Goal: Task Accomplishment & Management: Complete application form

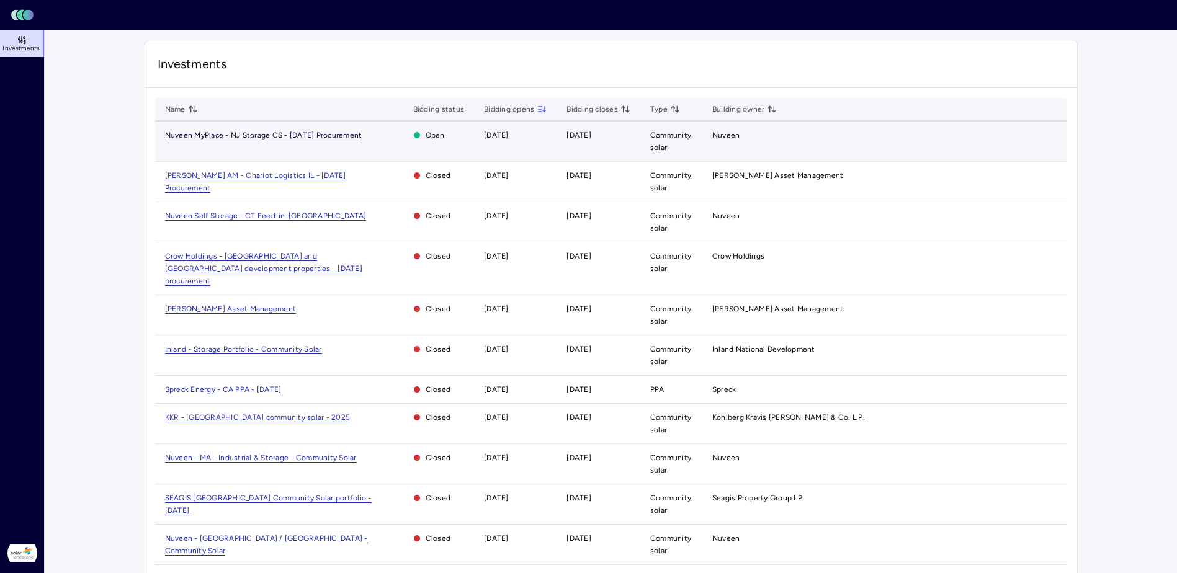
click at [301, 133] on span "Nuveen MyPlace - NJ Storage CS - [DATE] Procurement" at bounding box center [263, 135] width 197 height 9
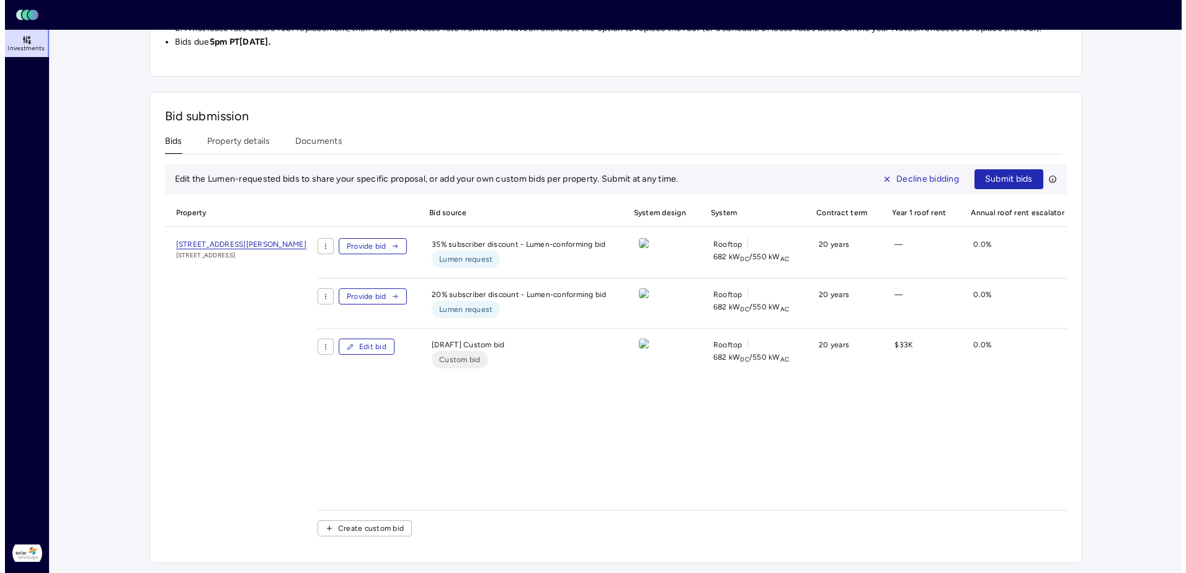
scroll to position [401, 0]
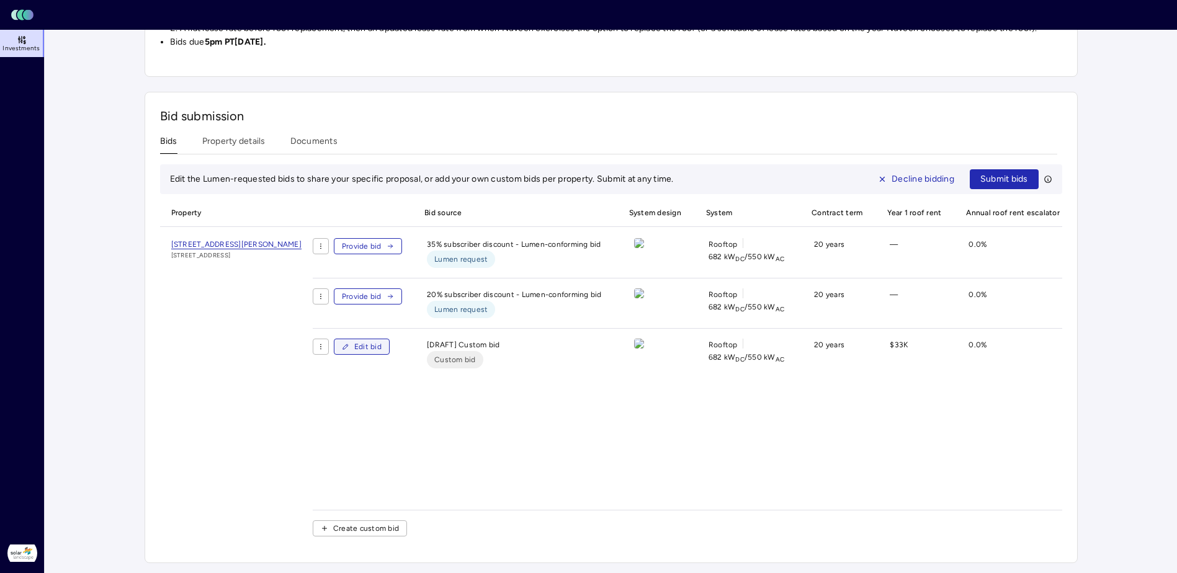
click at [381, 341] on span "Edit bid" at bounding box center [367, 347] width 27 height 12
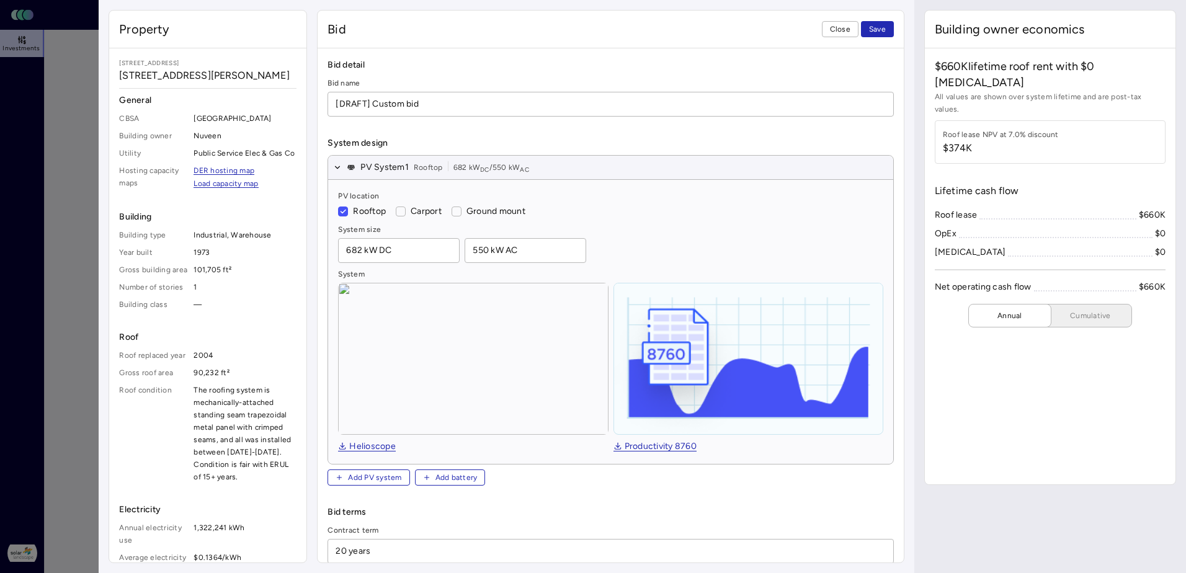
type textarea "x"
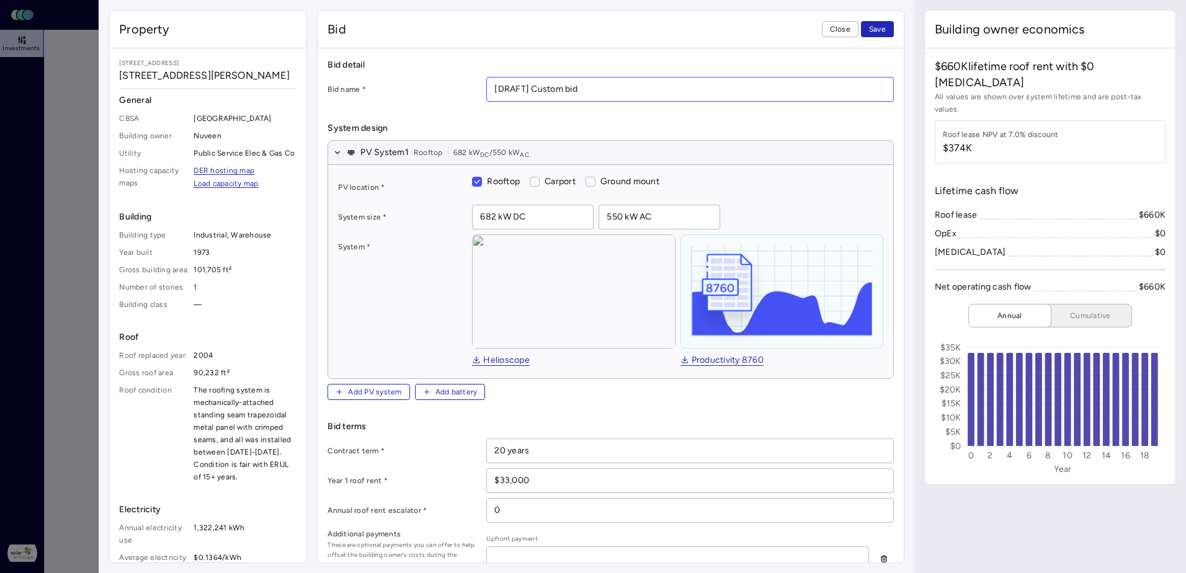
drag, startPoint x: 531, startPoint y: 89, endPoint x: 480, endPoint y: 84, distance: 51.1
click at [480, 84] on div "Bid name * [DRAFT] Custom bid" at bounding box center [610, 89] width 566 height 25
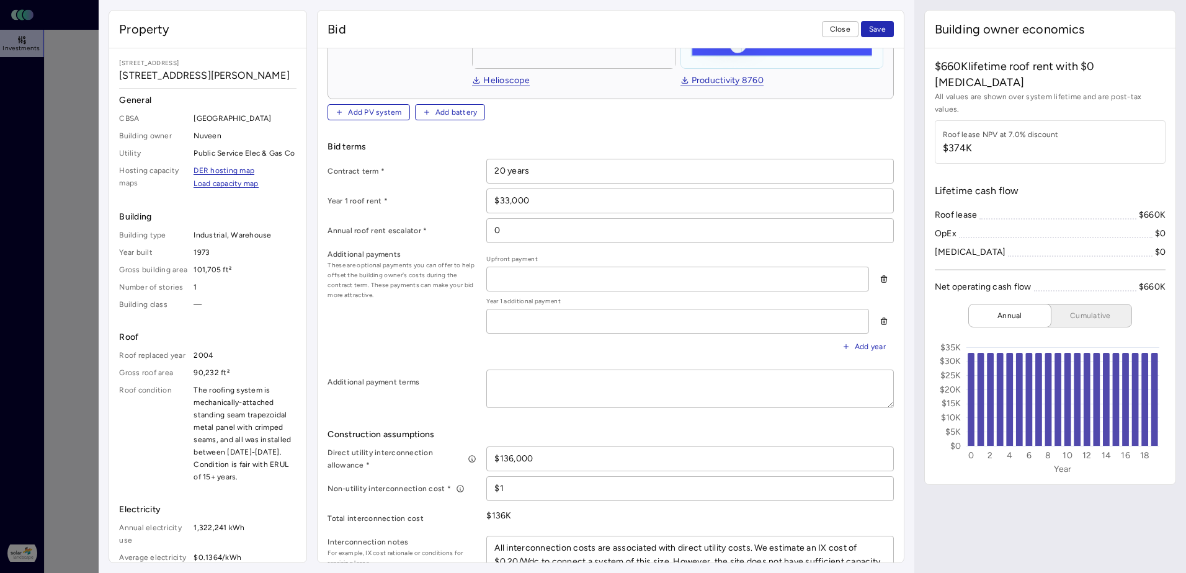
scroll to position [310, 0]
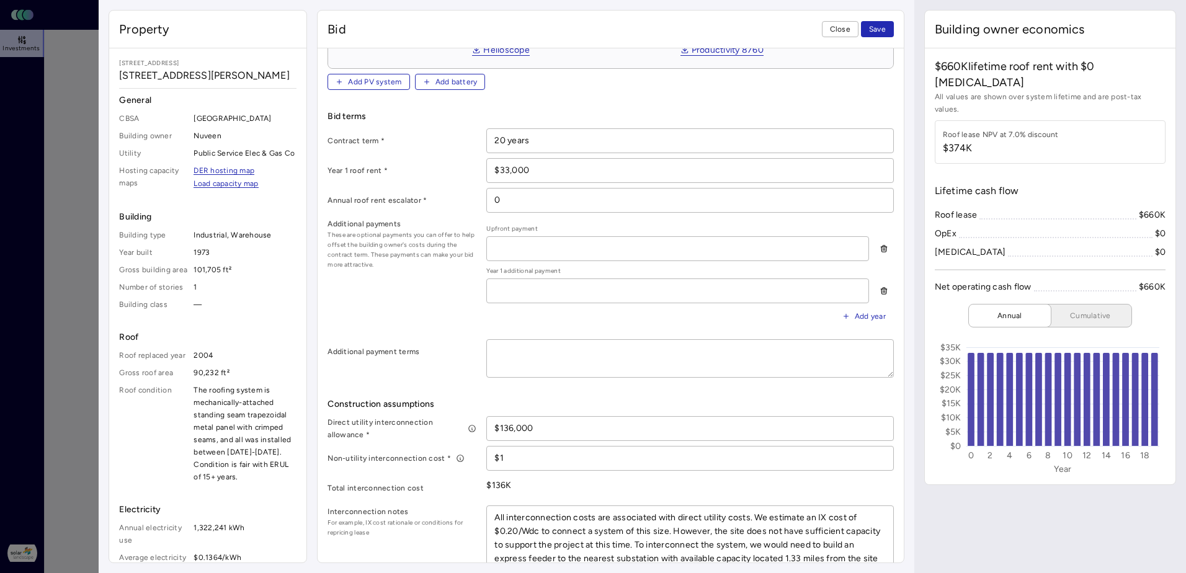
type input "Custom bid"
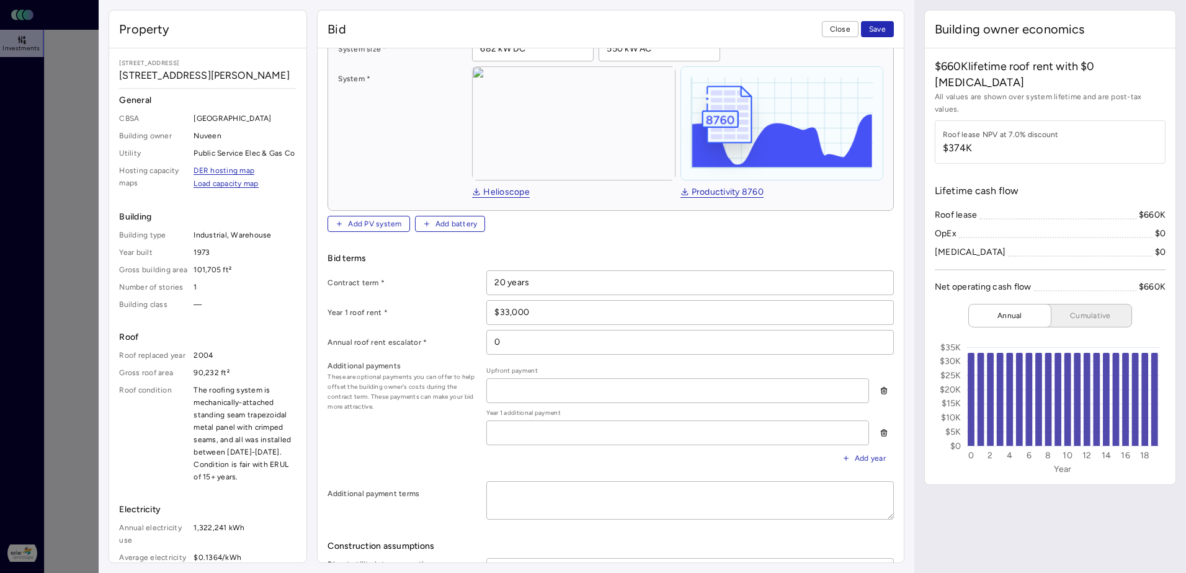
scroll to position [135, 0]
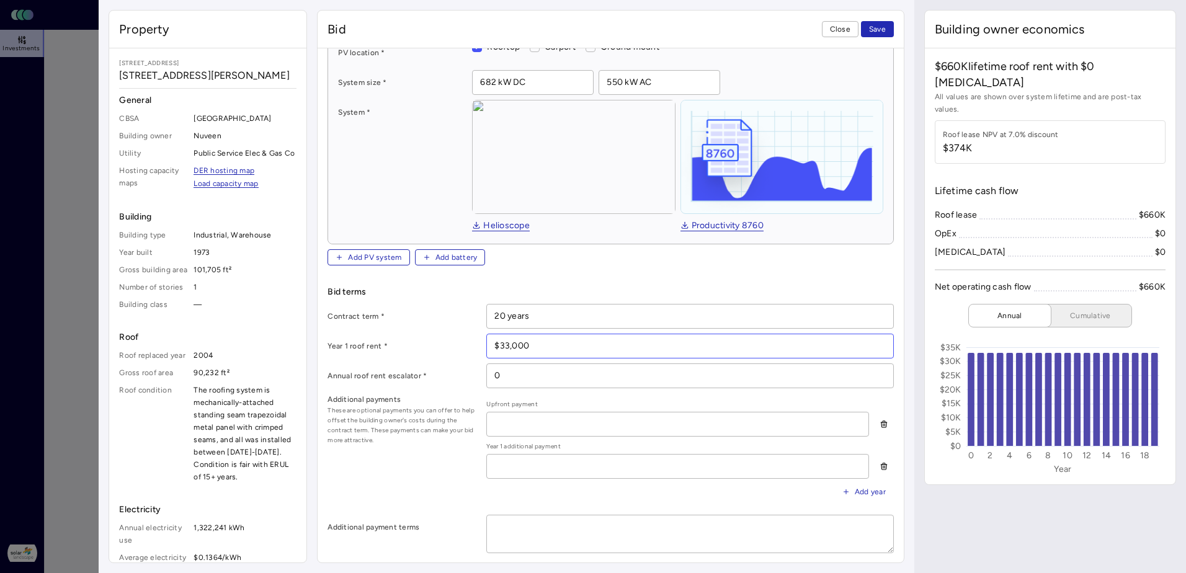
drag, startPoint x: 552, startPoint y: 344, endPoint x: 461, endPoint y: 341, distance: 90.6
click at [463, 342] on div "Year 1 roof rent * $33,000" at bounding box center [610, 346] width 566 height 25
click at [403, 334] on div "Year 1 roof rent *" at bounding box center [401, 346] width 149 height 25
drag, startPoint x: 562, startPoint y: 346, endPoint x: 465, endPoint y: 339, distance: 97.7
click at [465, 339] on div "Year 1 roof rent * $33,000" at bounding box center [610, 346] width 566 height 25
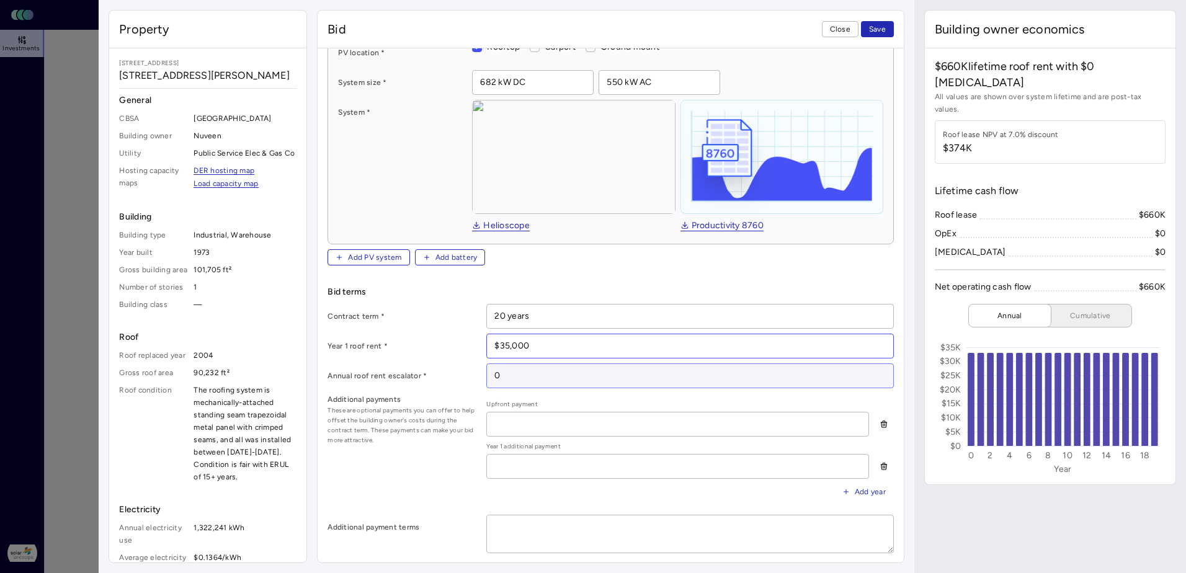
type input "$35,000"
click at [566, 367] on input "0" at bounding box center [690, 376] width 406 height 24
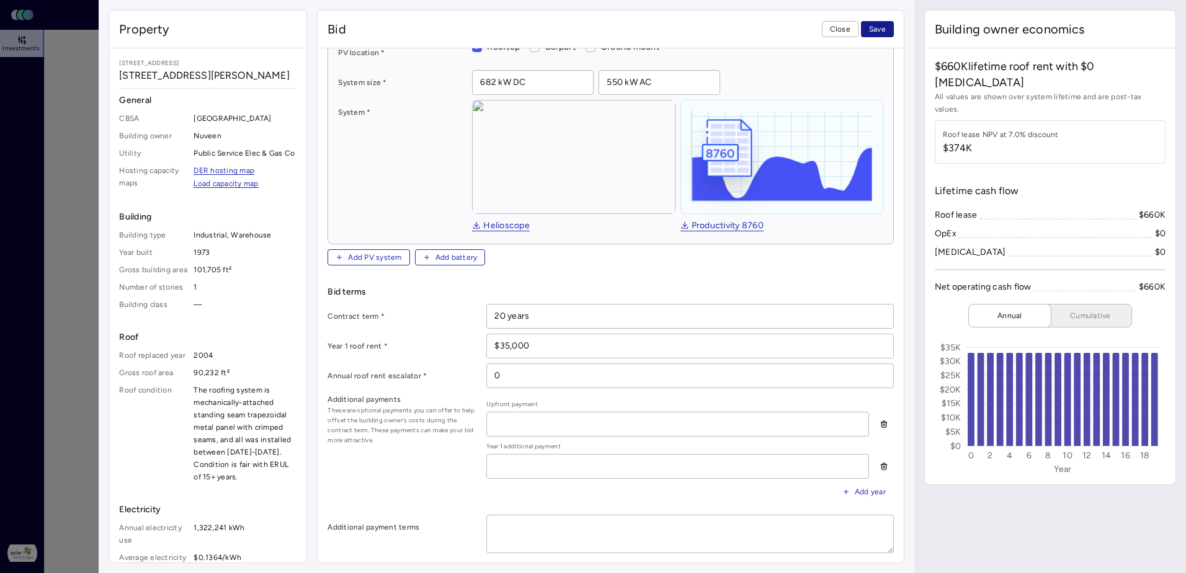
click at [884, 32] on span "Save" at bounding box center [877, 29] width 17 height 12
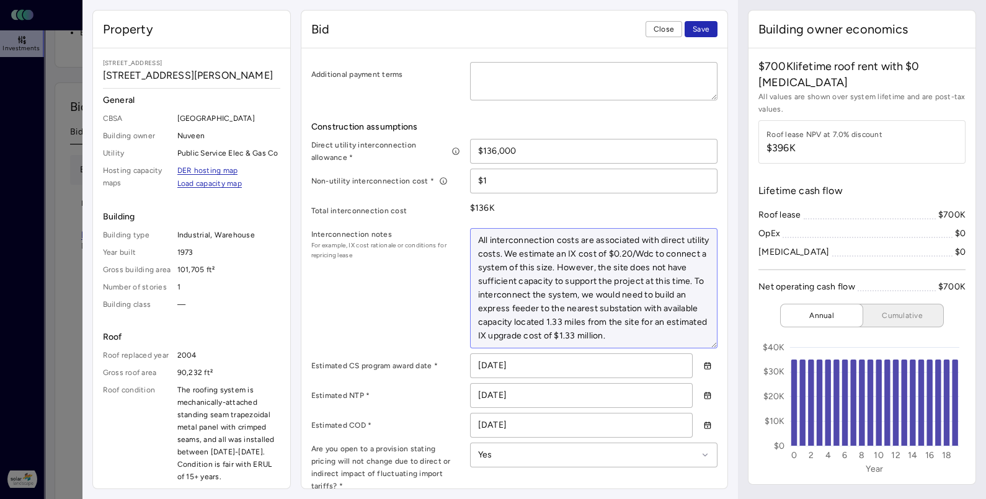
scroll to position [0, 0]
drag, startPoint x: 635, startPoint y: 248, endPoint x: 661, endPoint y: 249, distance: 26.1
click at [661, 249] on textarea "All interconnection costs are associated with direct utility costs. We estimate…" at bounding box center [594, 288] width 247 height 119
click at [569, 282] on textarea "All interconnection costs are associated with direct utility costs. We estimate…" at bounding box center [594, 288] width 247 height 119
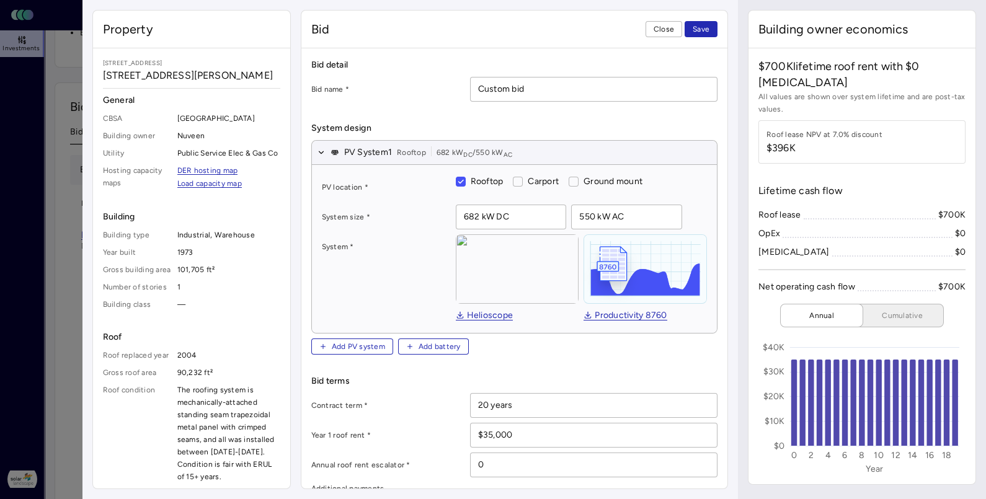
click at [420, 383] on span "Bid terms" at bounding box center [514, 382] width 407 height 14
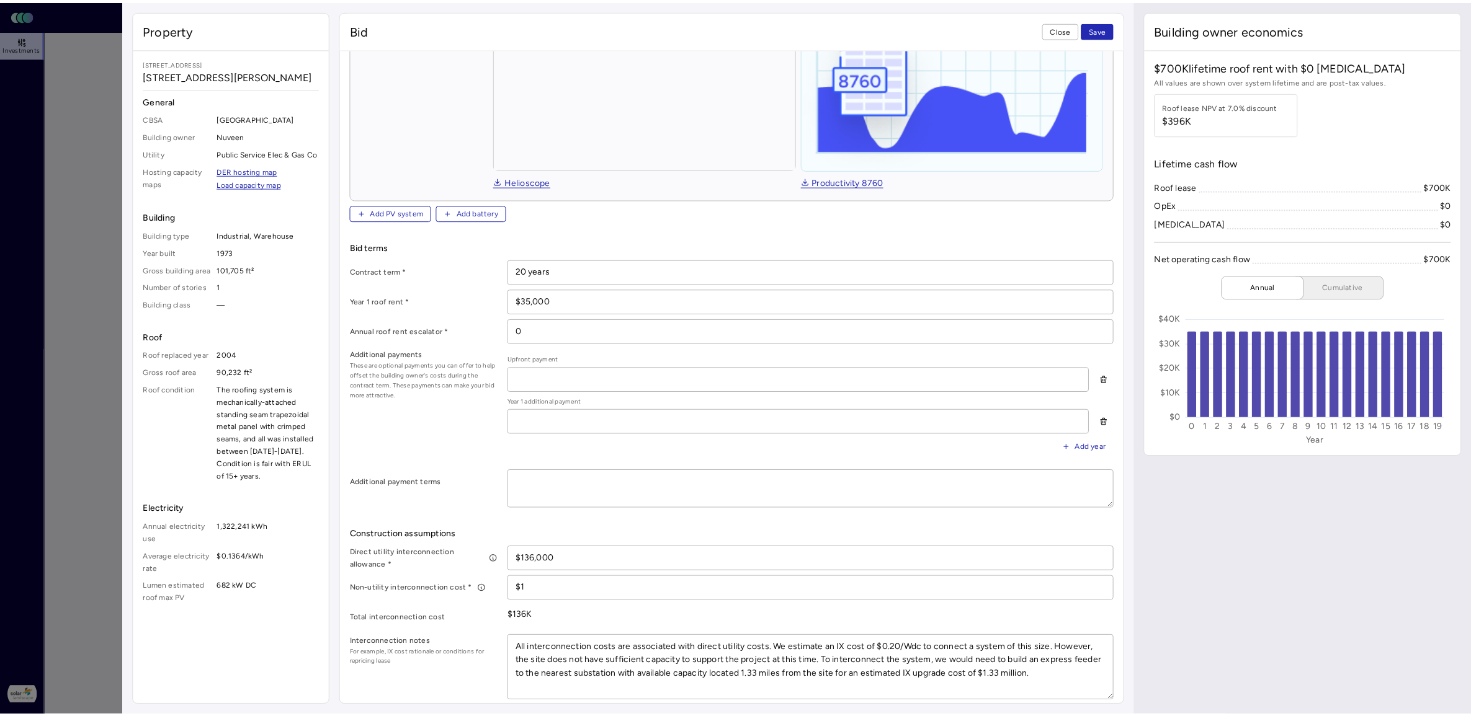
scroll to position [233, 0]
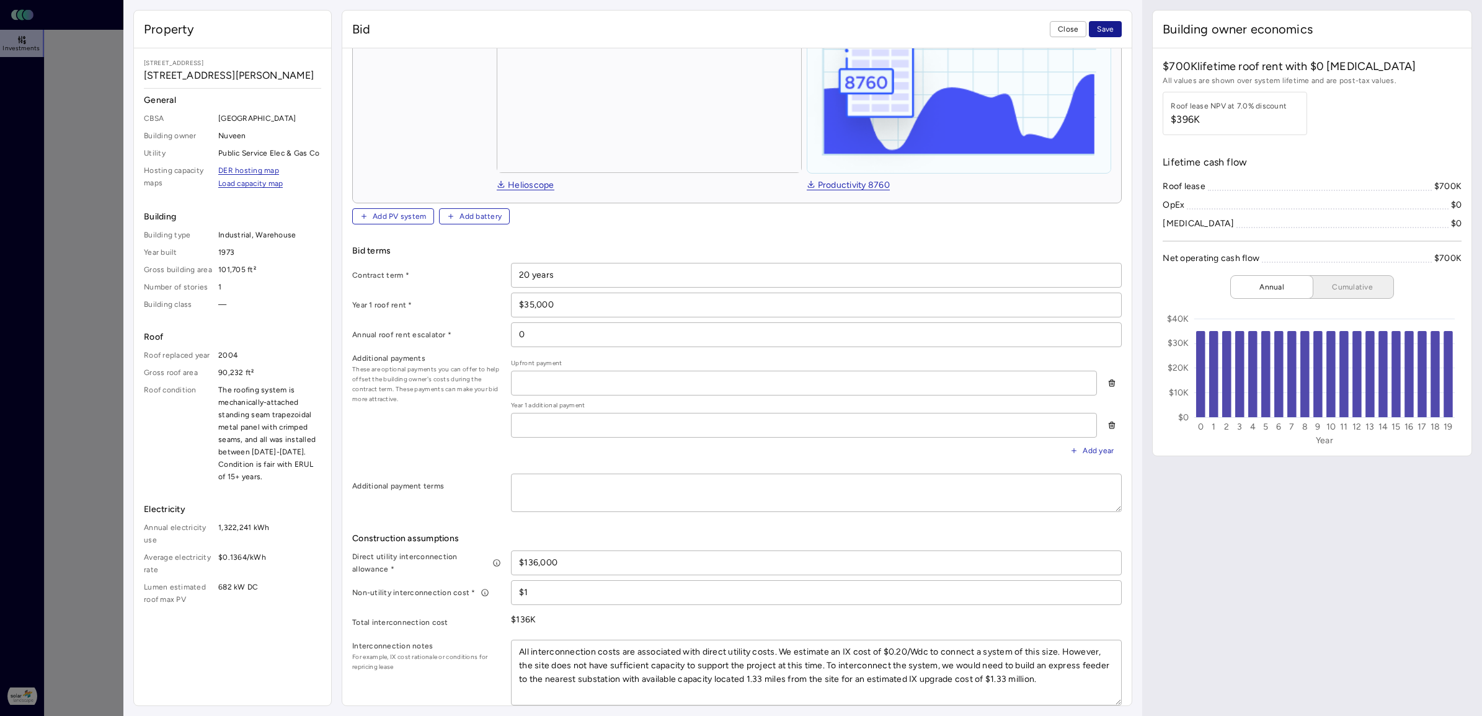
click at [1105, 24] on span "Save" at bounding box center [1105, 29] width 17 height 12
click at [1067, 29] on span "Close" at bounding box center [1068, 29] width 20 height 12
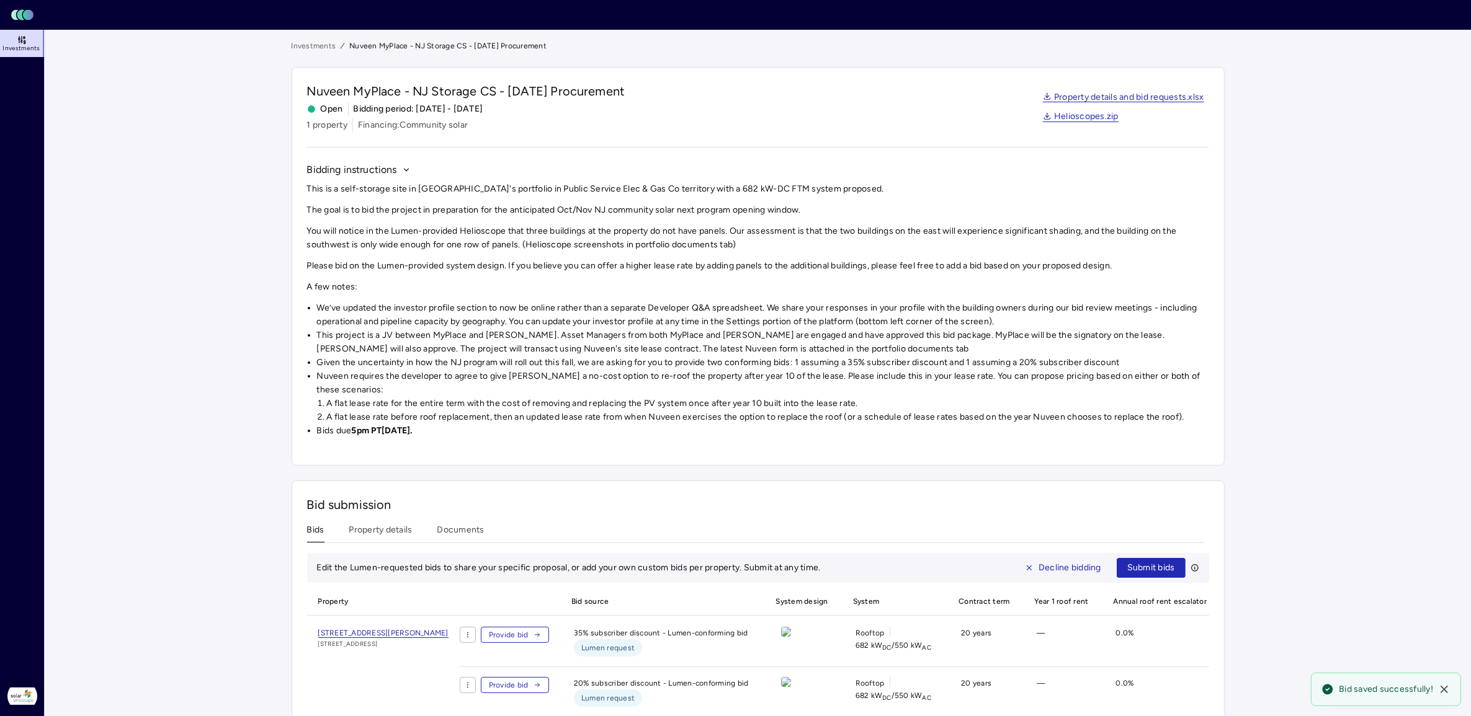
click at [305, 44] on link "Investments" at bounding box center [314, 46] width 45 height 12
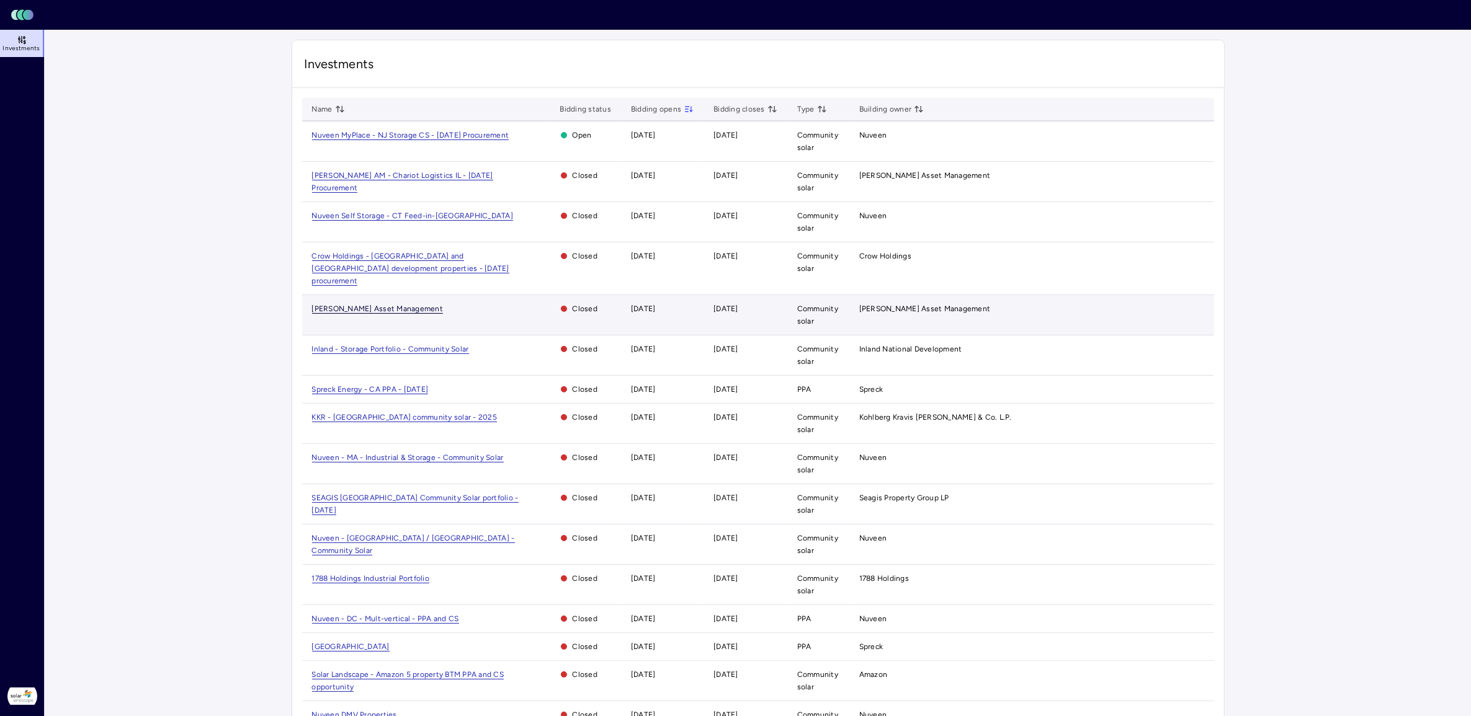
click at [372, 305] on span "[PERSON_NAME] Asset Management" at bounding box center [377, 309] width 131 height 9
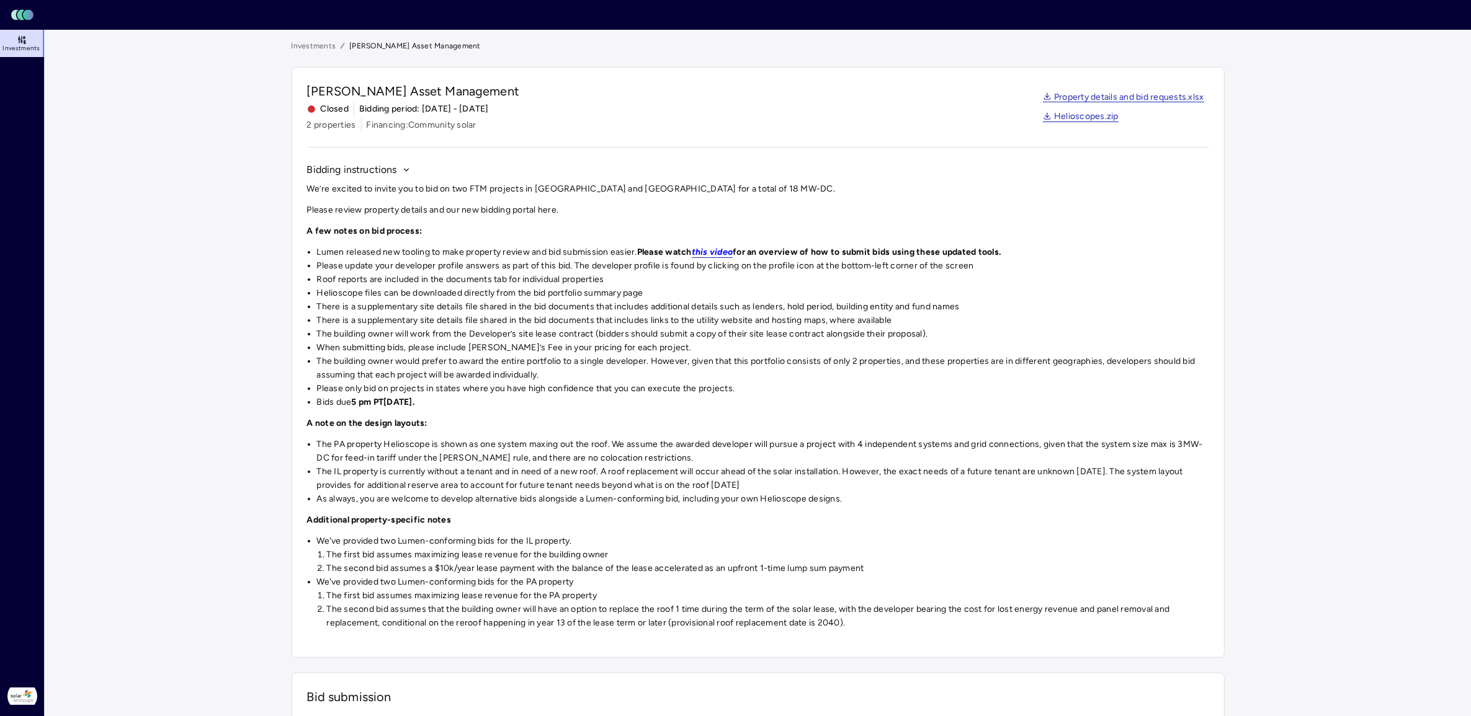
click at [326, 48] on link "Investments" at bounding box center [314, 46] width 45 height 12
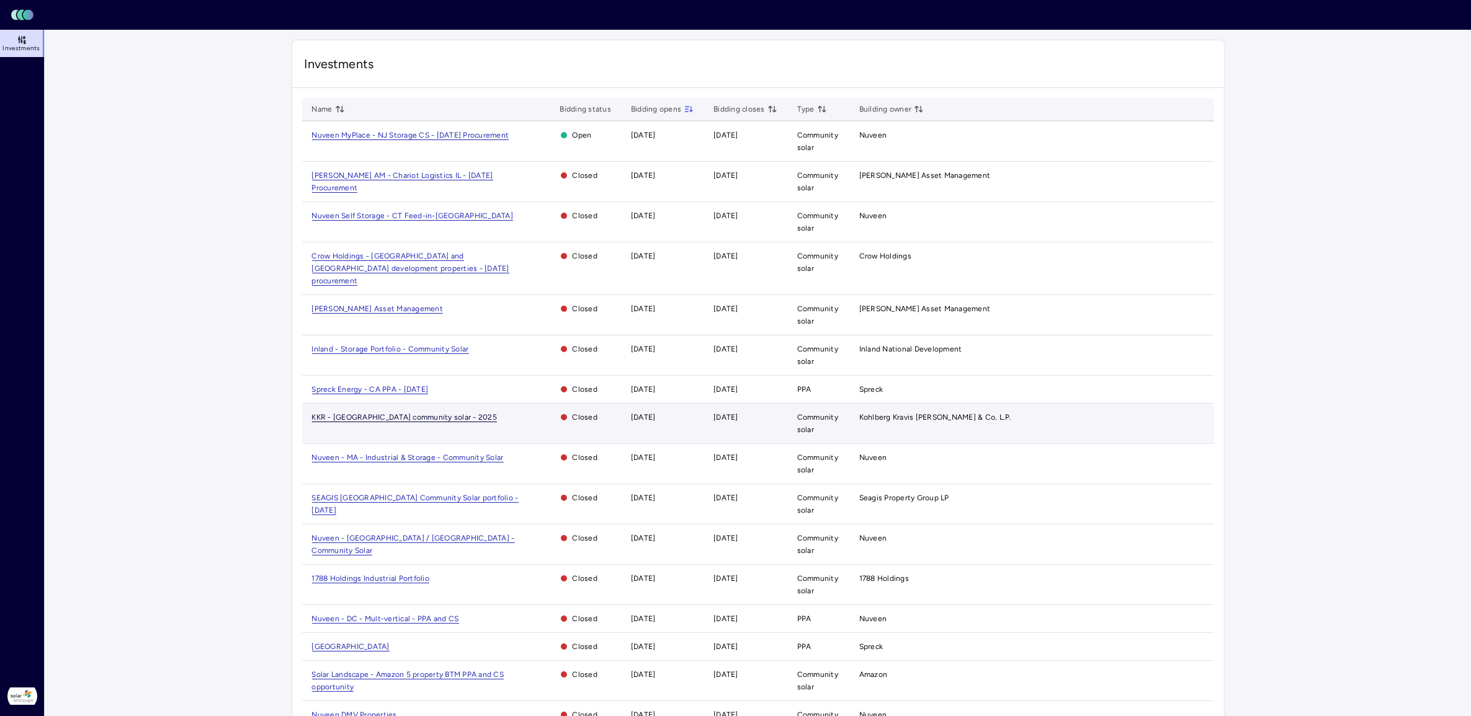
click at [411, 413] on span "KKR - [GEOGRAPHIC_DATA] community solar - 2025" at bounding box center [404, 417] width 185 height 9
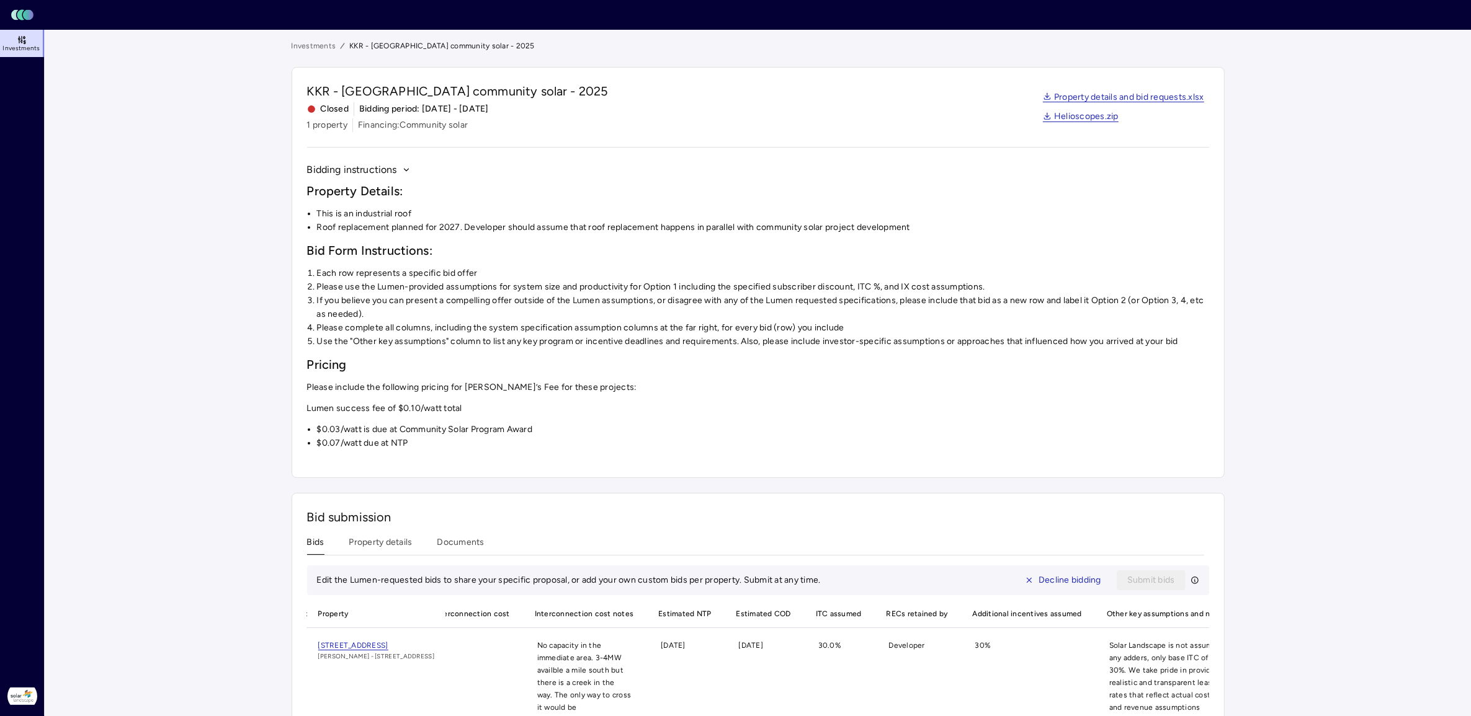
click at [316, 48] on link "Investments" at bounding box center [314, 46] width 45 height 12
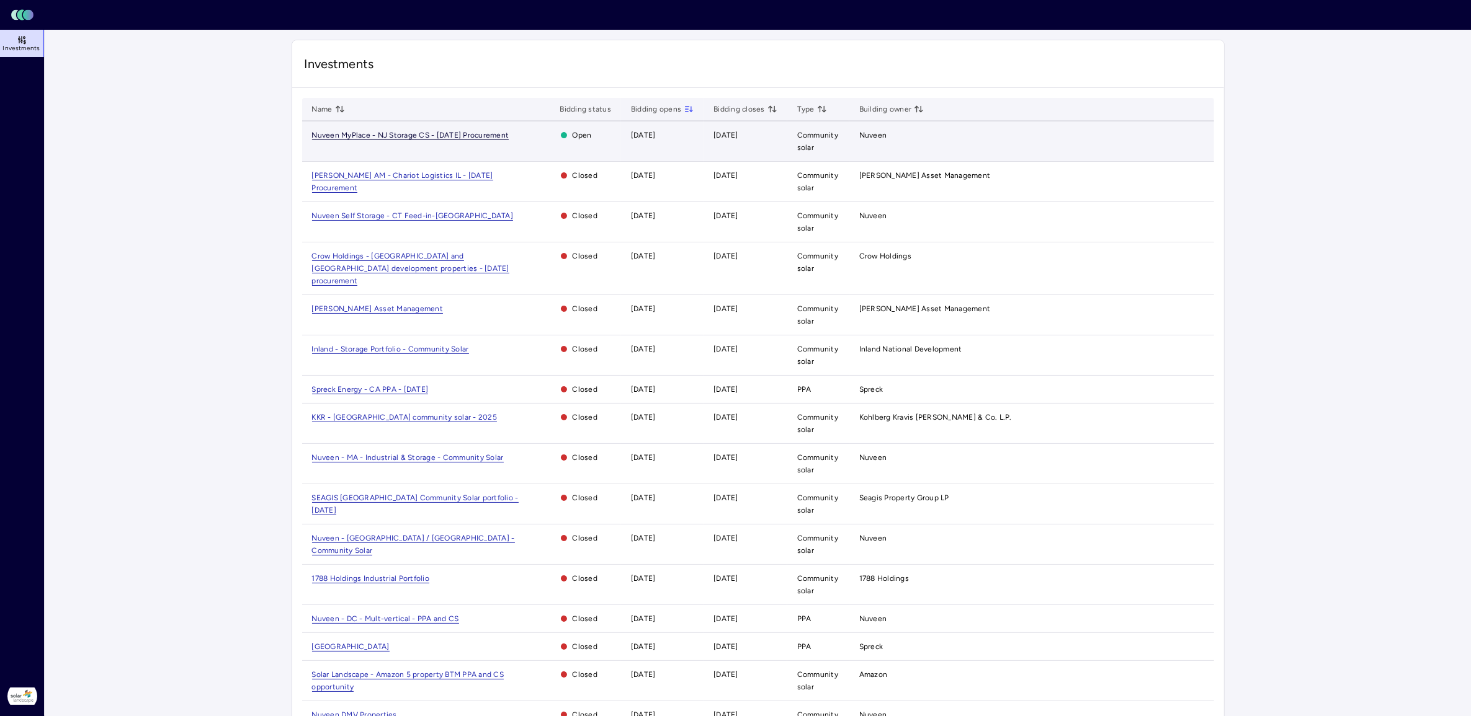
click at [398, 135] on span "Nuveen MyPlace - NJ Storage CS - [DATE] Procurement" at bounding box center [410, 135] width 197 height 9
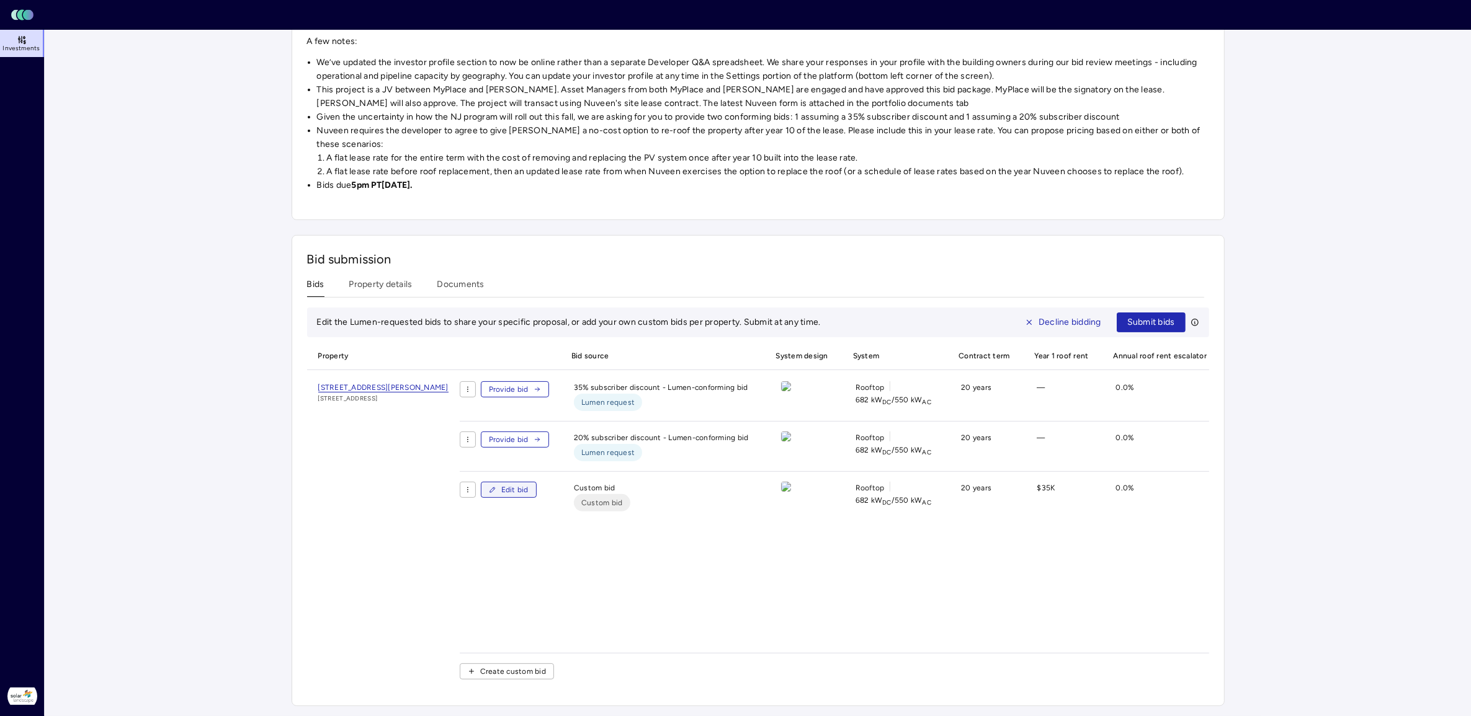
click at [528, 484] on span "Edit bid" at bounding box center [514, 490] width 27 height 12
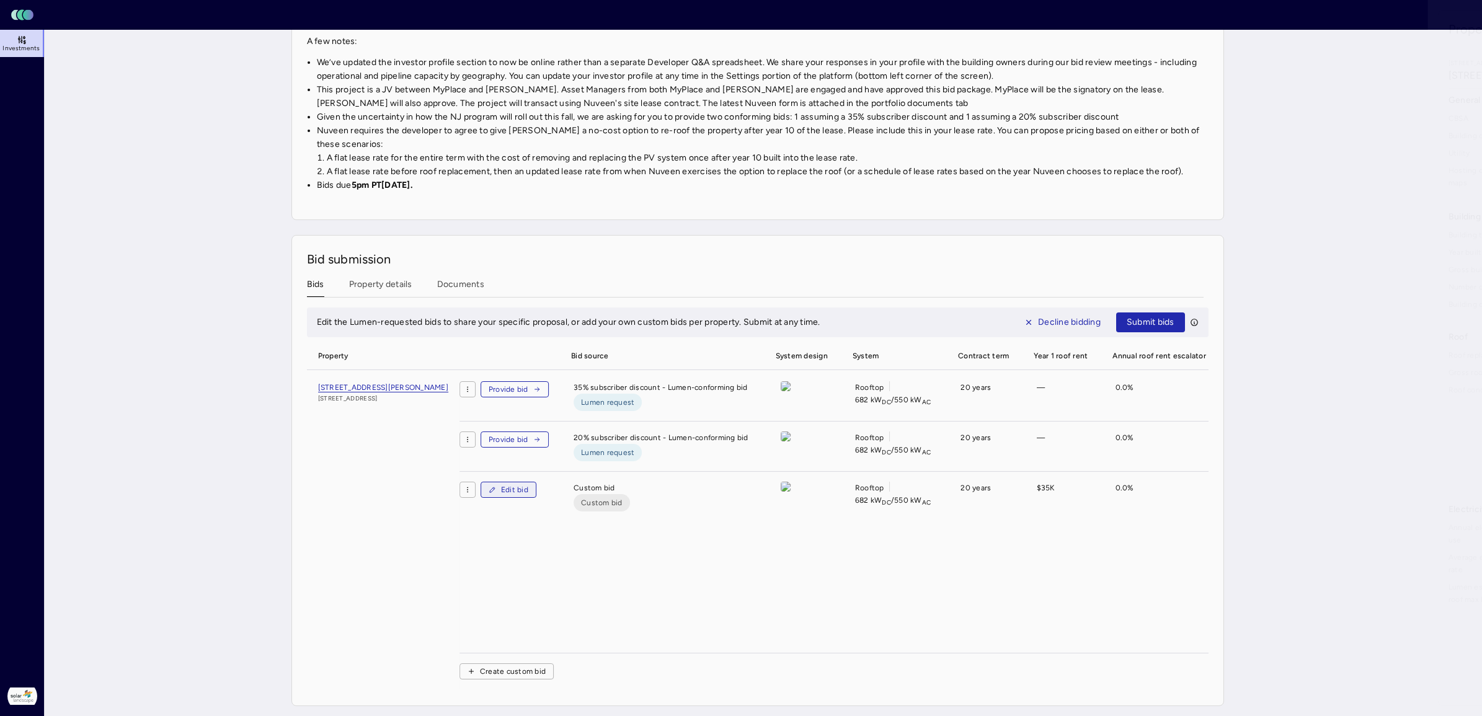
type textarea "x"
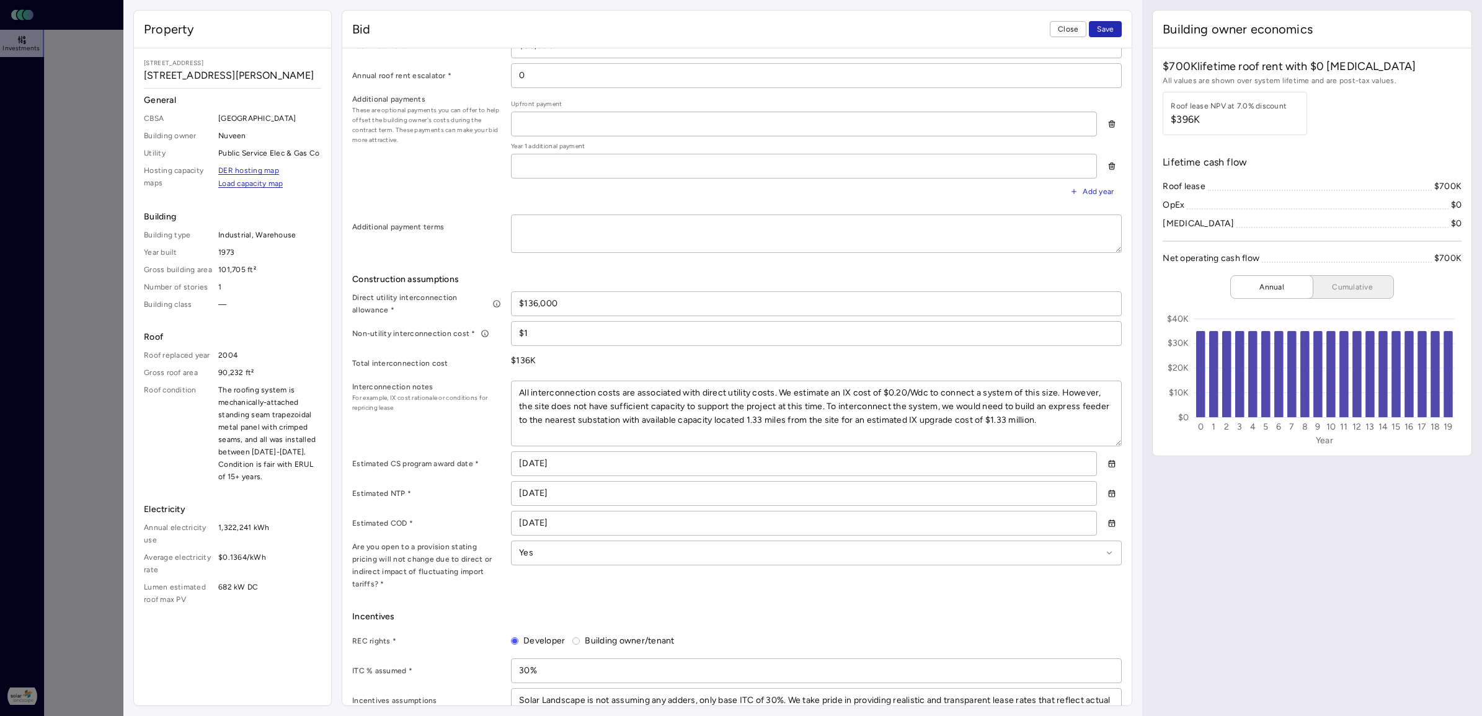
scroll to position [543, 0]
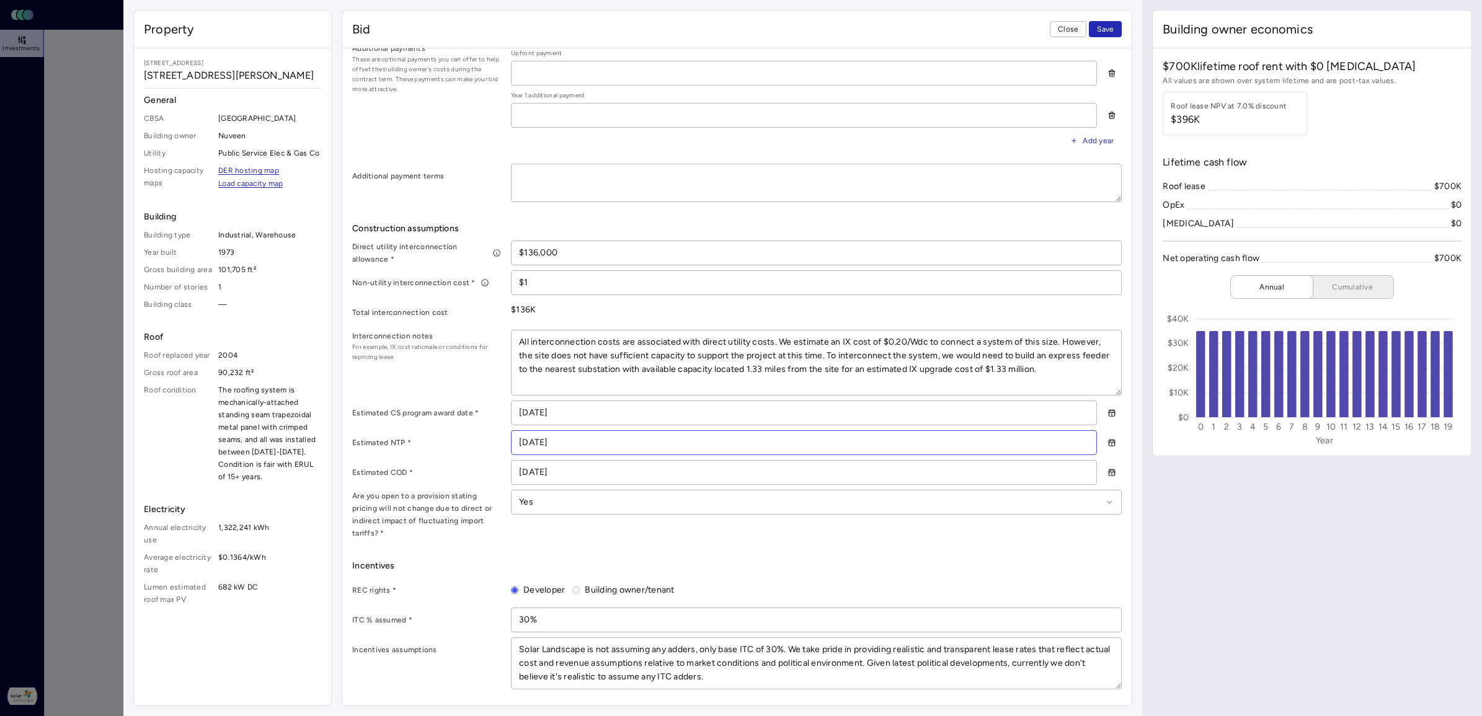
drag, startPoint x: 580, startPoint y: 442, endPoint x: 493, endPoint y: 448, distance: 87.0
click at [493, 448] on div "Estimated NTP * [DATE]" at bounding box center [737, 442] width 770 height 25
type input "01/01/202_"
type textarea "x"
type input "[DATE]"
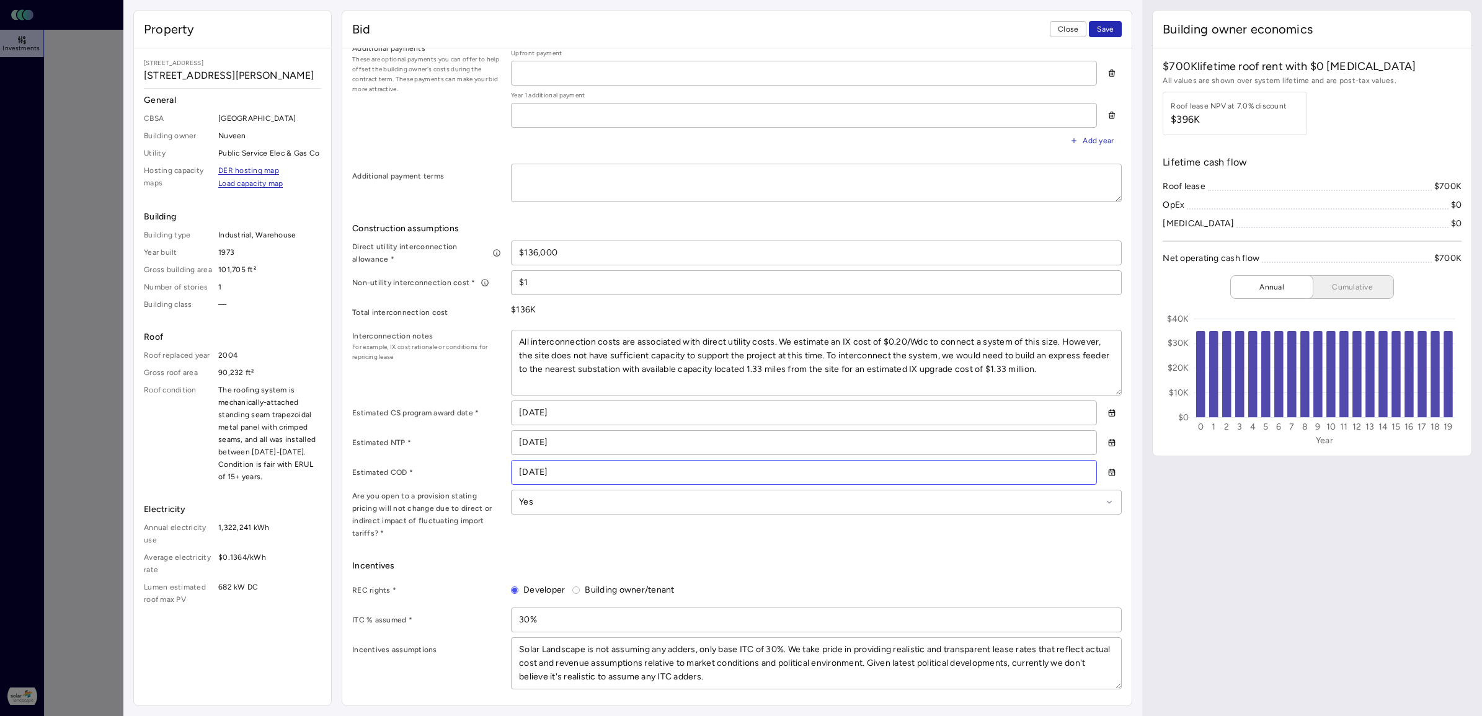
drag, startPoint x: 583, startPoint y: 473, endPoint x: 466, endPoint y: 473, distance: 116.6
click at [466, 473] on div "Estimated COD * [DATE]" at bounding box center [737, 472] width 770 height 25
type input "06/01/202_"
type textarea "x"
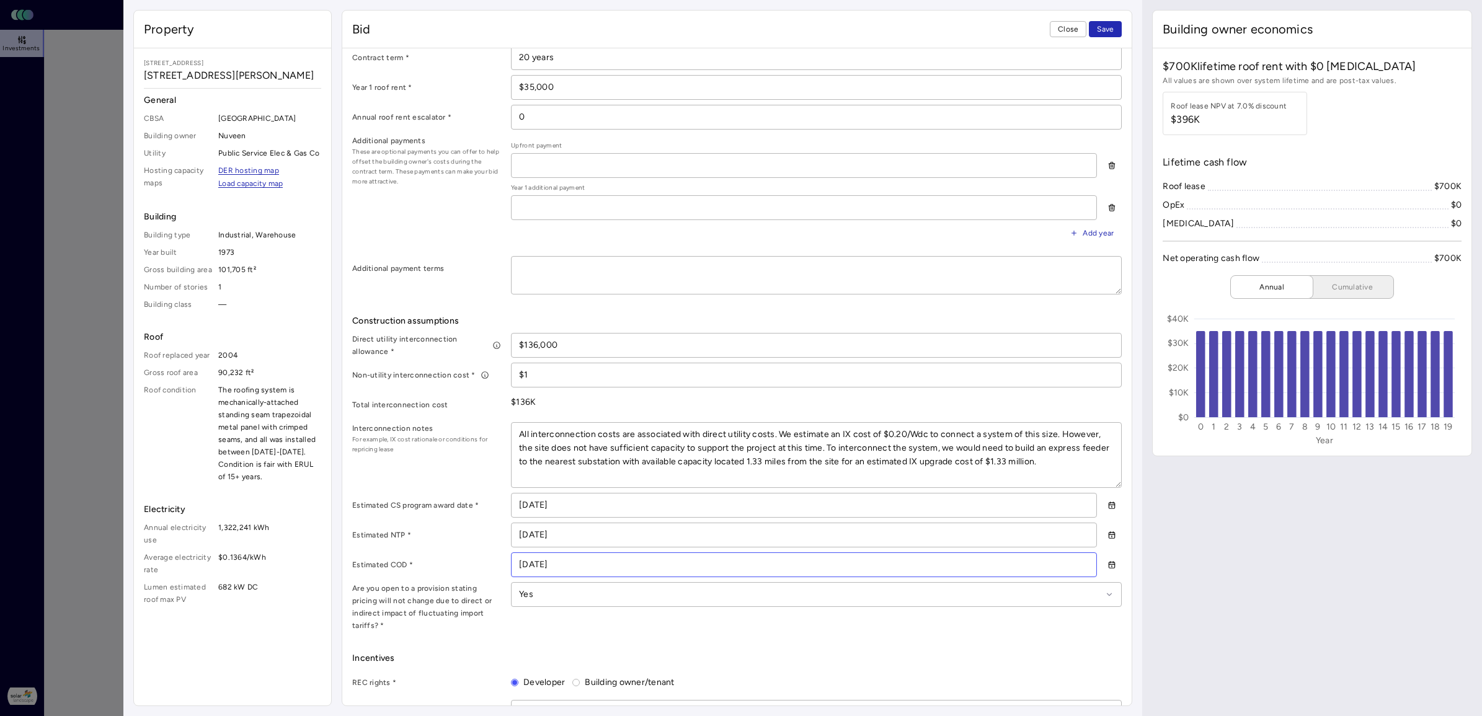
scroll to position [465, 0]
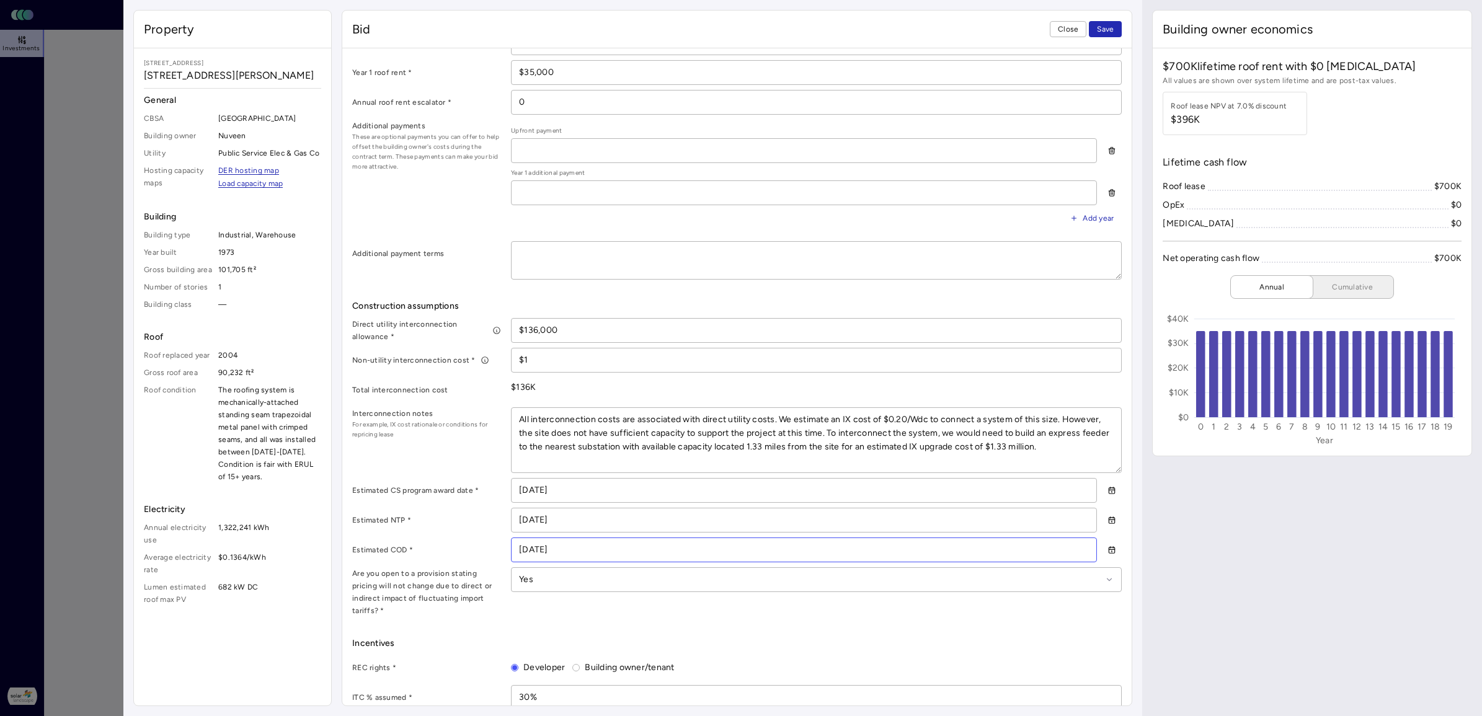
type input "[DATE]"
click at [847, 572] on span "Incentives" at bounding box center [737, 644] width 770 height 14
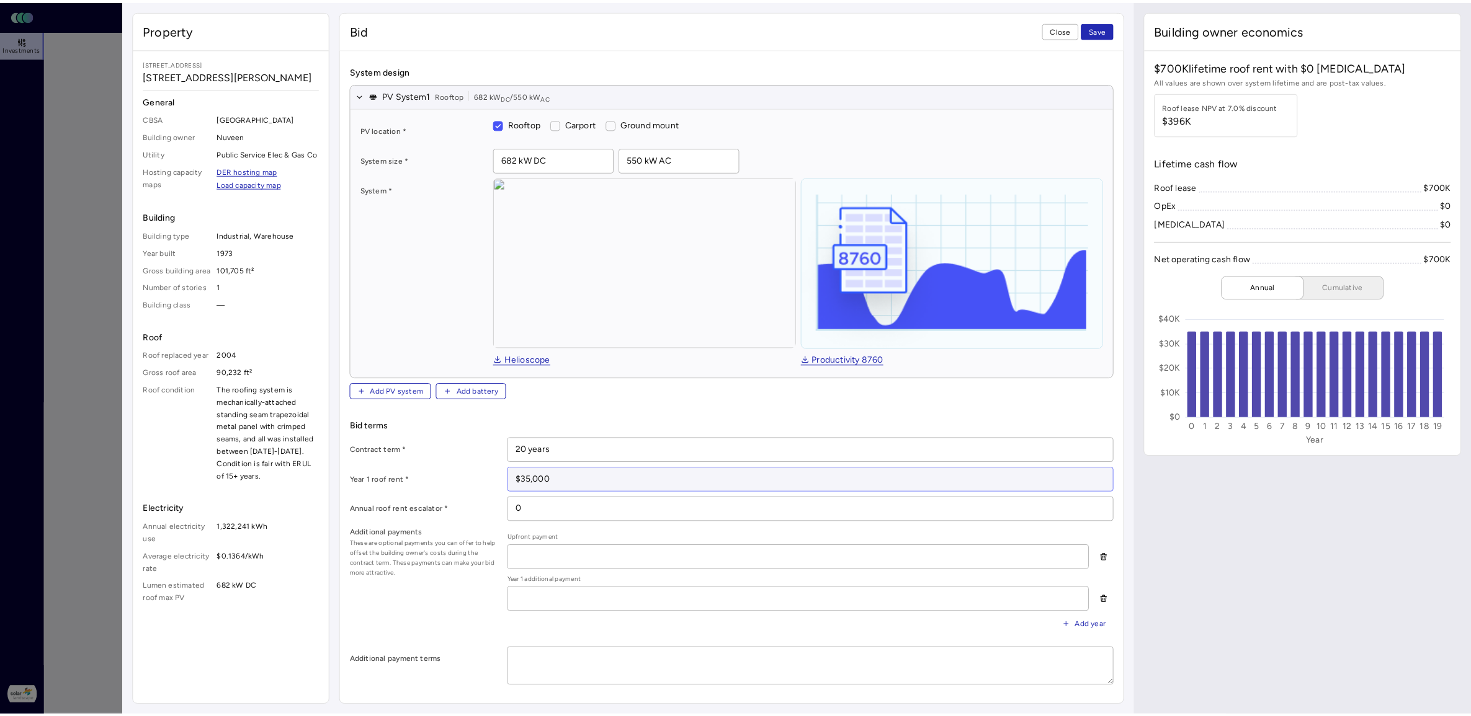
scroll to position [0, 0]
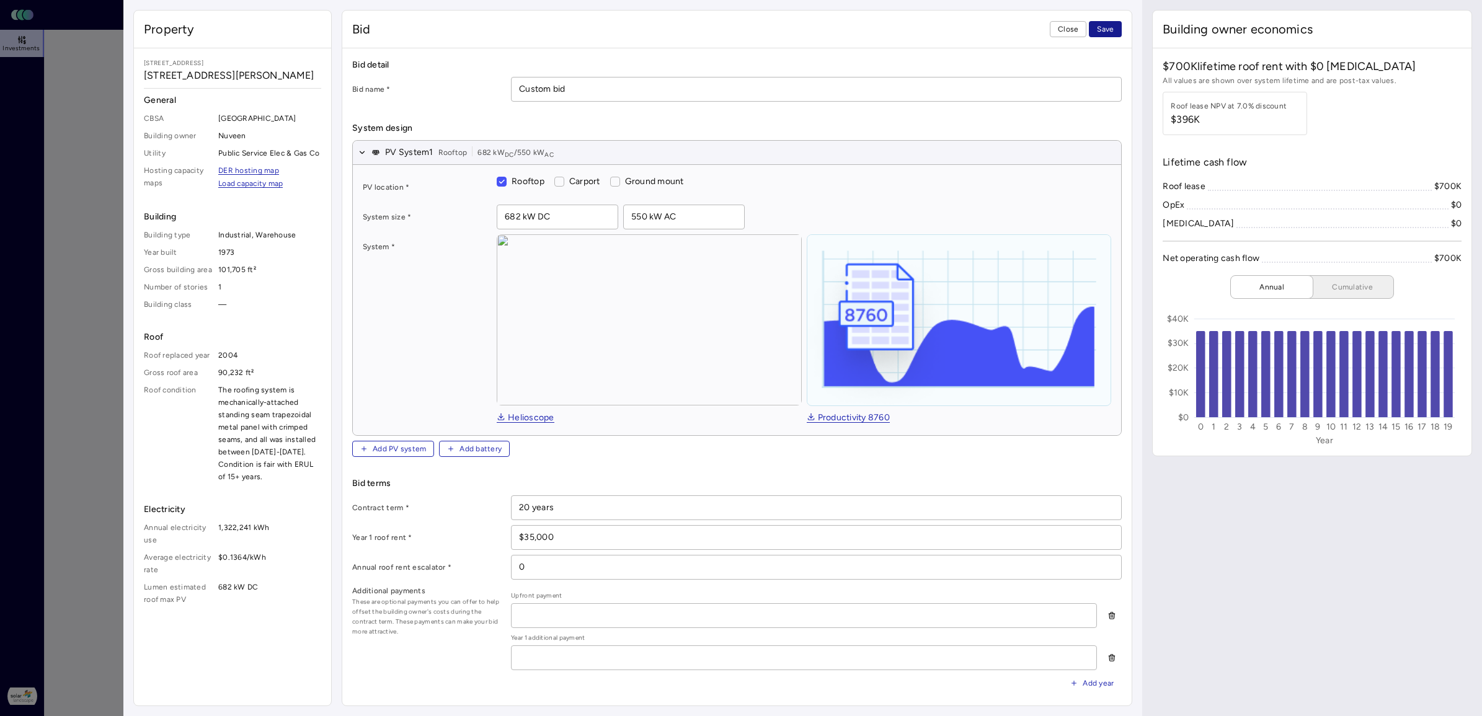
click at [1115, 32] on button "Save" at bounding box center [1105, 29] width 33 height 16
click at [1114, 32] on button "Save" at bounding box center [1105, 29] width 33 height 16
click at [1069, 29] on span "Close" at bounding box center [1068, 29] width 20 height 12
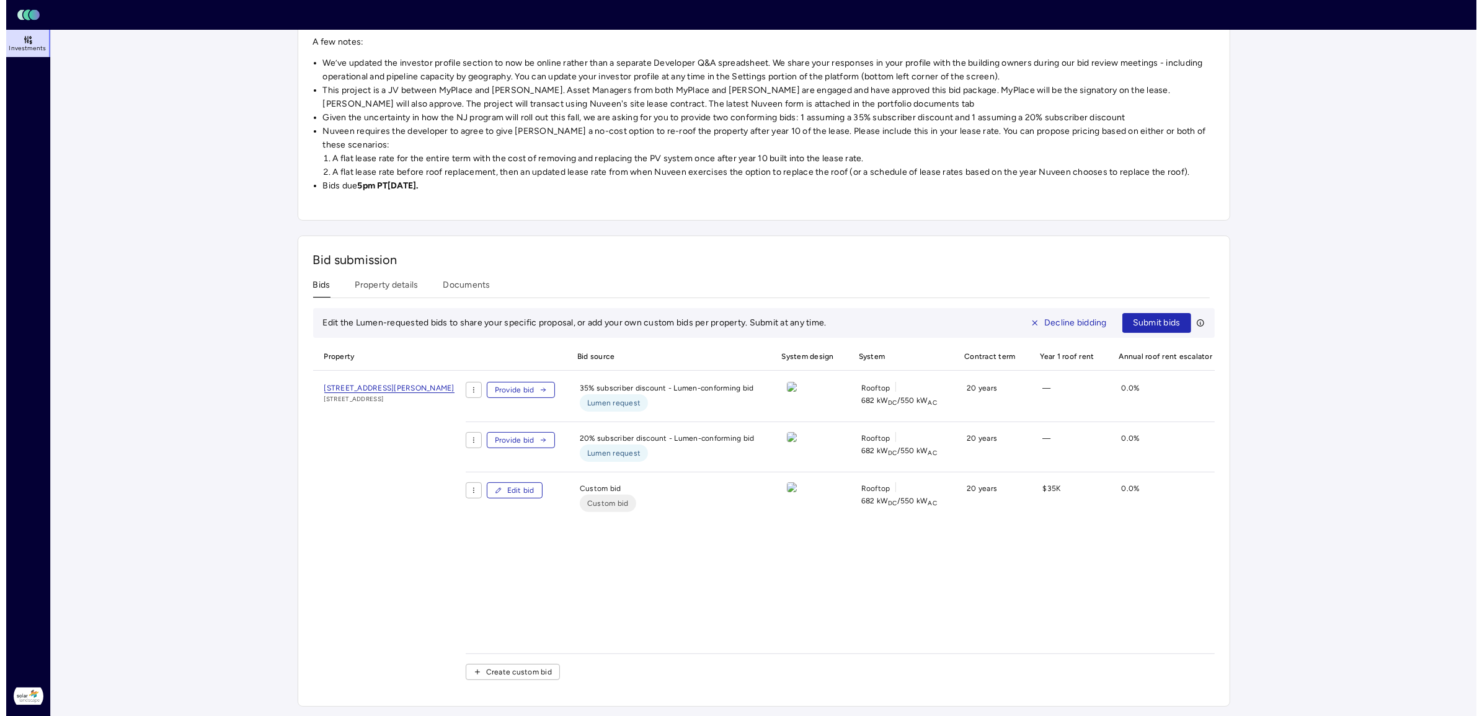
scroll to position [262, 0]
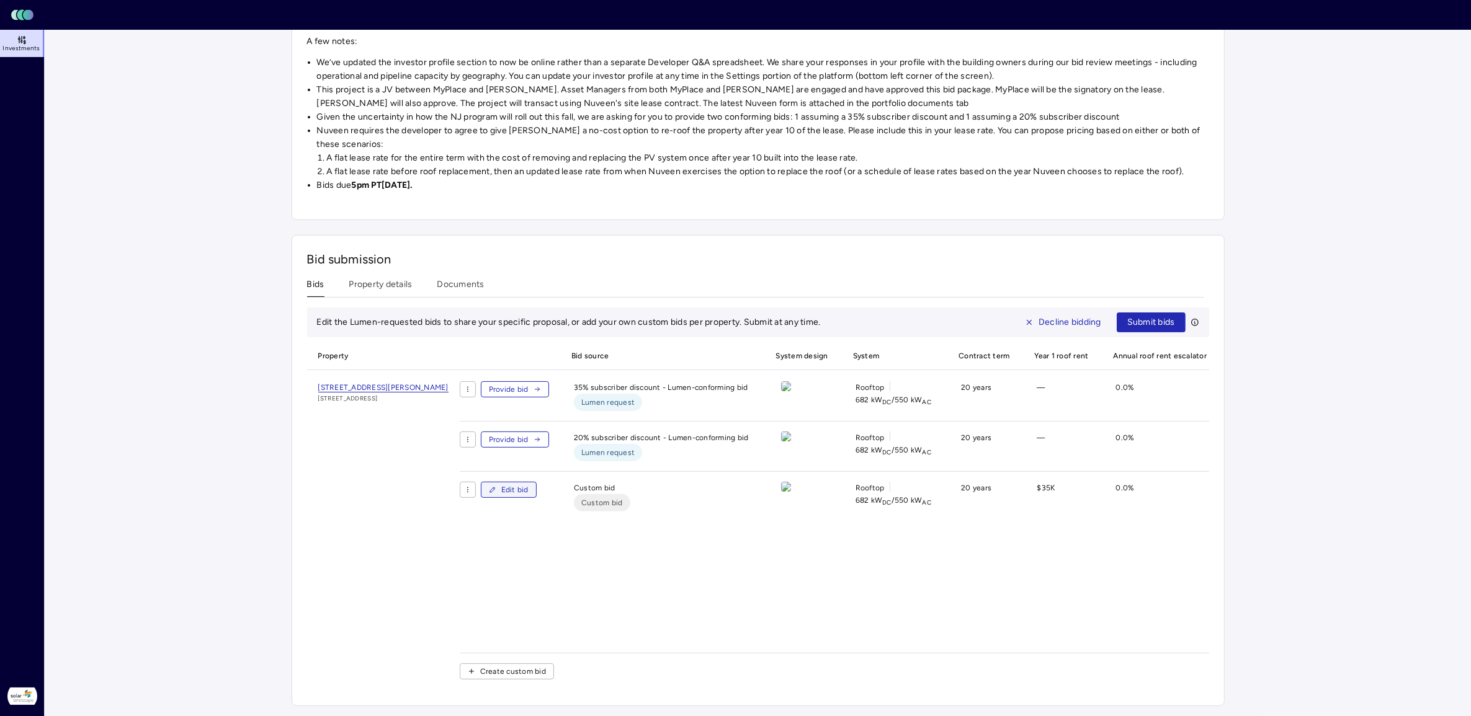
click at [528, 484] on span "Edit bid" at bounding box center [514, 490] width 27 height 12
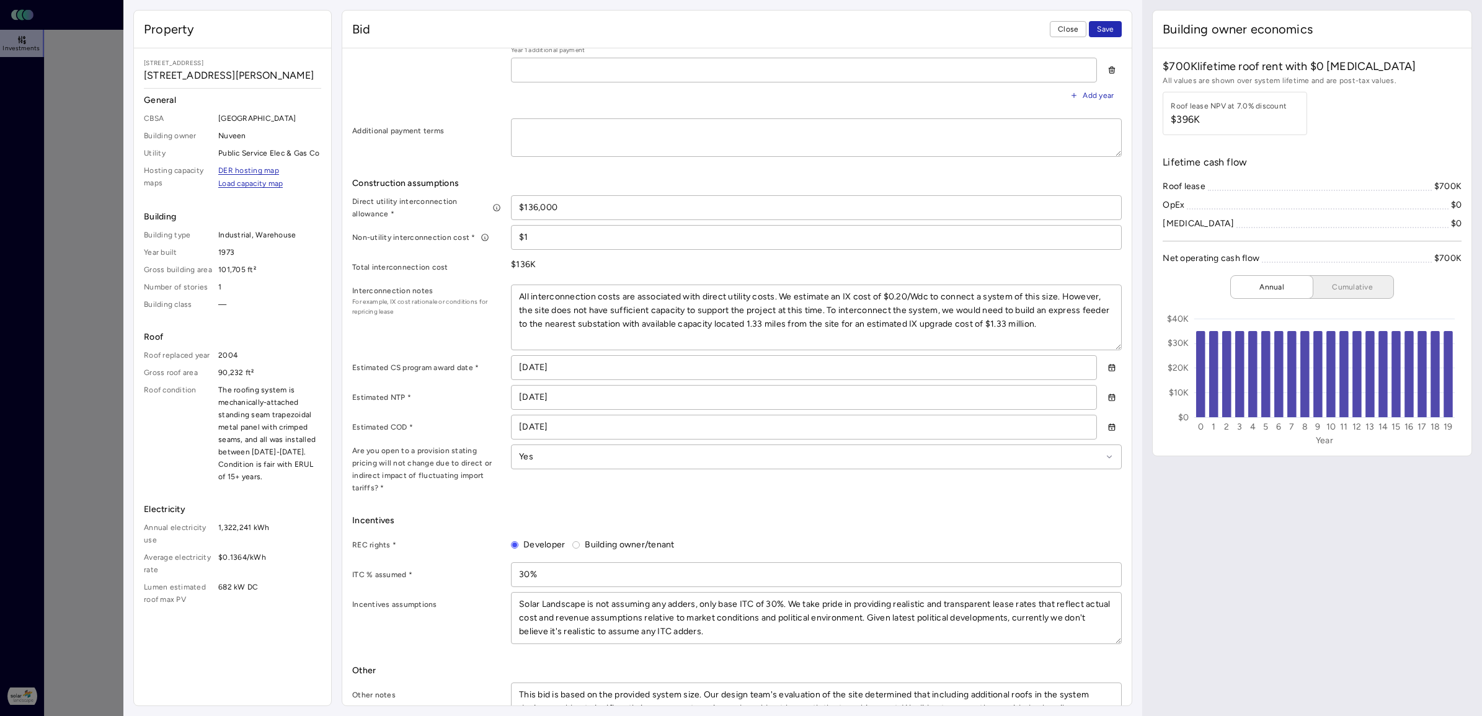
scroll to position [620, 0]
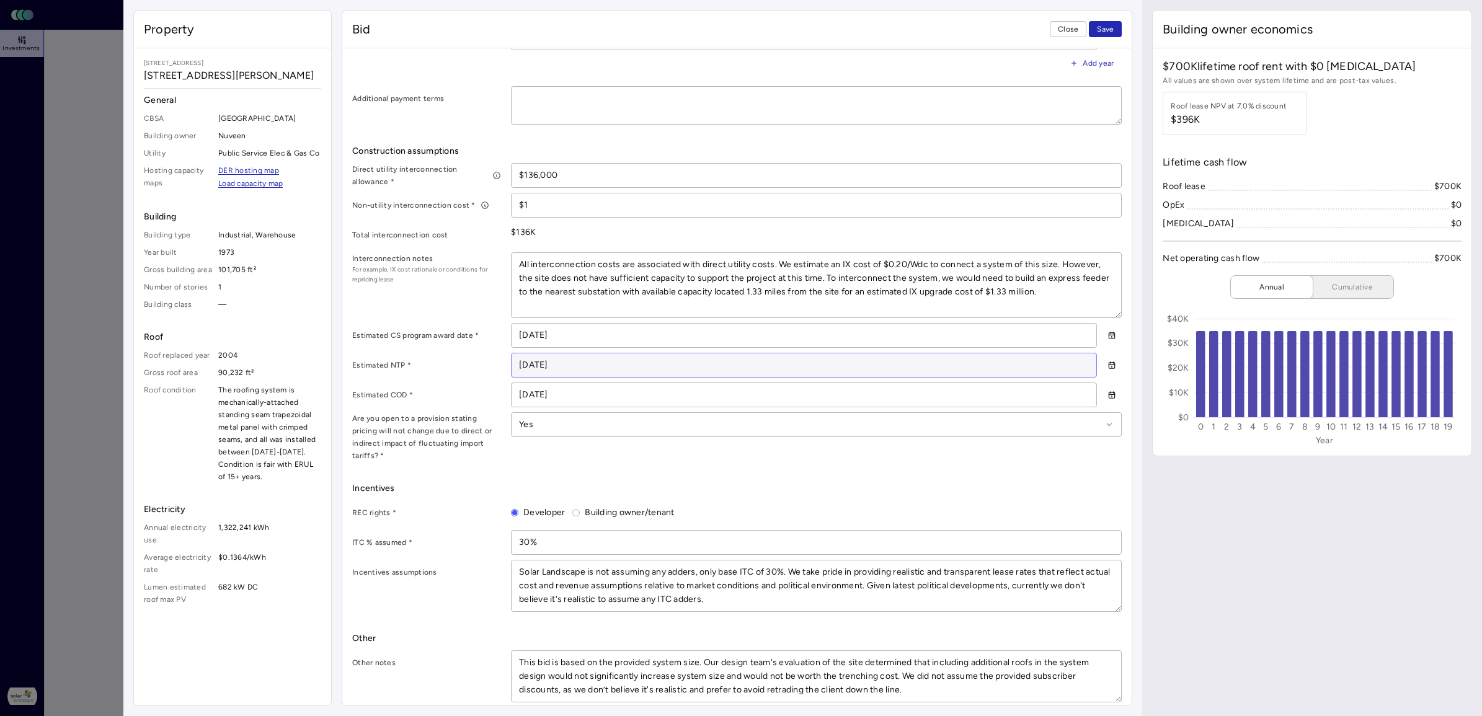
click at [526, 364] on input "[DATE]" at bounding box center [804, 366] width 585 height 24
type textarea "x"
type input "[DATE]"
type textarea "x"
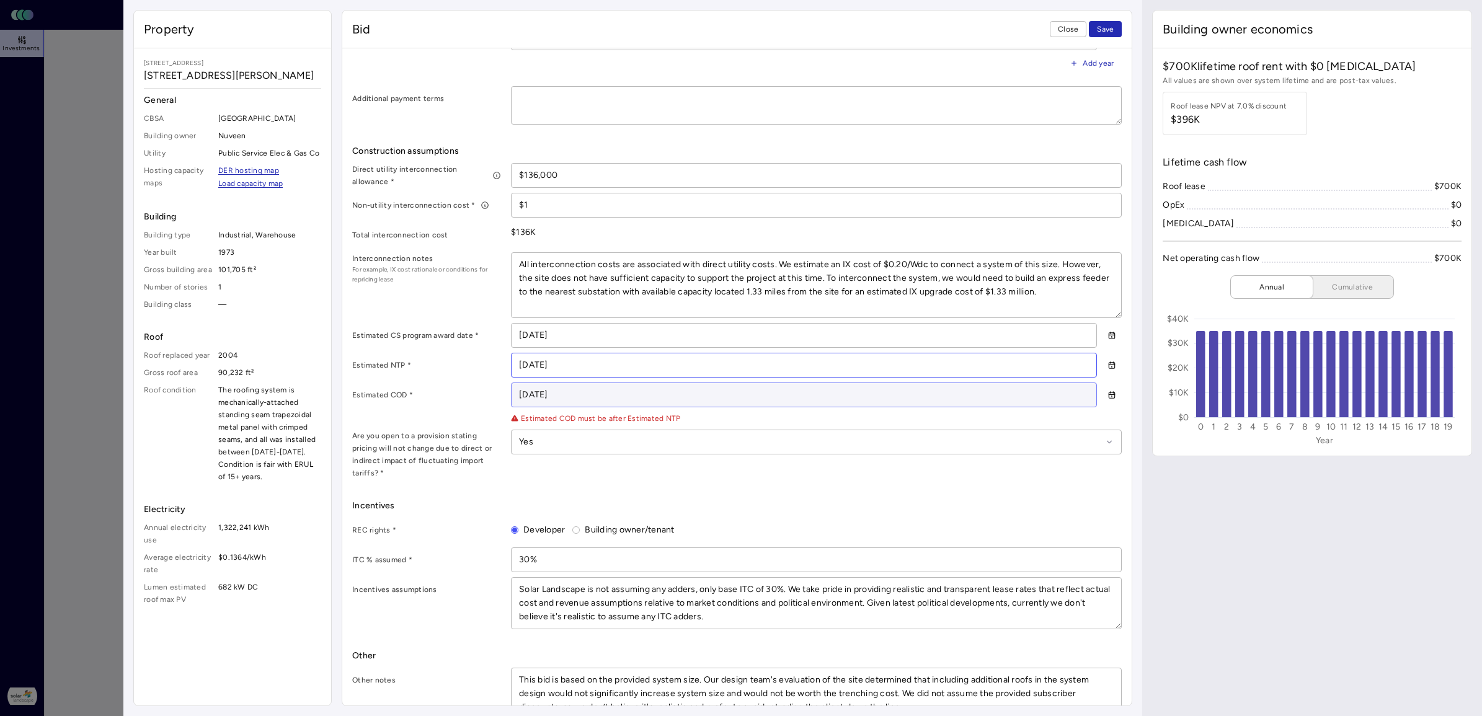
type input "[DATE]"
click at [525, 395] on input "[DATE]" at bounding box center [804, 395] width 585 height 24
type textarea "x"
type input "[DATE]"
click at [519, 398] on input "[DATE]" at bounding box center [804, 395] width 585 height 24
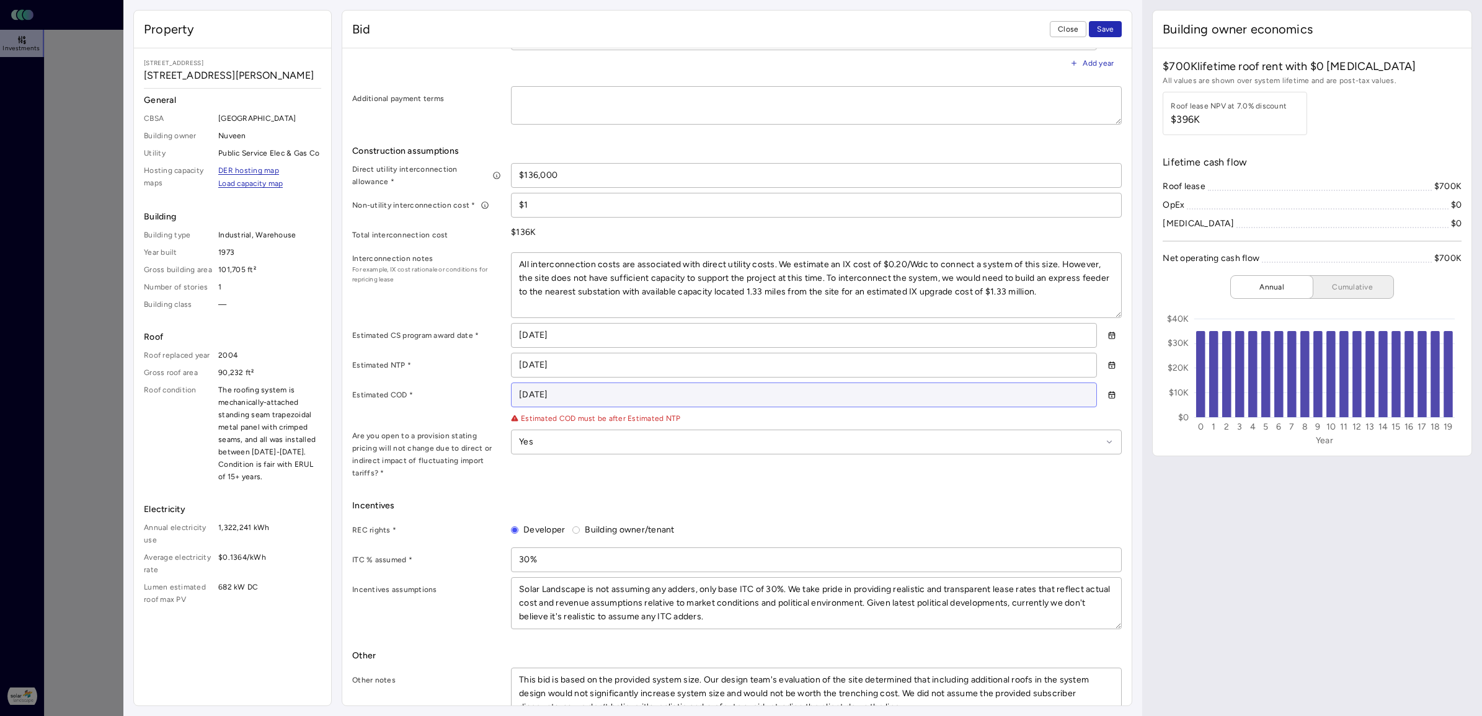
type textarea "x"
type input "[DATE]"
click at [443, 386] on div "Estimated COD *" at bounding box center [426, 395] width 149 height 25
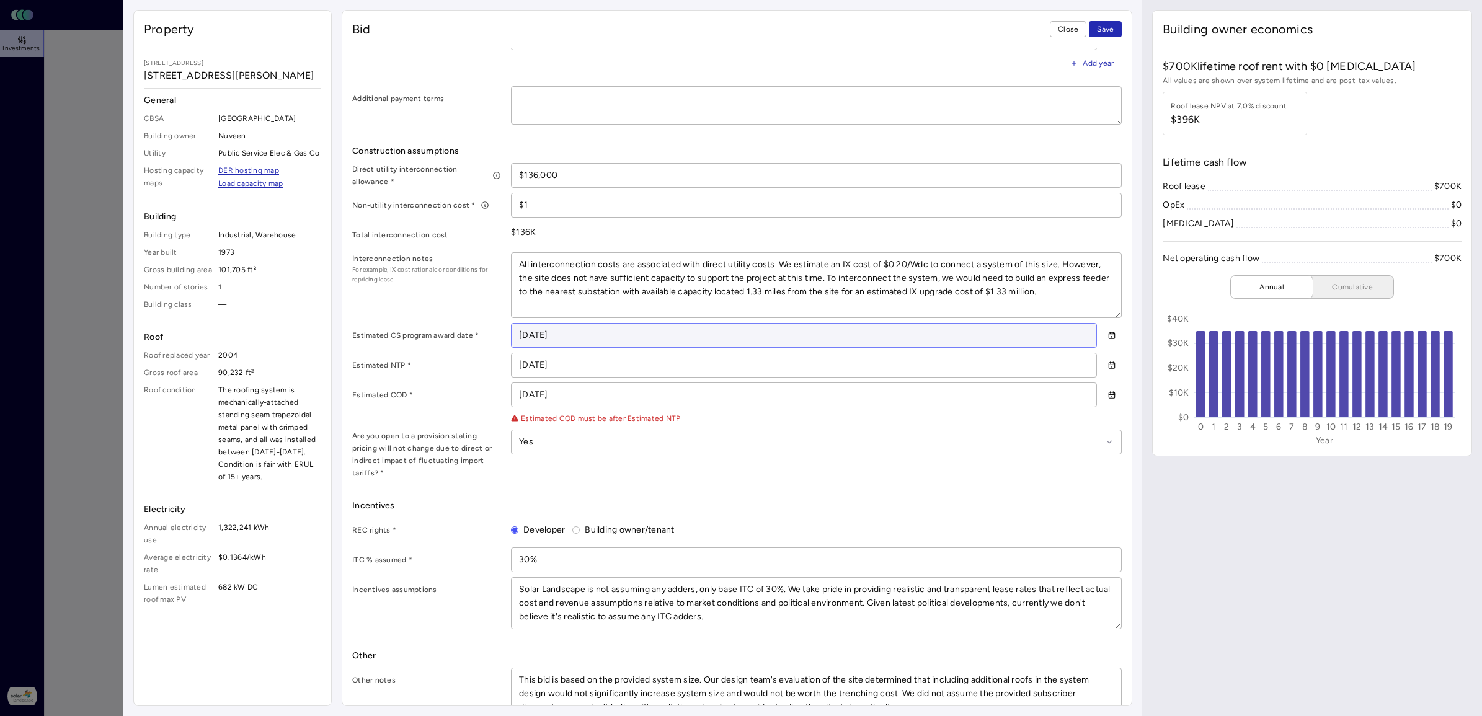
click at [535, 336] on input "[DATE]" at bounding box center [804, 336] width 585 height 24
type textarea "x"
type input "[DATE]"
type textarea "x"
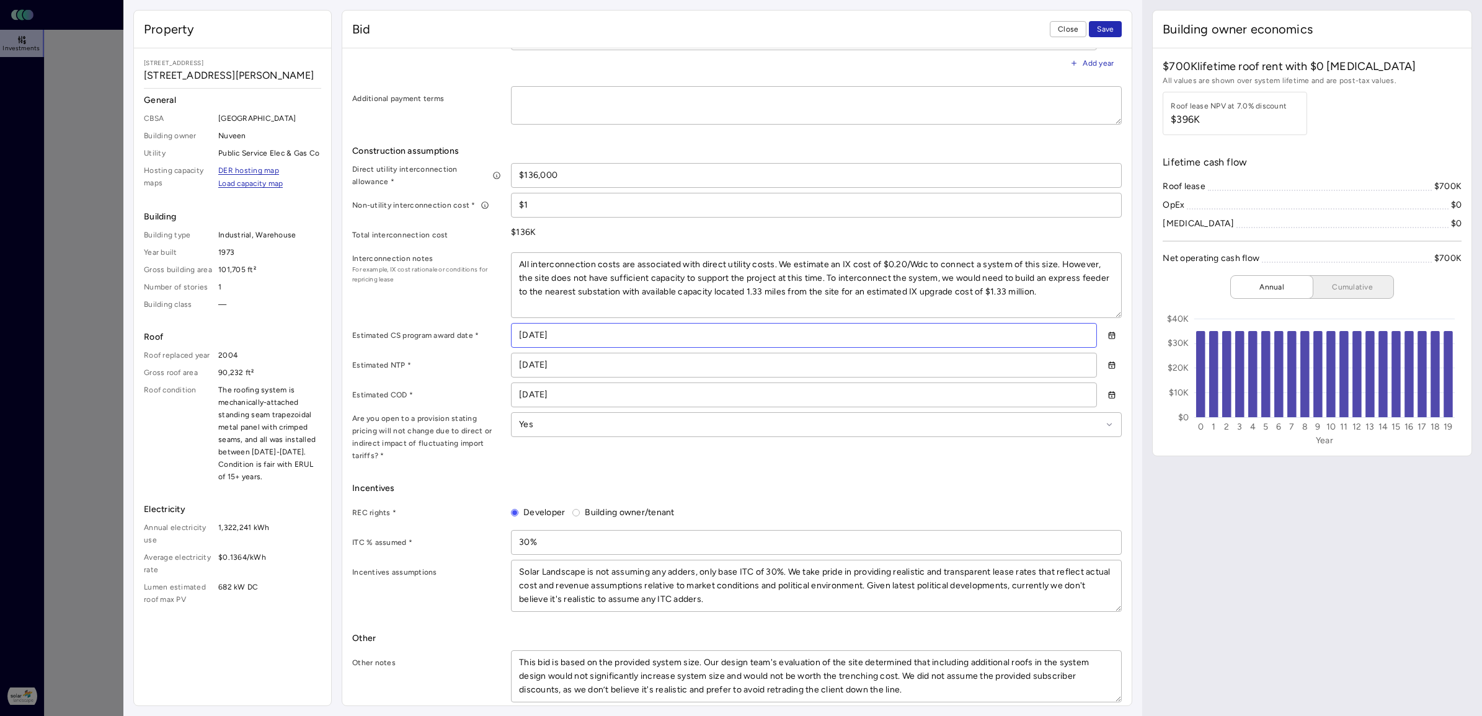
type input "[DATE]"
click at [428, 346] on div "Estimated CS program award date *" at bounding box center [426, 335] width 149 height 25
click at [535, 335] on input "[DATE]" at bounding box center [804, 336] width 585 height 24
type textarea "x"
type input "[DATE]"
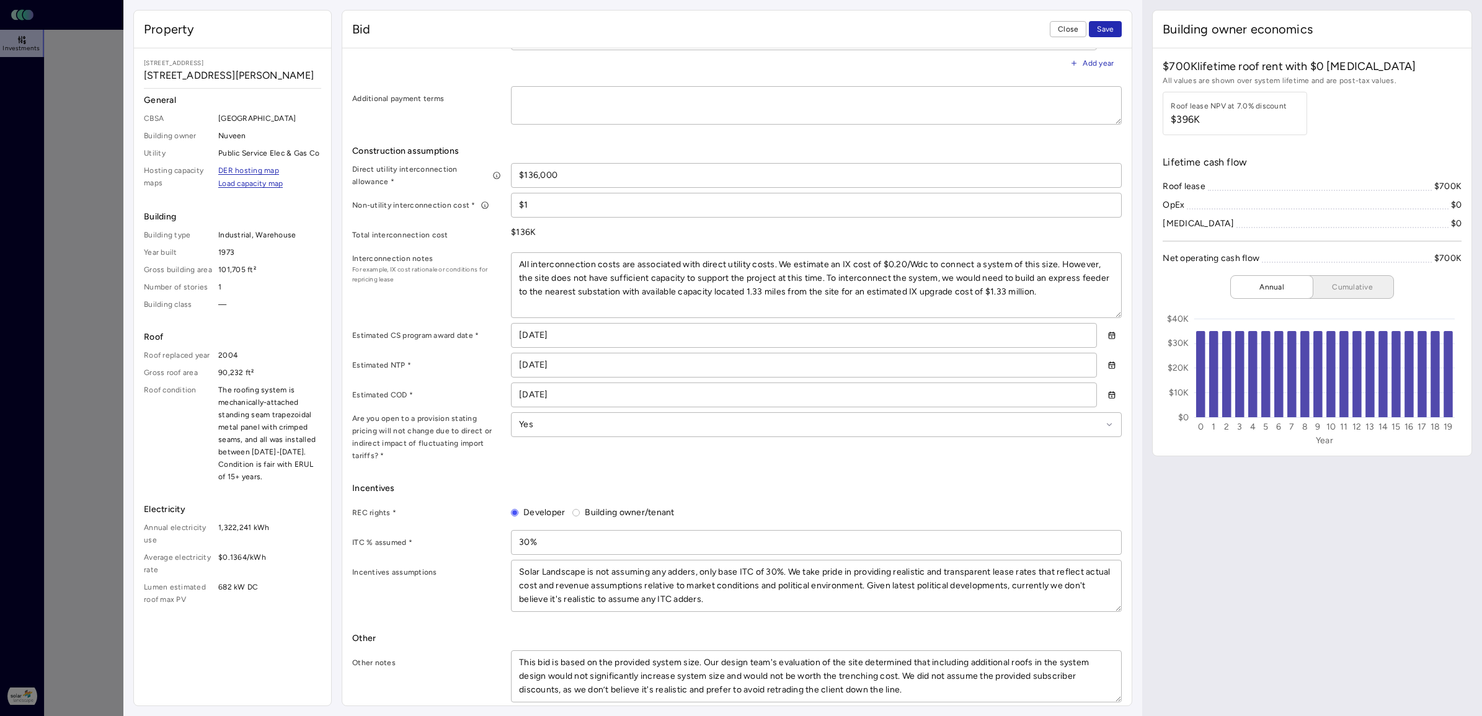
click at [440, 339] on label "Estimated CS program award date *" at bounding box center [426, 335] width 149 height 12
click at [526, 364] on input "[DATE]" at bounding box center [804, 366] width 585 height 24
type textarea "x"
click at [443, 394] on label "Estimated COD *" at bounding box center [426, 395] width 149 height 12
drag, startPoint x: 541, startPoint y: 367, endPoint x: 535, endPoint y: 368, distance: 6.3
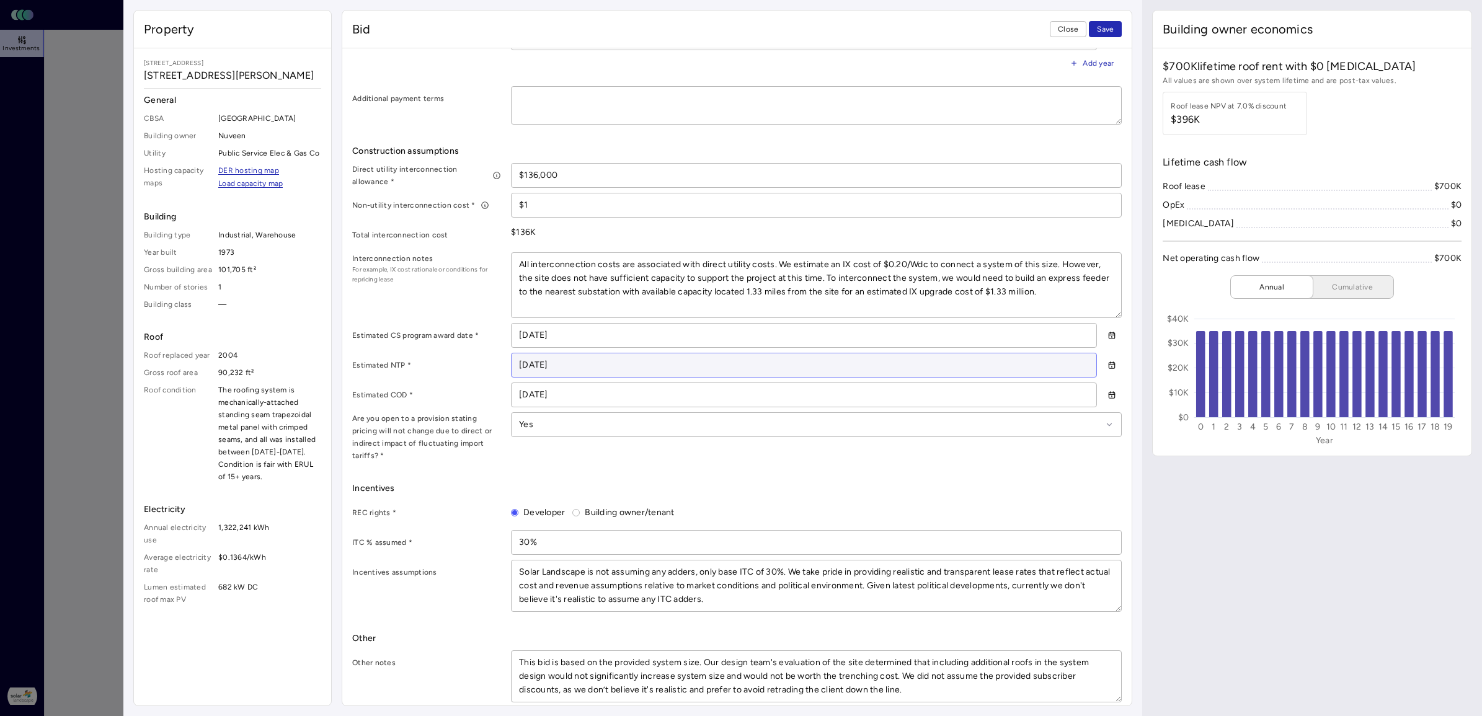
click at [535, 368] on input "[DATE]" at bounding box center [804, 366] width 585 height 24
type input "05/12/_026"
type textarea "x"
type input "[DATE]"
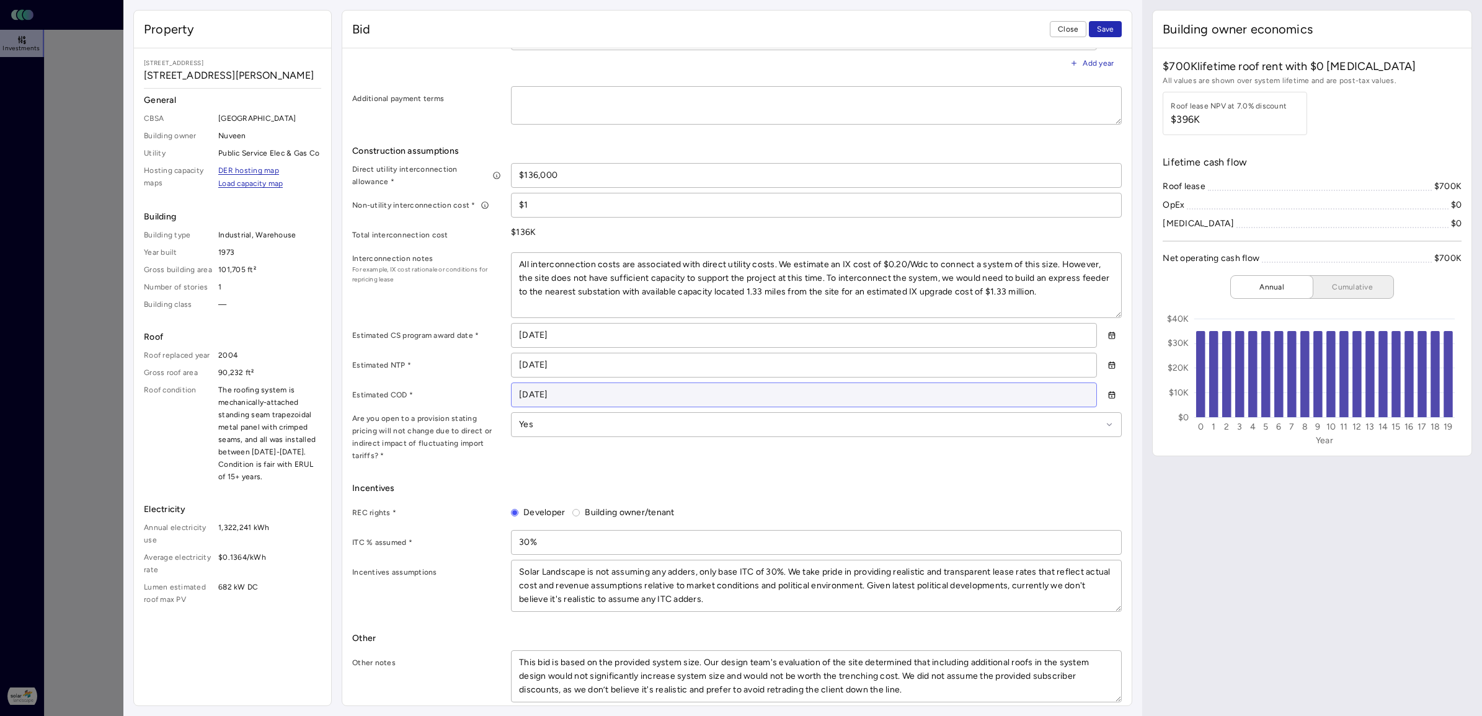
click at [575, 399] on input "[DATE]" at bounding box center [804, 395] width 585 height 24
drag, startPoint x: 540, startPoint y: 398, endPoint x: 512, endPoint y: 396, distance: 28.6
click at [512, 396] on input "[DATE]" at bounding box center [804, 395] width 585 height 24
drag, startPoint x: 569, startPoint y: 393, endPoint x: 502, endPoint y: 391, distance: 66.4
click at [502, 391] on div "Estimated COD * _2/02/6___" at bounding box center [737, 395] width 770 height 25
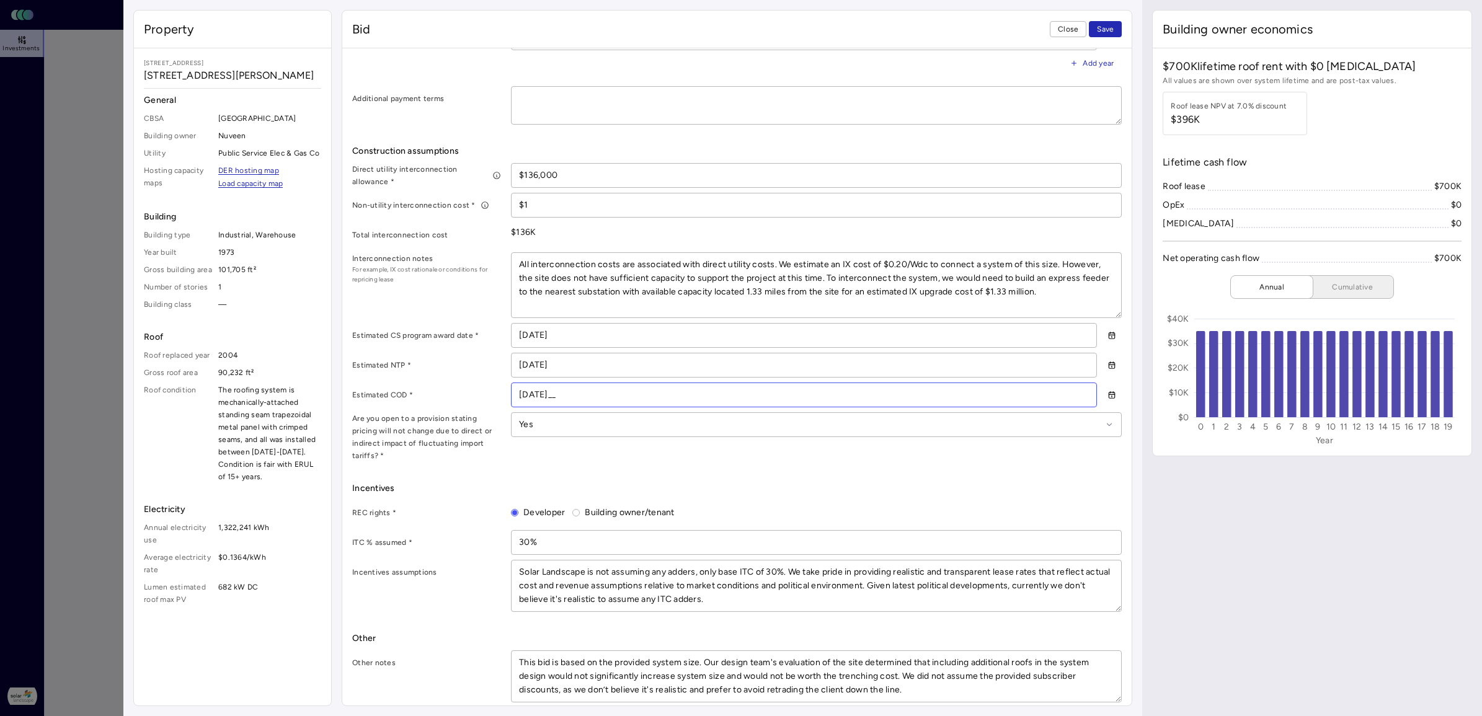
type input "10/15/202_"
type textarea "x"
drag, startPoint x: 529, startPoint y: 395, endPoint x: 514, endPoint y: 398, distance: 15.7
click at [514, 398] on input "[DATE]" at bounding box center [804, 395] width 585 height 24
drag, startPoint x: 563, startPoint y: 396, endPoint x: 489, endPoint y: 398, distance: 74.5
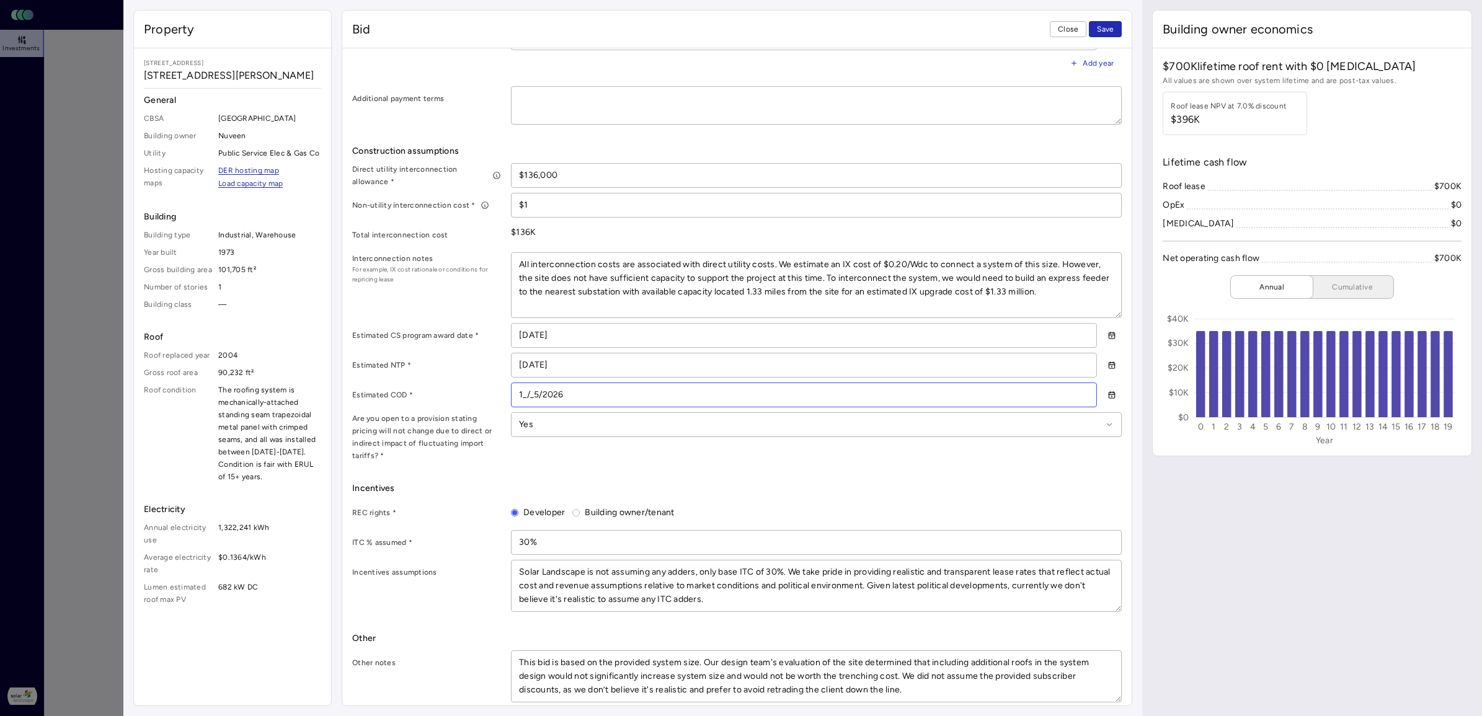
click at [489, 398] on div "Estimated COD * 1_/_5/2026" at bounding box center [737, 395] width 770 height 25
type input "09/15/202_"
type textarea "x"
type input "[DATE]"
click at [471, 394] on label "Estimated COD *" at bounding box center [426, 395] width 149 height 12
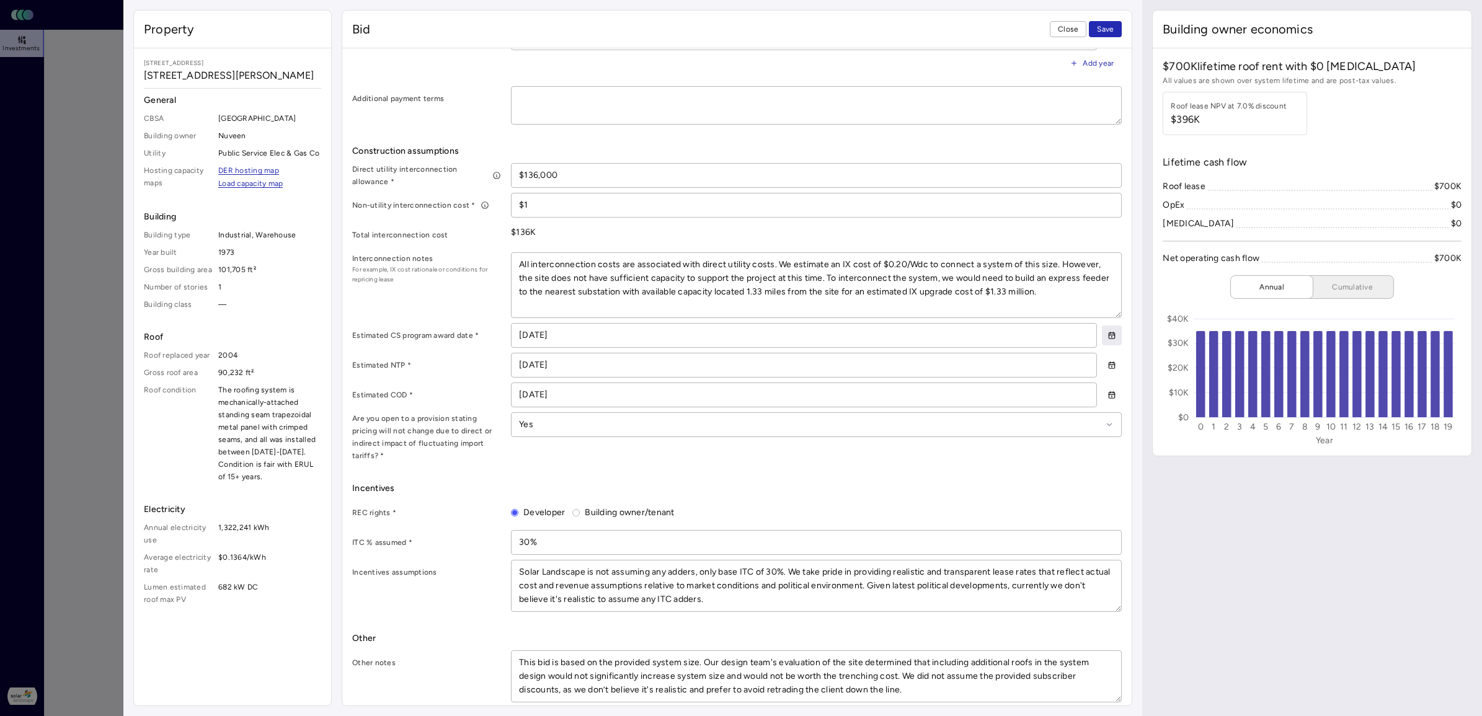
click at [1108, 339] on icon "button" at bounding box center [1112, 335] width 9 height 9
click at [1176, 473] on button "21" at bounding box center [1208, 474] width 20 height 20
type textarea "x"
click at [1176, 363] on icon "Go to the Next Month" at bounding box center [1226, 366] width 12 height 12
click at [1111, 370] on icon "Go to the Previous Month" at bounding box center [1109, 366] width 12 height 12
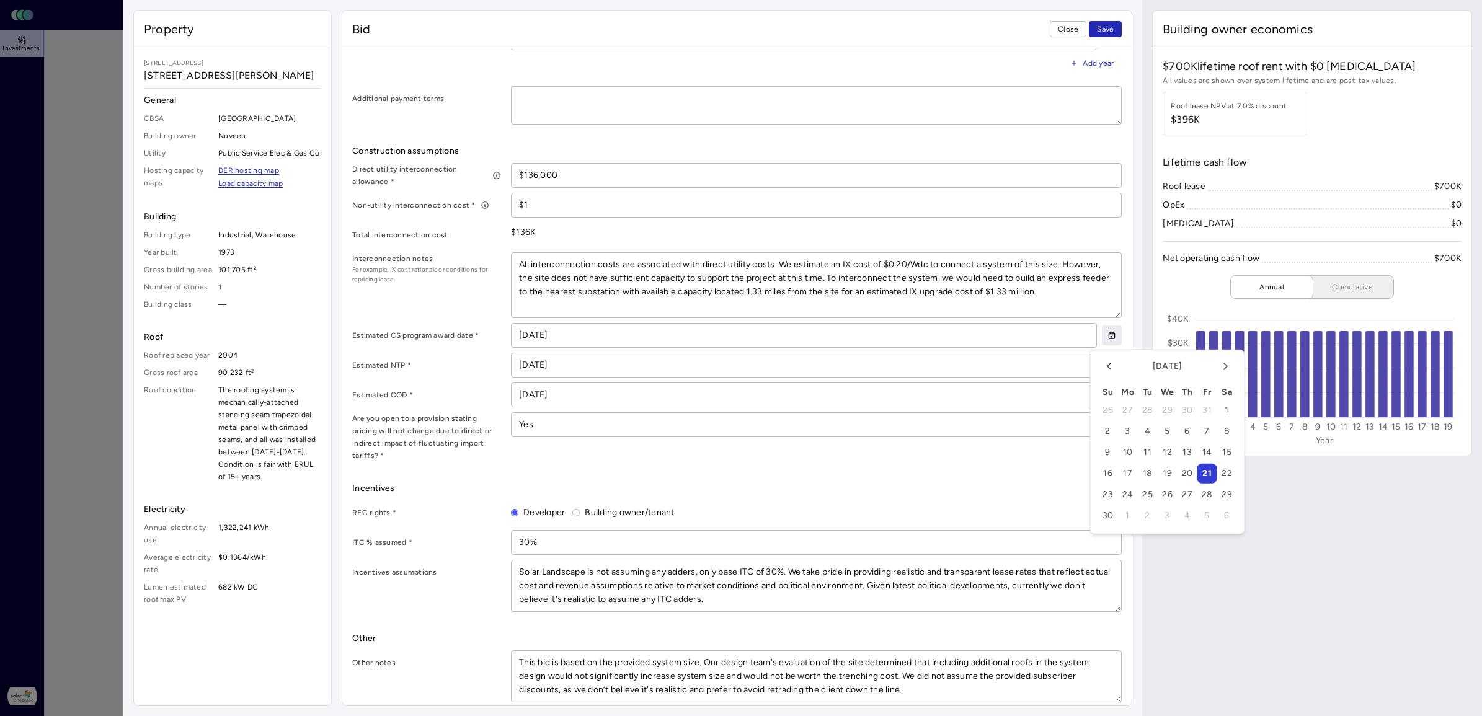
click at [1176, 369] on icon "Go to the Next Month" at bounding box center [1225, 366] width 3 height 6
click at [1111, 368] on icon "Go to the Previous Month" at bounding box center [1109, 366] width 12 height 12
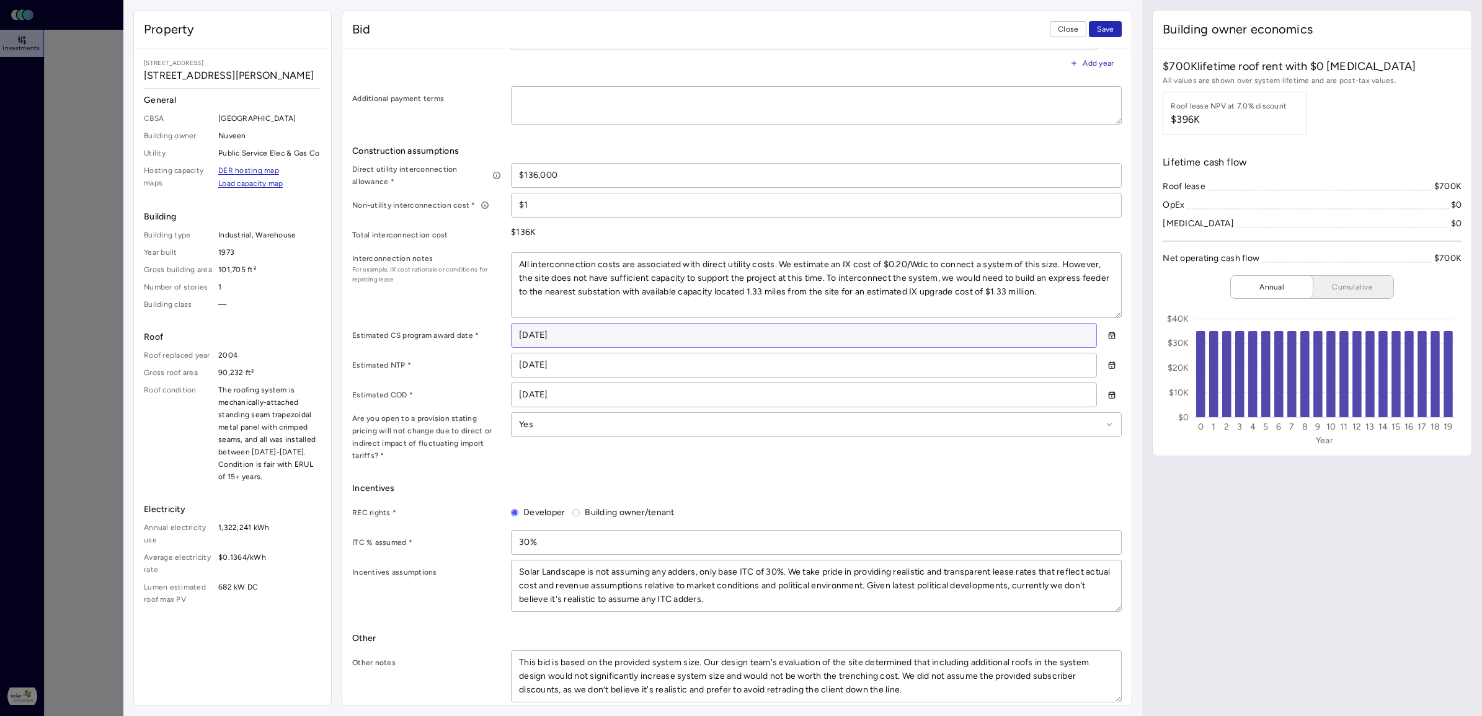
click at [532, 335] on input "[DATE]" at bounding box center [804, 336] width 585 height 24
type input "11/12/_025"
type textarea "x"
type input "[DATE]"
click at [450, 352] on div "Direct utility interconnection allowance * $136,000 Non-utility interconnection…" at bounding box center [737, 312] width 770 height 299
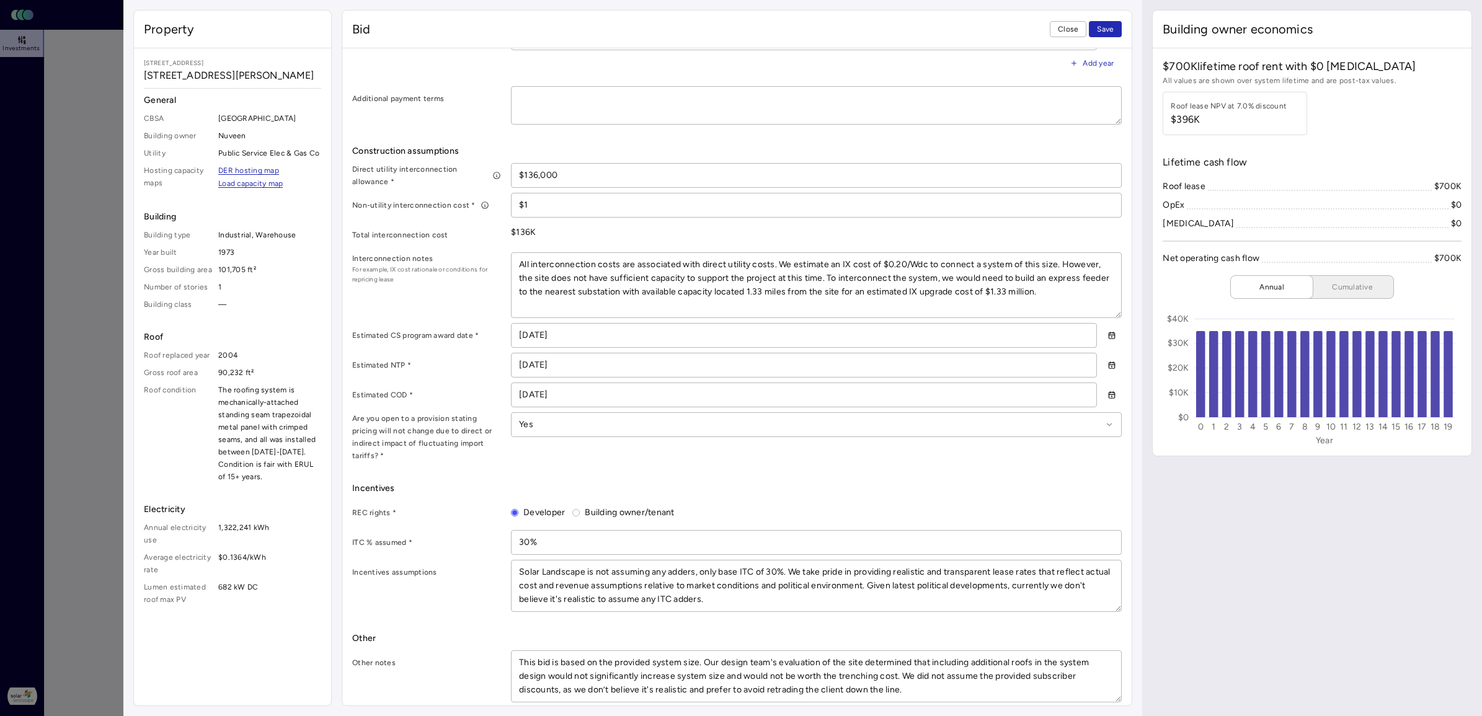
click at [463, 396] on label "Estimated COD *" at bounding box center [426, 395] width 149 height 12
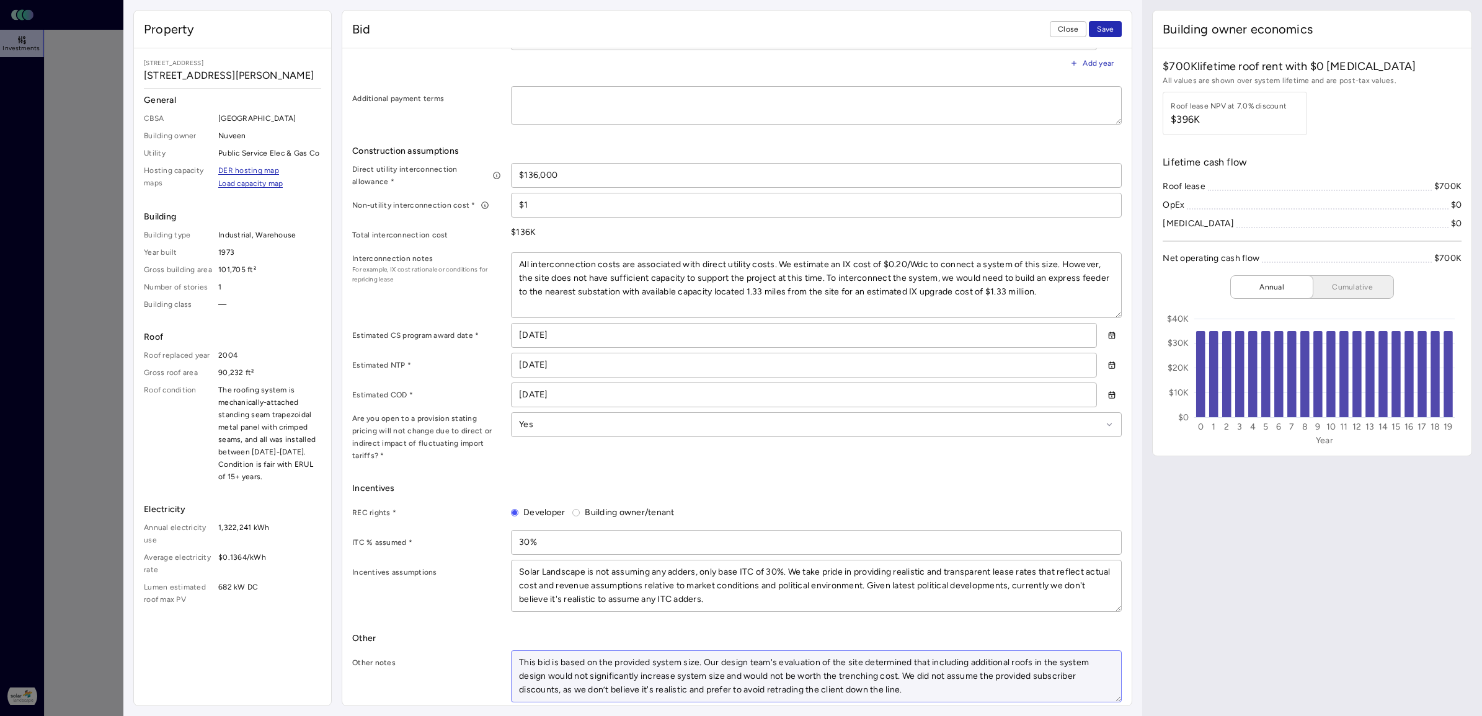
drag, startPoint x: 535, startPoint y: 653, endPoint x: 520, endPoint y: 652, distance: 15.5
click at [520, 572] on textarea "This bid is based on the provided system size. Our design team's evaluation of …" at bounding box center [817, 676] width 610 height 51
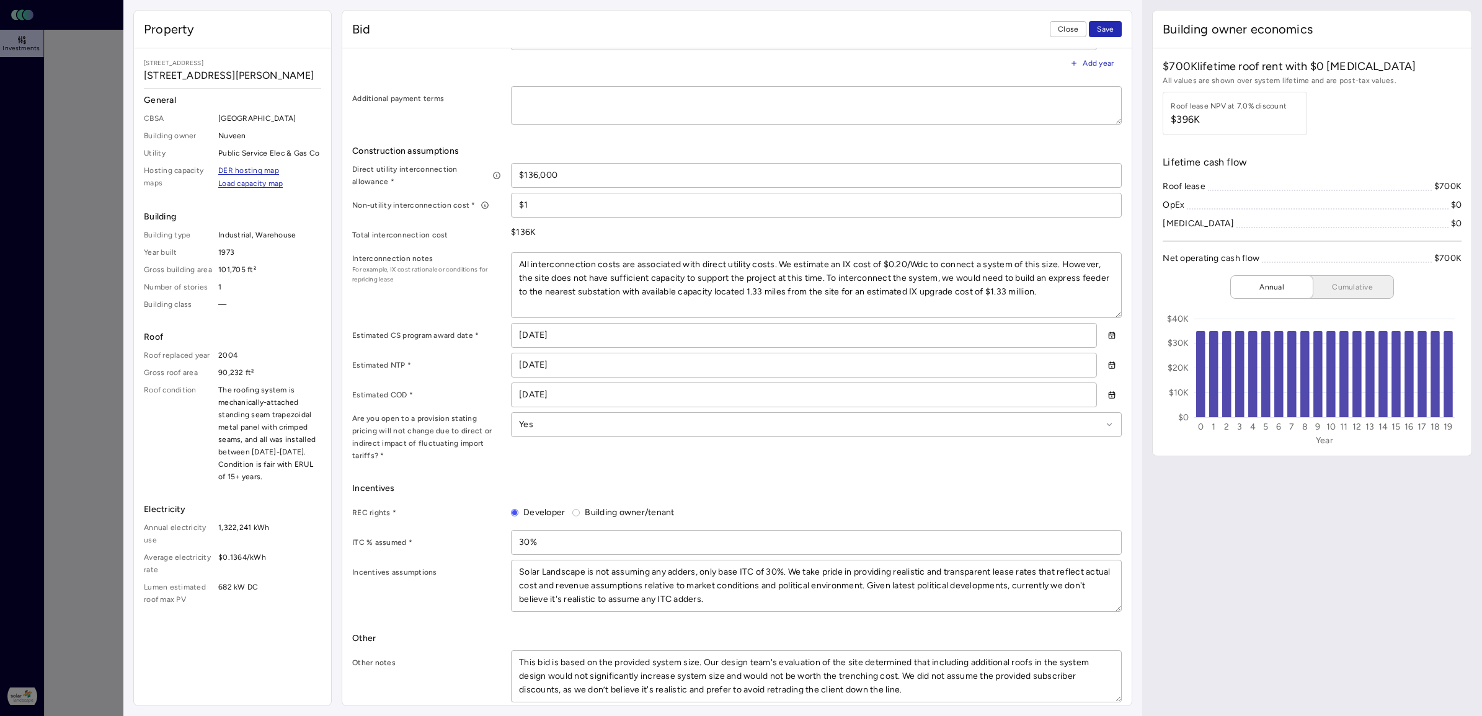
click at [492, 572] on span "Other" at bounding box center [737, 639] width 770 height 14
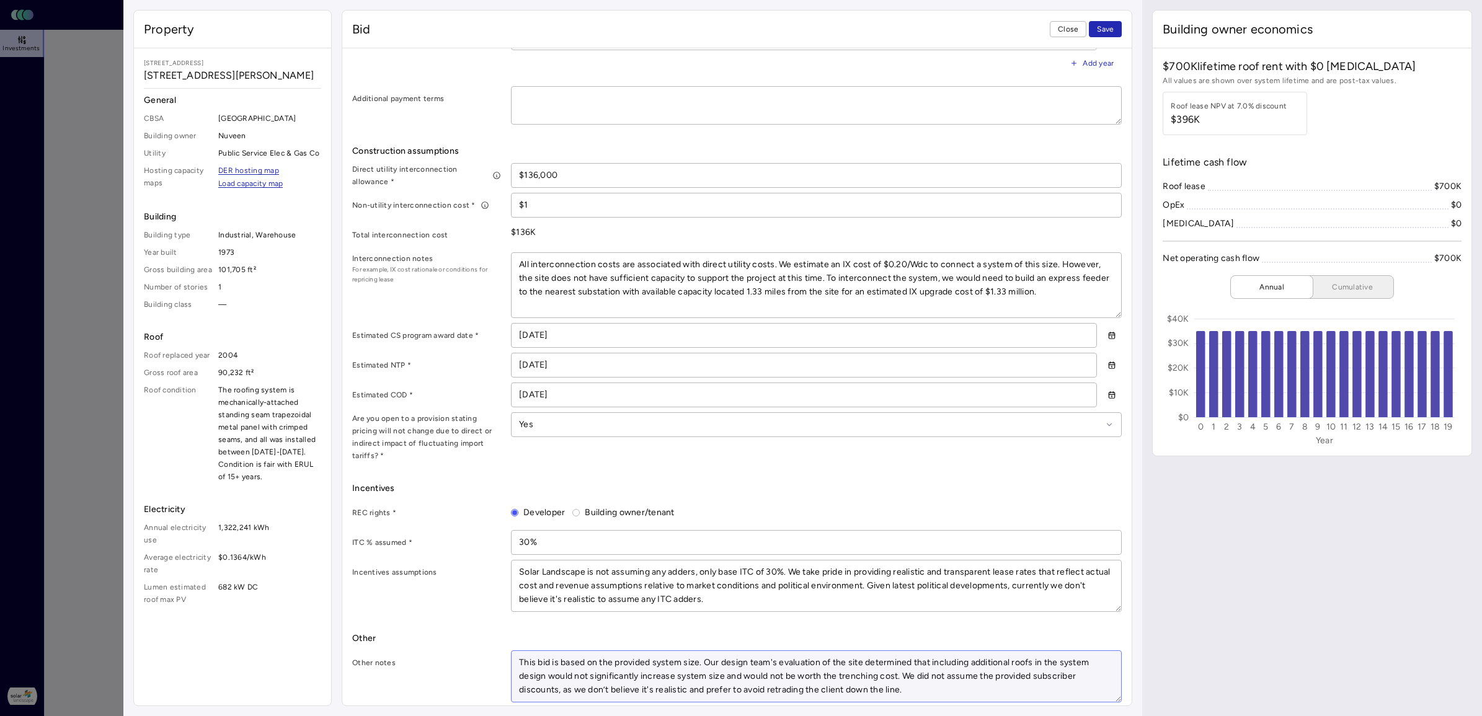
drag, startPoint x: 916, startPoint y: 653, endPoint x: 752, endPoint y: 656, distance: 164.4
click at [752, 572] on textarea "This bid is based on the provided system size. Our design team's evaluation of …" at bounding box center [817, 676] width 610 height 51
type textarea "x"
type textarea "This bid is based on the provided system size. Our design tthat including addit…"
type textarea "x"
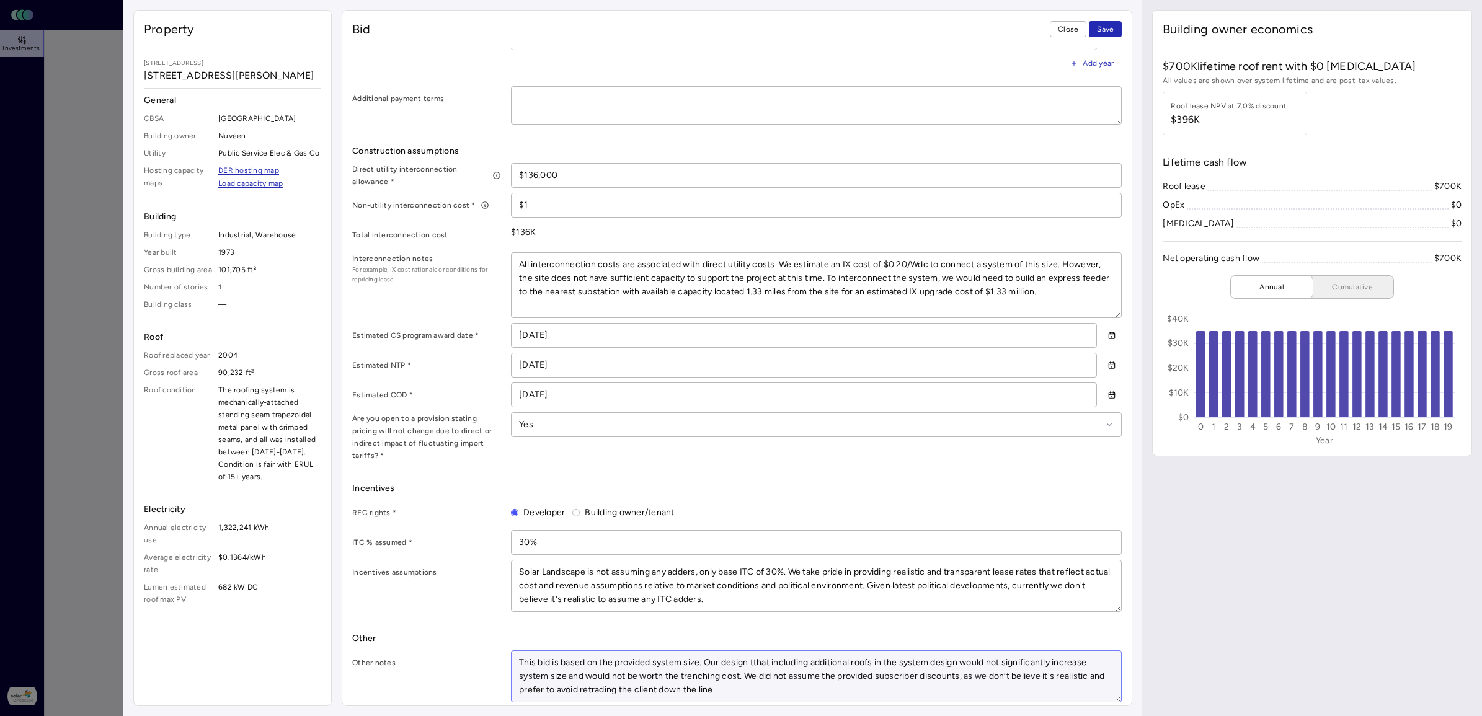
type textarea "This bid is based on the provided system size. Our design tethat including addi…"
type textarea "x"
type textarea "This bid is based on the provided system size. Our design teathat including add…"
type textarea "x"
type textarea "This bid is based on the provided system size. Our design teamthat including ad…"
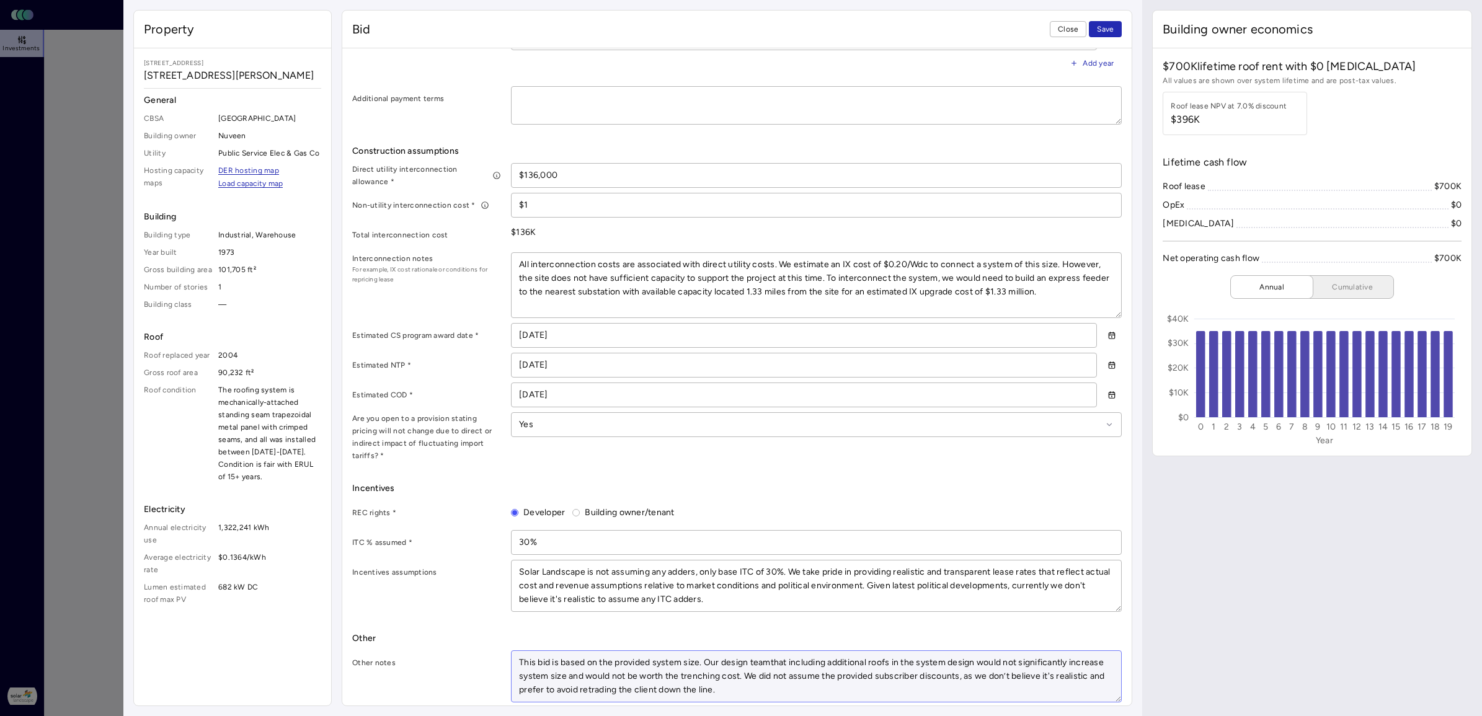
type textarea "x"
type textarea "This bid is based on the provided system size. Our design team that including a…"
type textarea "x"
type textarea "This bid is based on the provided system size. Our design team dthat including …"
type textarea "x"
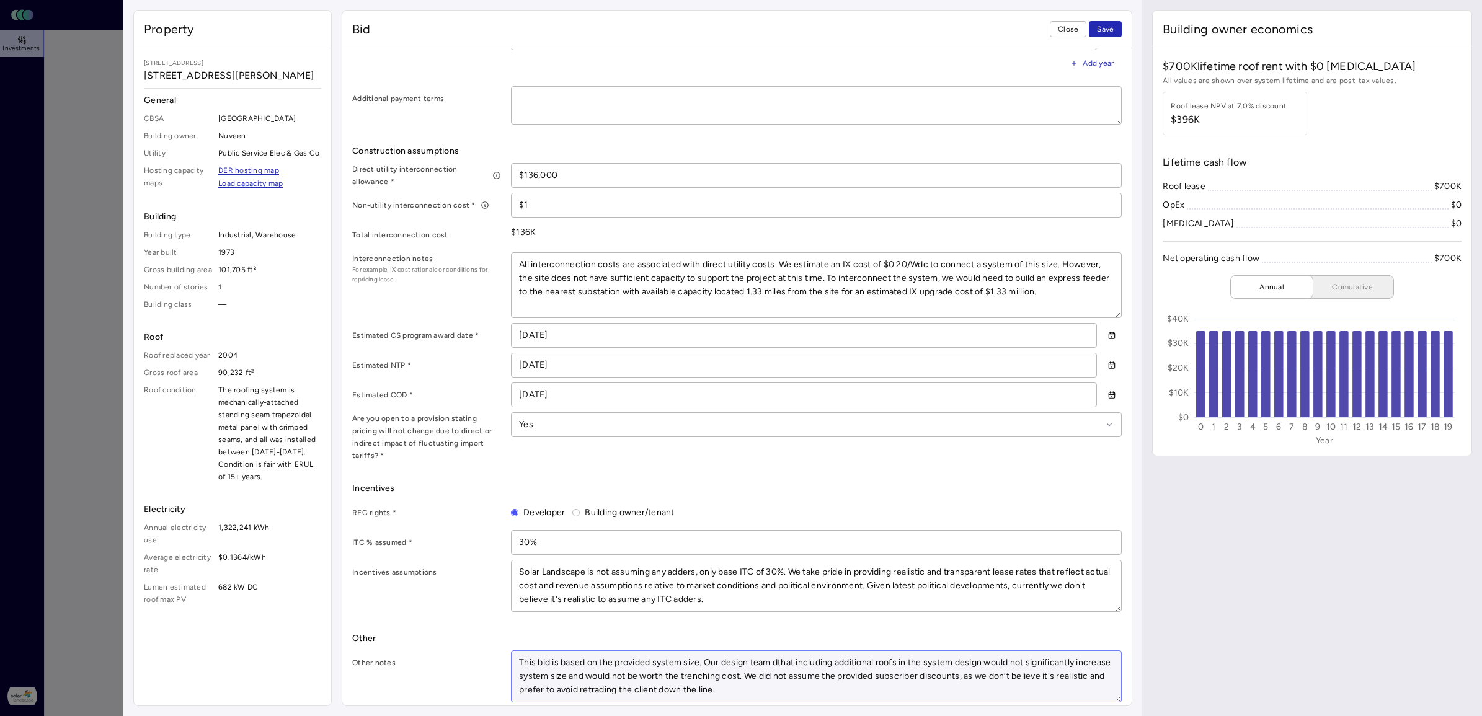
type textarea "This bid is based on the provided system size. Our design team dethat including…"
type textarea "x"
type textarea "This bid is based on the provided system size. Our design team detthat includin…"
type textarea "x"
type textarea "This bid is based on the provided system size. Our design team detethat includi…"
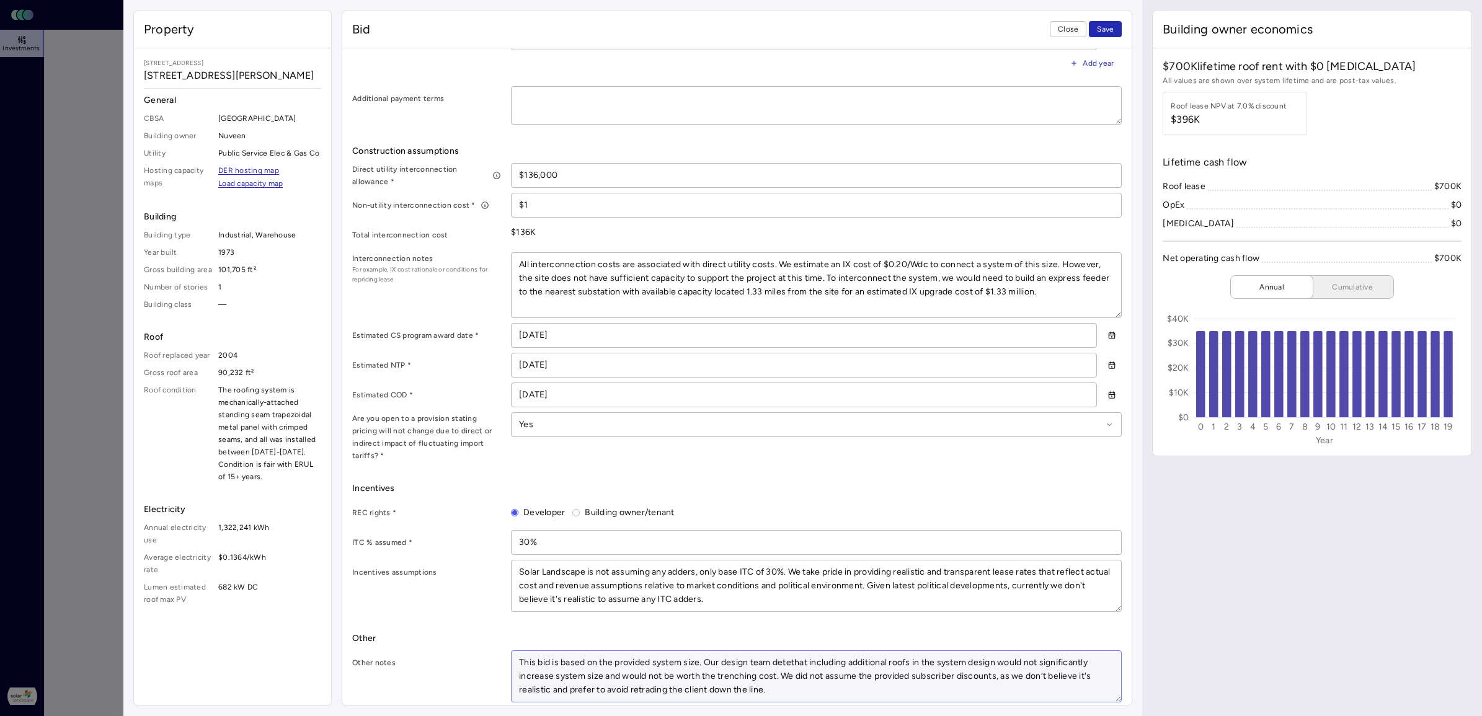
type textarea "x"
type textarea "This bid is based on the provided system size. Our design team deterthat includ…"
type textarea "x"
type textarea "This bid is based on the provided system size. Our design team determthat inclu…"
type textarea "x"
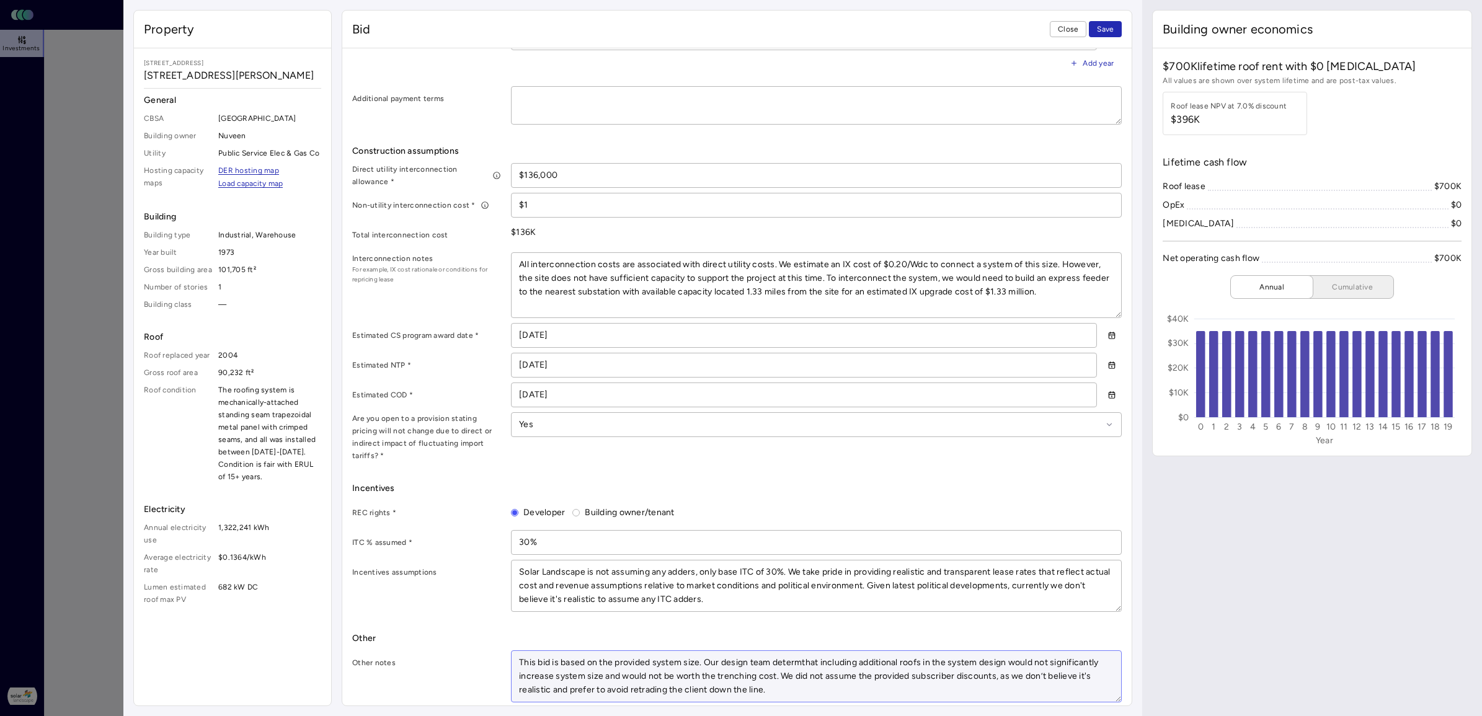
type textarea "This bid is based on the provided system size. Our design team determithat incl…"
type textarea "x"
type textarea "This bid is based on the provided system size. Our design team determinthat inc…"
type textarea "x"
type textarea "This bid is based on the provided system size. Our design team determinethat in…"
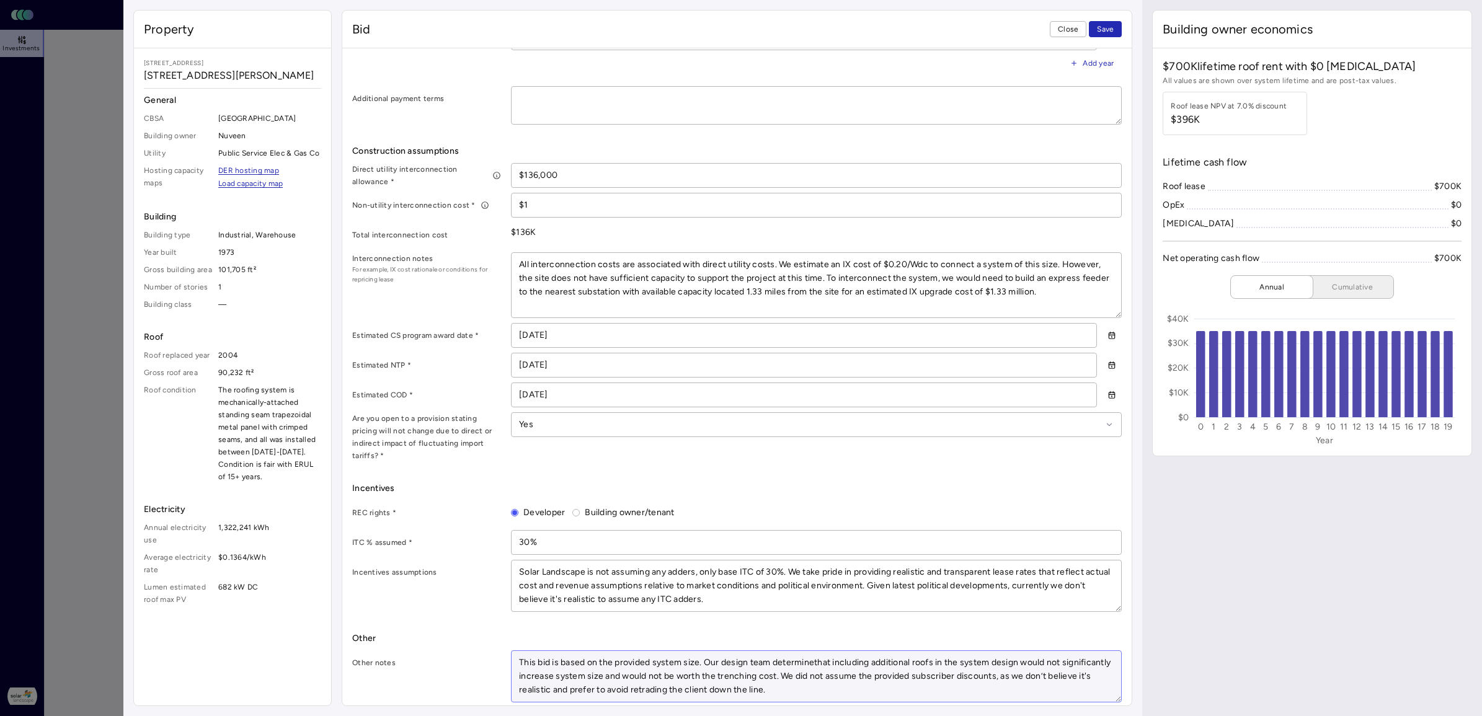
type textarea "x"
type textarea "This bid is based on the provided system size. Our design team determinedthat i…"
type textarea "x"
type textarea "This bid is based on the provided system size. Our design team determined that …"
click at [1031, 572] on textarea "This bid is based on the provided system size. Our design team determined that …" at bounding box center [817, 676] width 610 height 51
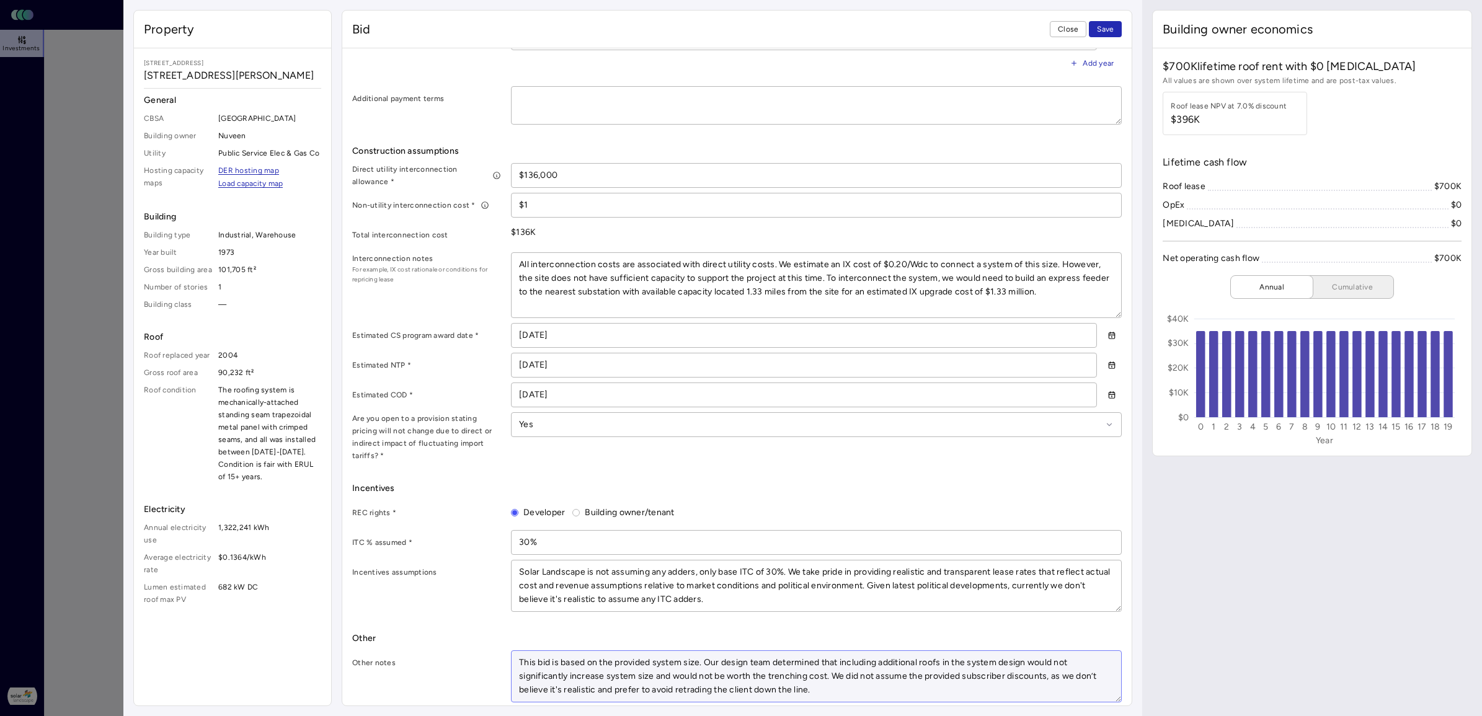
type textarea "x"
type textarea "This bid is based on the provided system size. Our design team determined that …"
type textarea "x"
type textarea "This bid is based on the provided system size. Our design team determined that …"
type textarea "x"
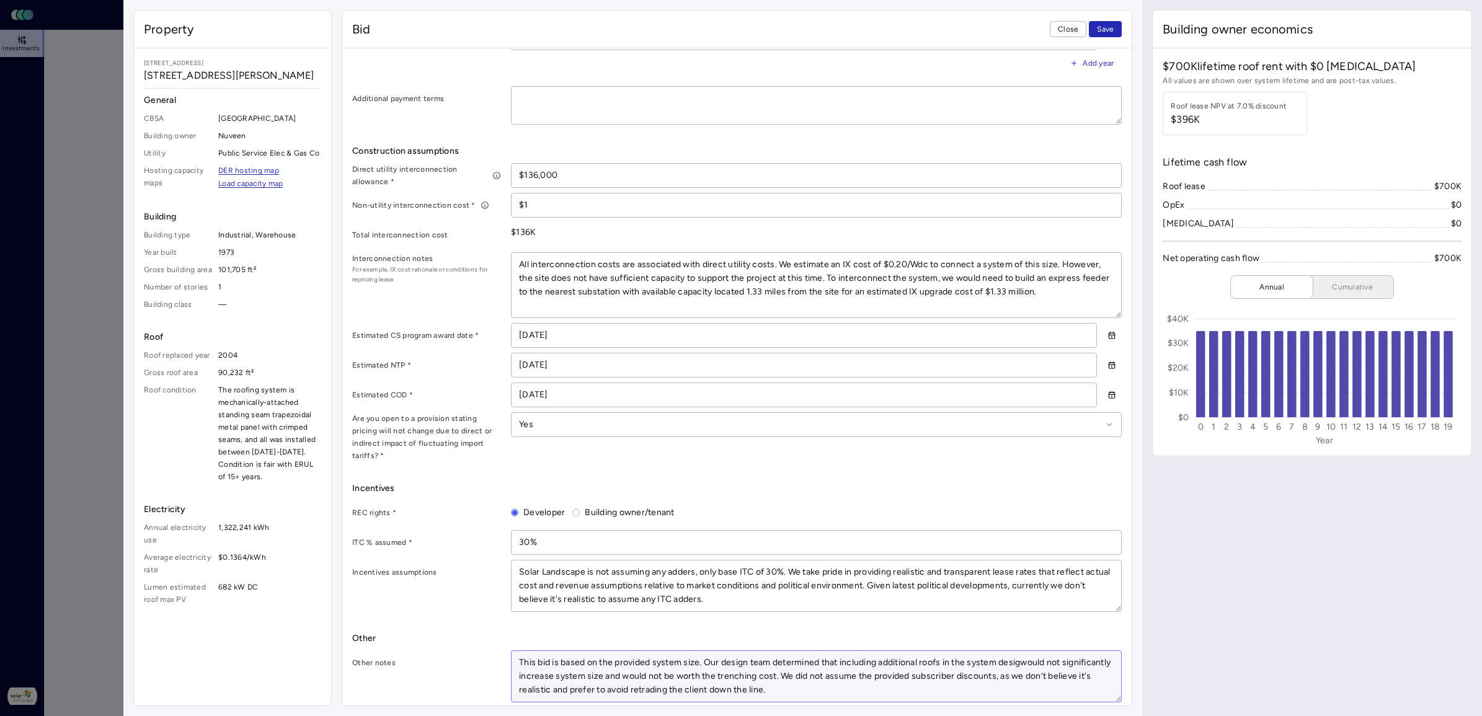
type textarea "This bid is based on the provided system size. Our design team determined that …"
type textarea "x"
type textarea "This bid is based on the provided system size. Our design team determined that …"
type textarea "x"
type textarea "This bid is based on the provided system size. Our design team determined that …"
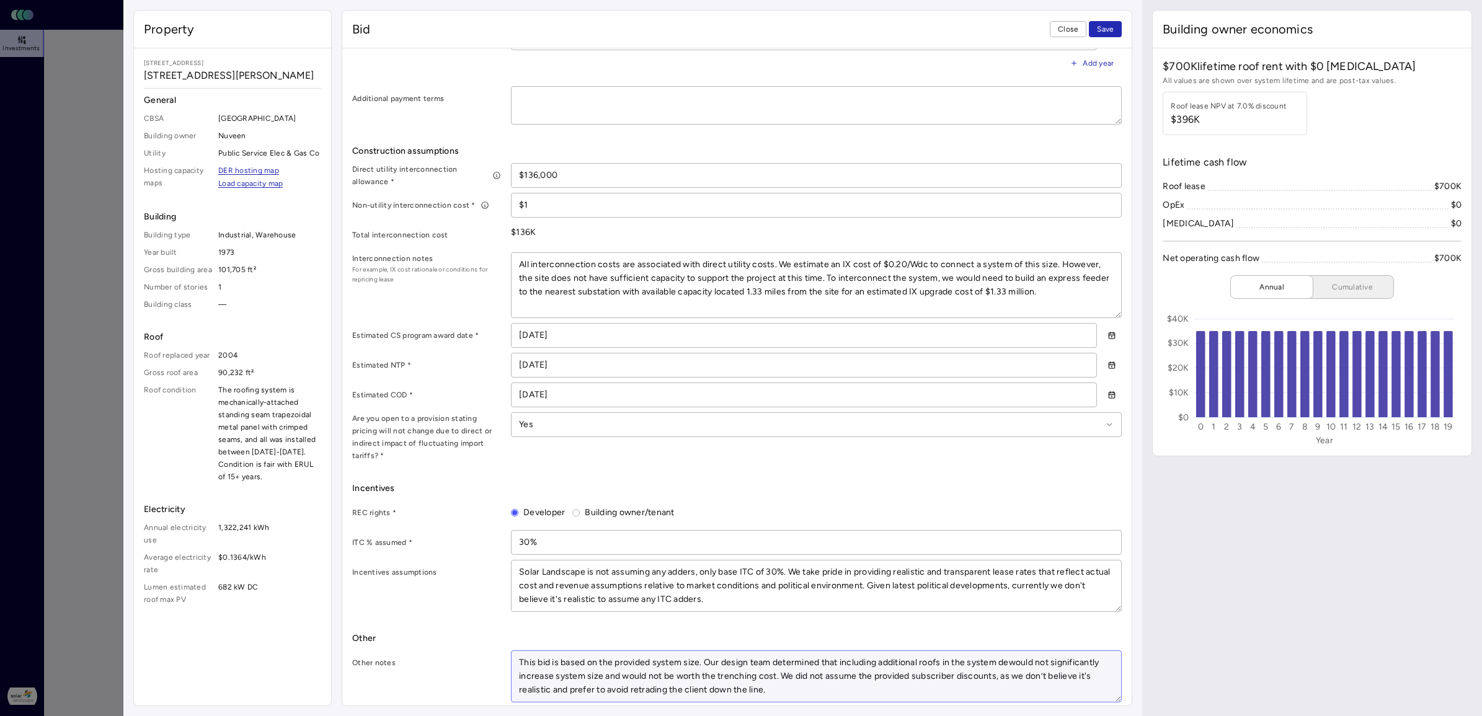
type textarea "x"
type textarea "This bid is based on the provided system size. Our design team determined that …"
type textarea "x"
type textarea "This bid is based on the provided system size. Our design team determined that …"
type textarea "x"
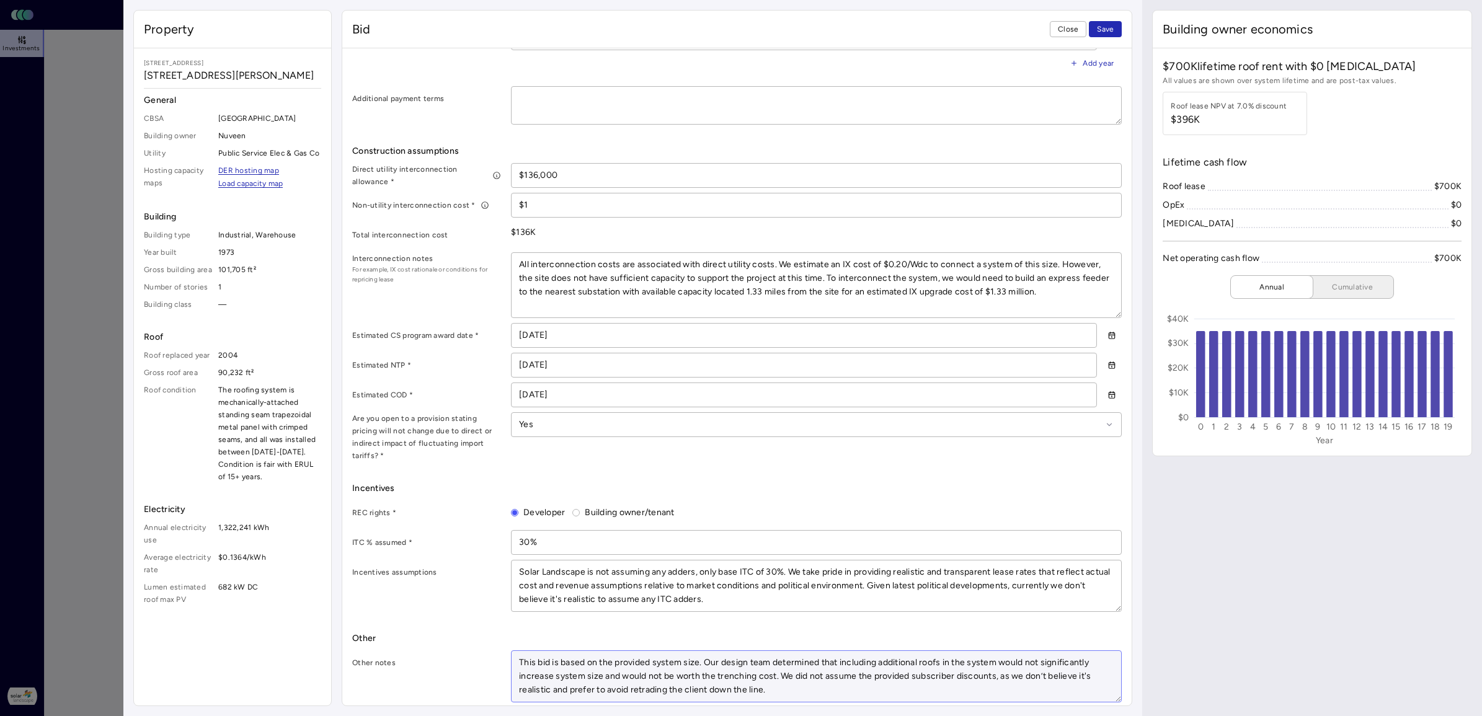
type textarea "This bid is based on the provided system size. Our design team determined that …"
type textarea "x"
type textarea "This bid is based on the provided system size. Our design team determined that …"
type textarea "x"
type textarea "This bid is based on the provided system size. Our design team determined that …"
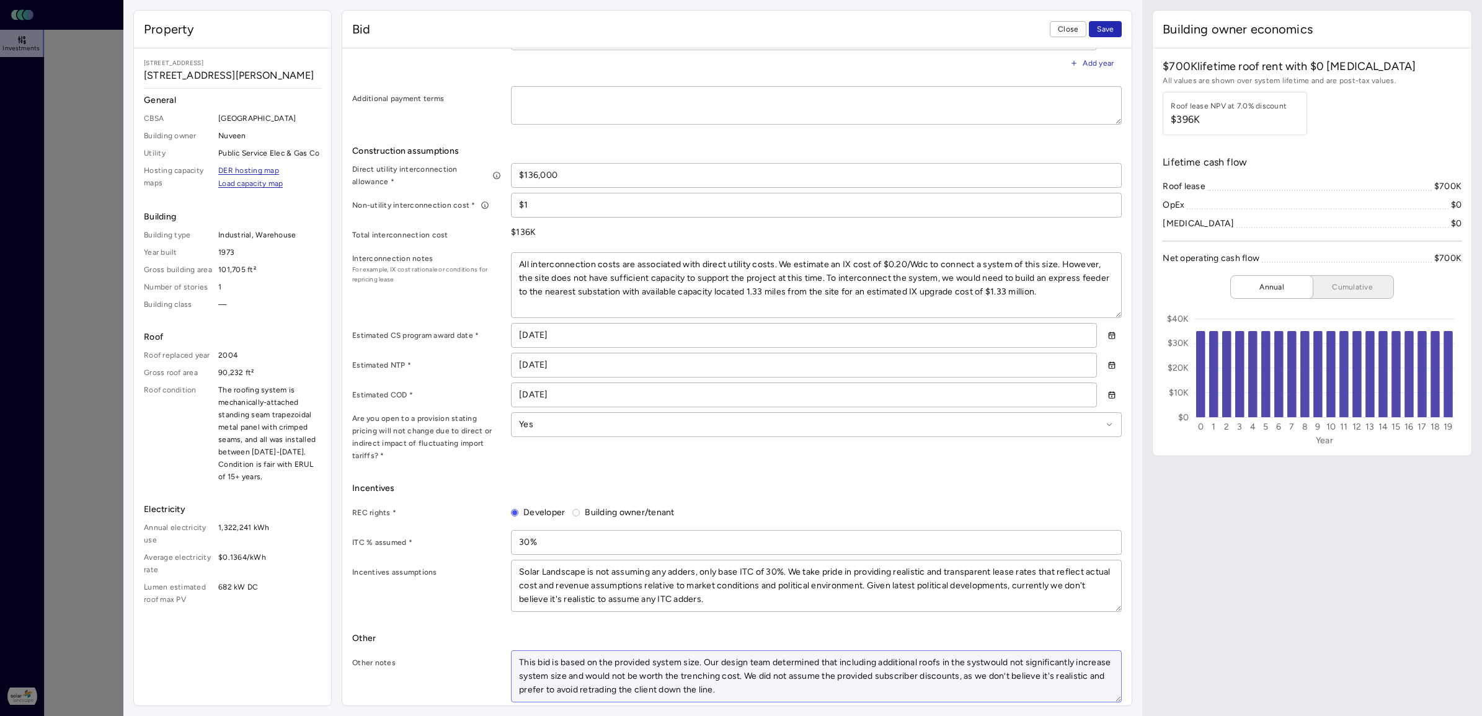
type textarea "x"
type textarea "This bid is based on the provided system size. Our design team determined that …"
type textarea "x"
type textarea "This bid is based on the provided system size. Our design team determined that …"
type textarea "x"
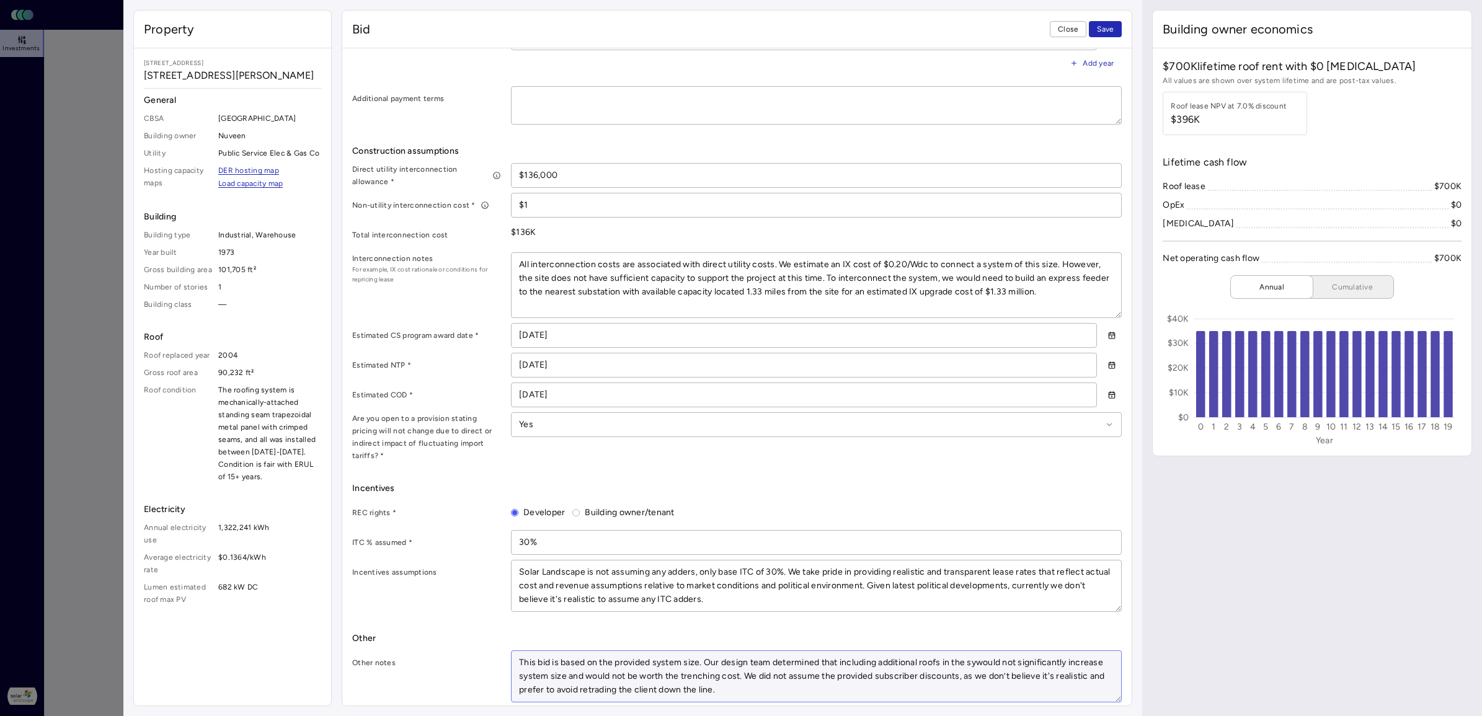
type textarea "This bid is based on the provided system size. Our design team determined that …"
type textarea "x"
type textarea "This bid is based on the provided system size. Our design team determined that …"
type textarea "x"
type textarea "This bid is based on the provided system size. Our design team determined that …"
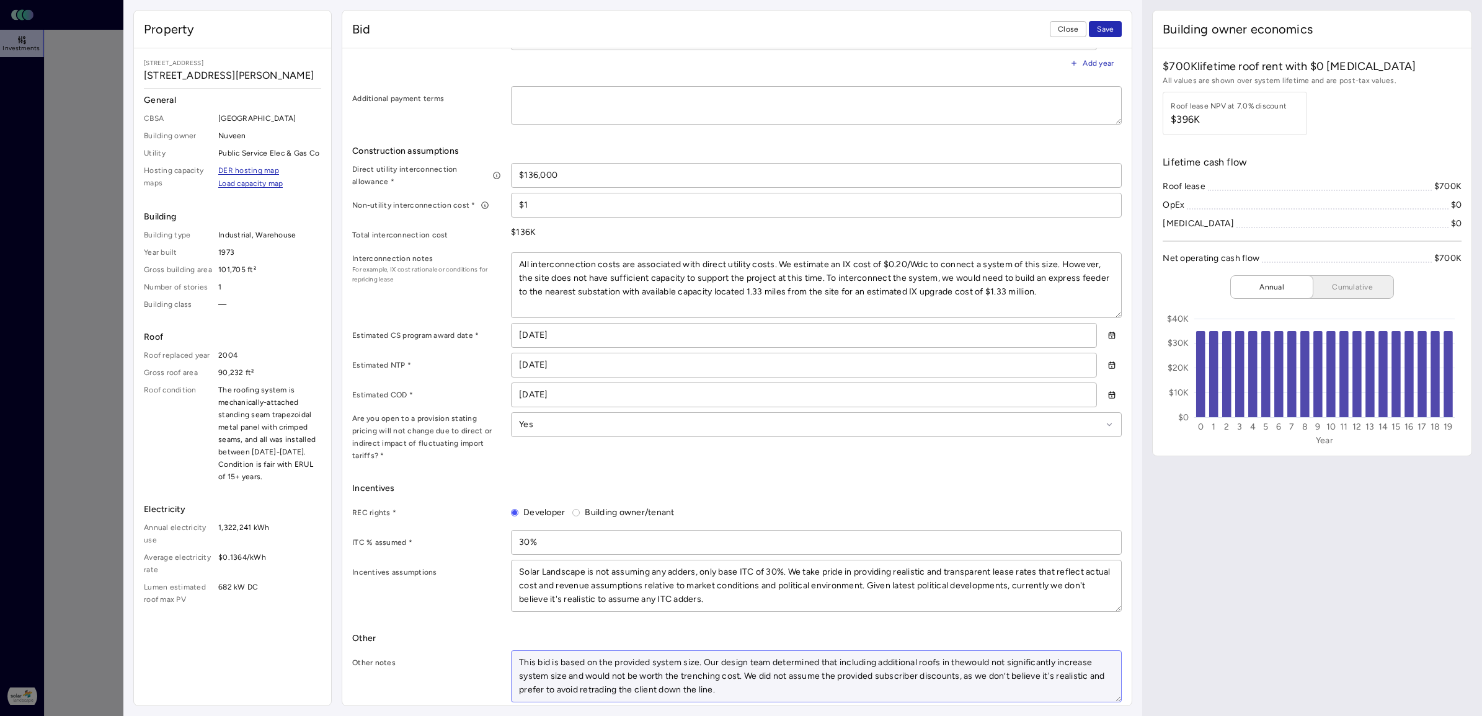
type textarea "x"
type textarea "This bid is based on the provided system size. Our design team determined that …"
type textarea "x"
type textarea "This bid is based on the provided system size. Our design team determined that …"
type textarea "x"
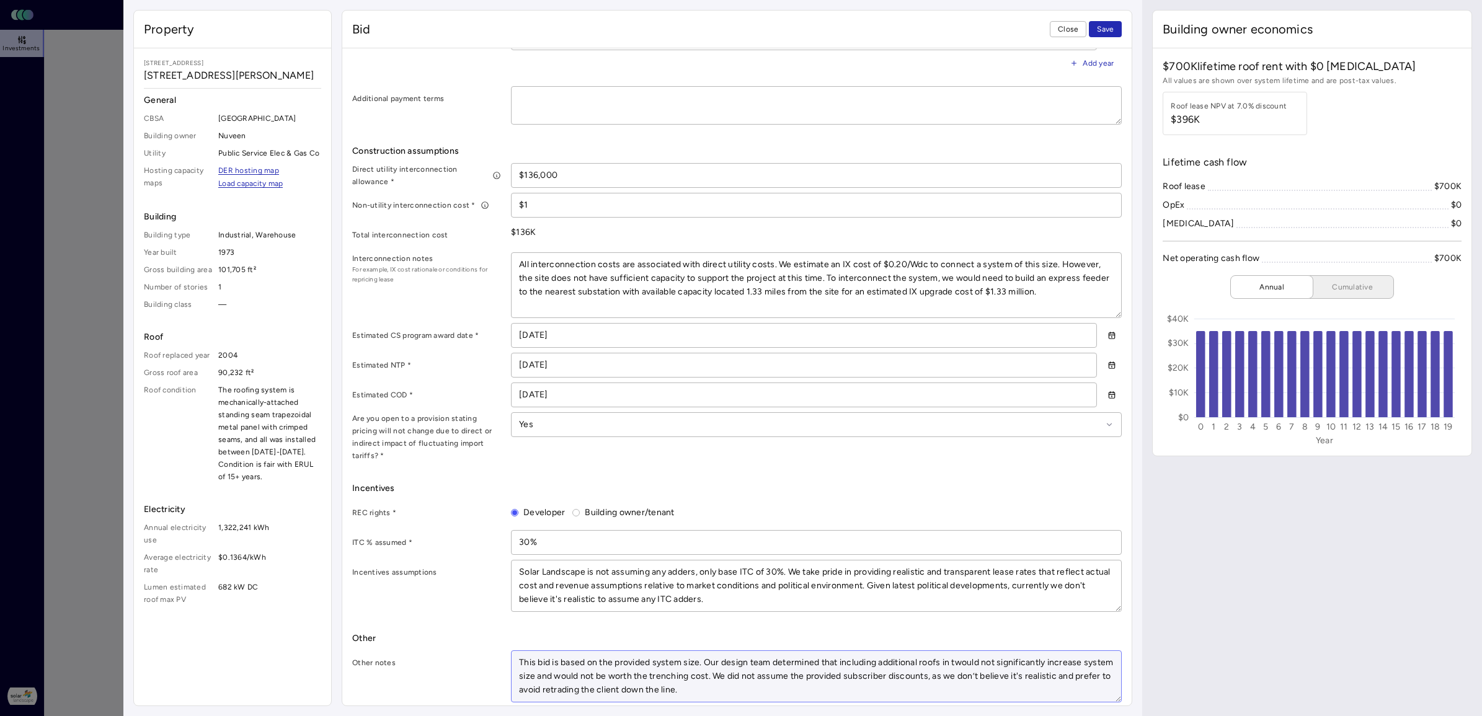
type textarea "This bid is based on the provided system size. Our design team determined that …"
type textarea "x"
type textarea "This bid is based on the provided system size. Our design team determined that …"
type textarea "x"
type textarea "This bid is based on the provided system size. Our design team determined that …"
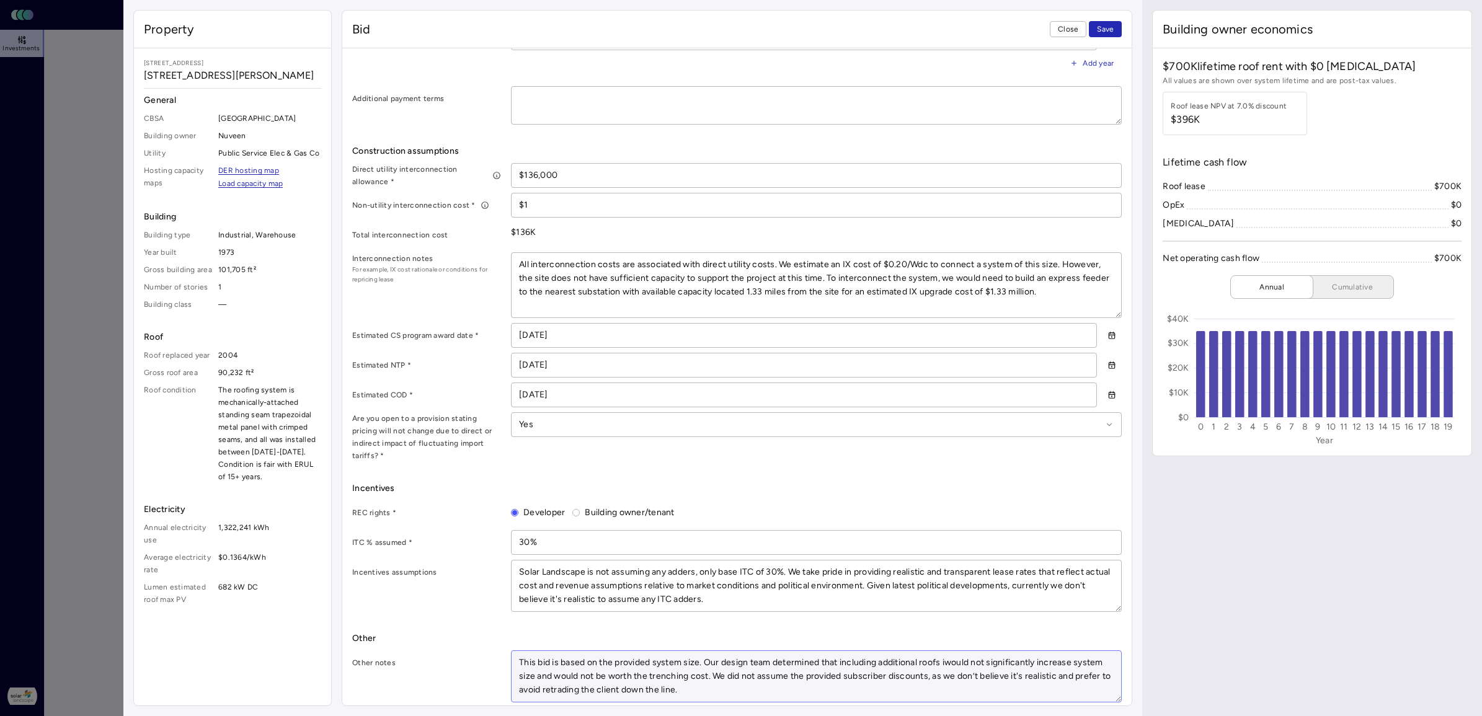
type textarea "x"
drag, startPoint x: 617, startPoint y: 680, endPoint x: 686, endPoint y: 667, distance: 70.0
click at [686, 572] on textarea "This bid is based on the provided system size. Our design team determined that …" at bounding box center [817, 676] width 610 height 51
type textarea "This bid is based on the provided system size. Our design team determined that …"
type textarea "x"
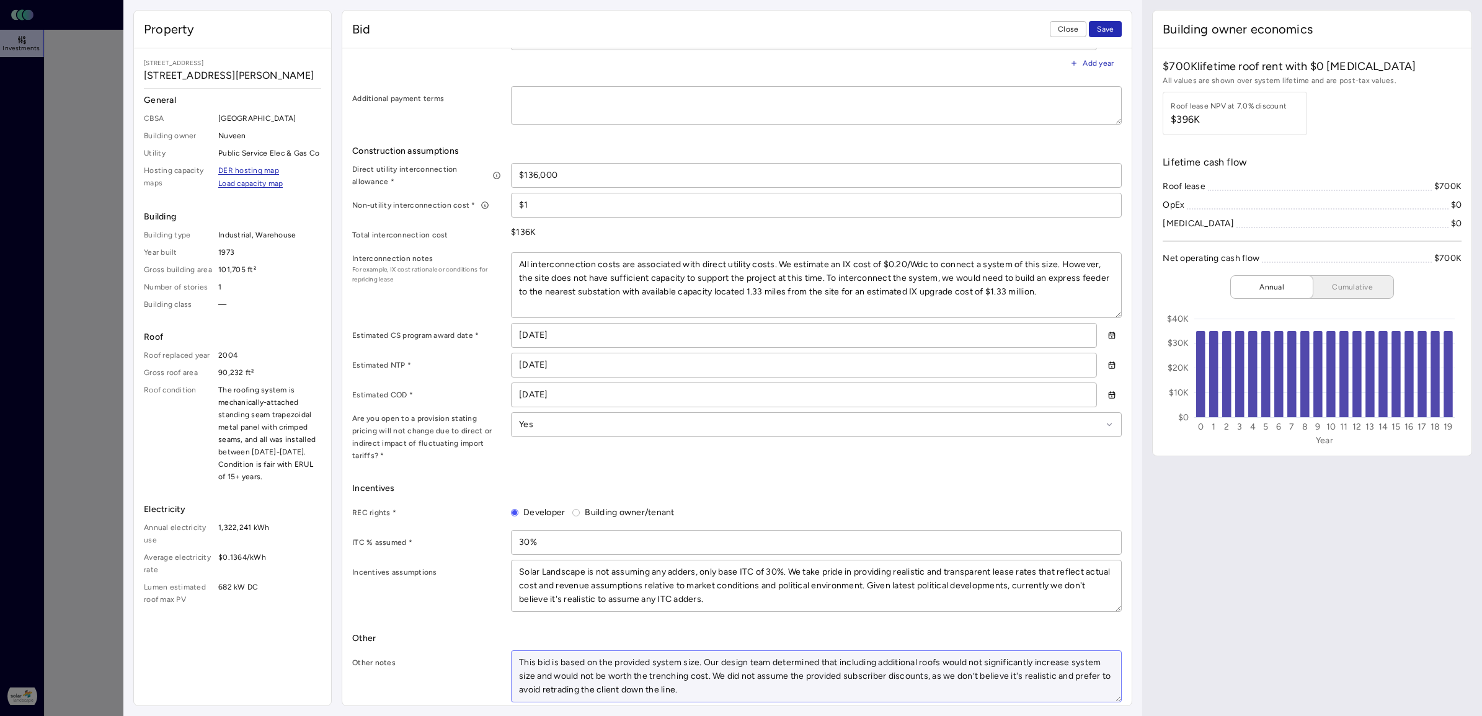
type textarea "This bid is based on the provided system size. Our design team determined that …"
click at [742, 572] on textarea "This bid is based on the provided system size. Our design team determined that …" at bounding box center [817, 676] width 610 height 51
drag, startPoint x: 563, startPoint y: 655, endPoint x: 471, endPoint y: 640, distance: 92.4
click at [507, 572] on div "Other notes This bid is based on the provided system size. Our design team dete…" at bounding box center [737, 677] width 770 height 52
drag, startPoint x: 758, startPoint y: 680, endPoint x: 744, endPoint y: 665, distance: 20.7
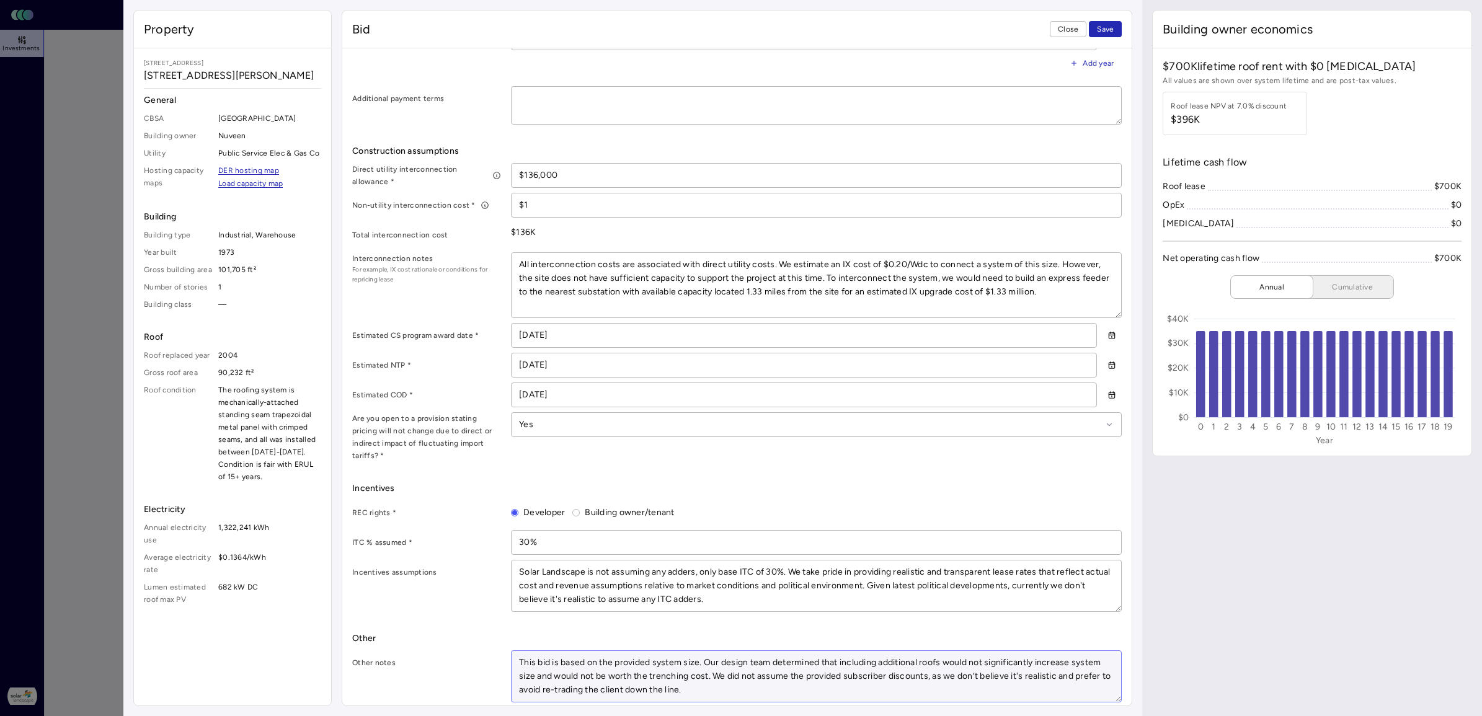
click at [744, 572] on textarea "This bid is based on the provided system size. Our design team determined that …" at bounding box center [817, 676] width 610 height 51
click at [517, 572] on textarea "This bid is based on the provided system size. Our design team determined that …" at bounding box center [817, 676] width 610 height 51
paste textarea "We did not assume the provided subscriber discounts, as we don’t believe it's r…"
type textarea "x"
type textarea "We did not assume the provided subscriber discounts, as we don’t believe it's r…"
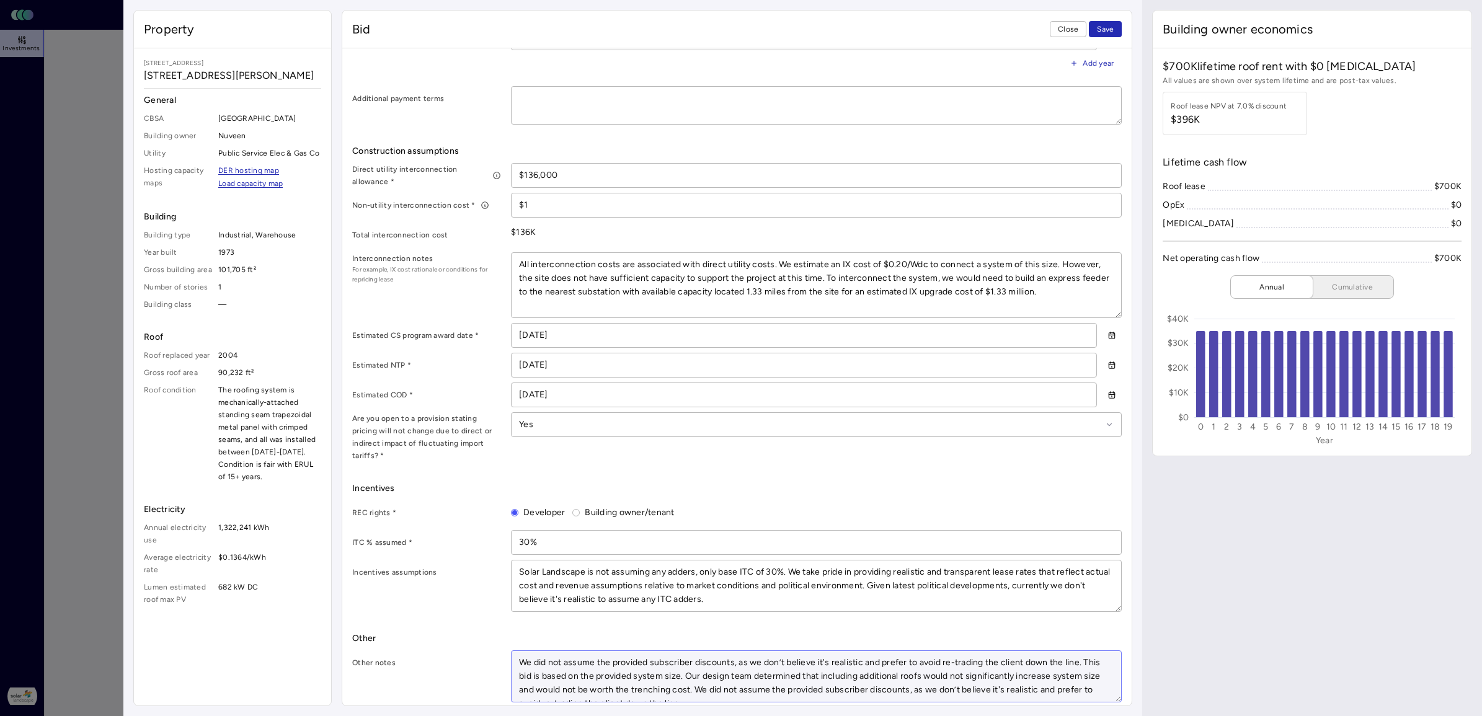
type textarea "x"
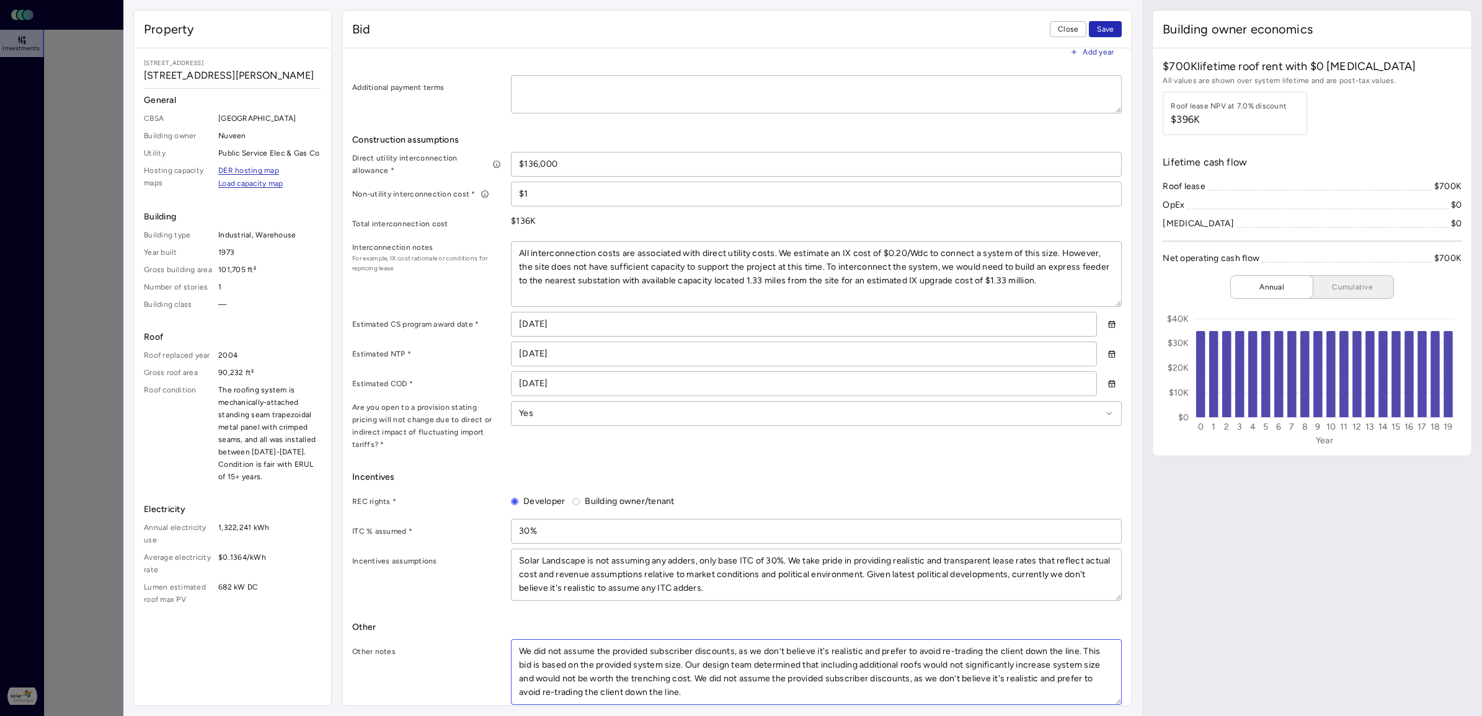
scroll to position [634, 0]
type textarea "We did not assume the provided subscriber discounts, as we don’t believe it's r…"
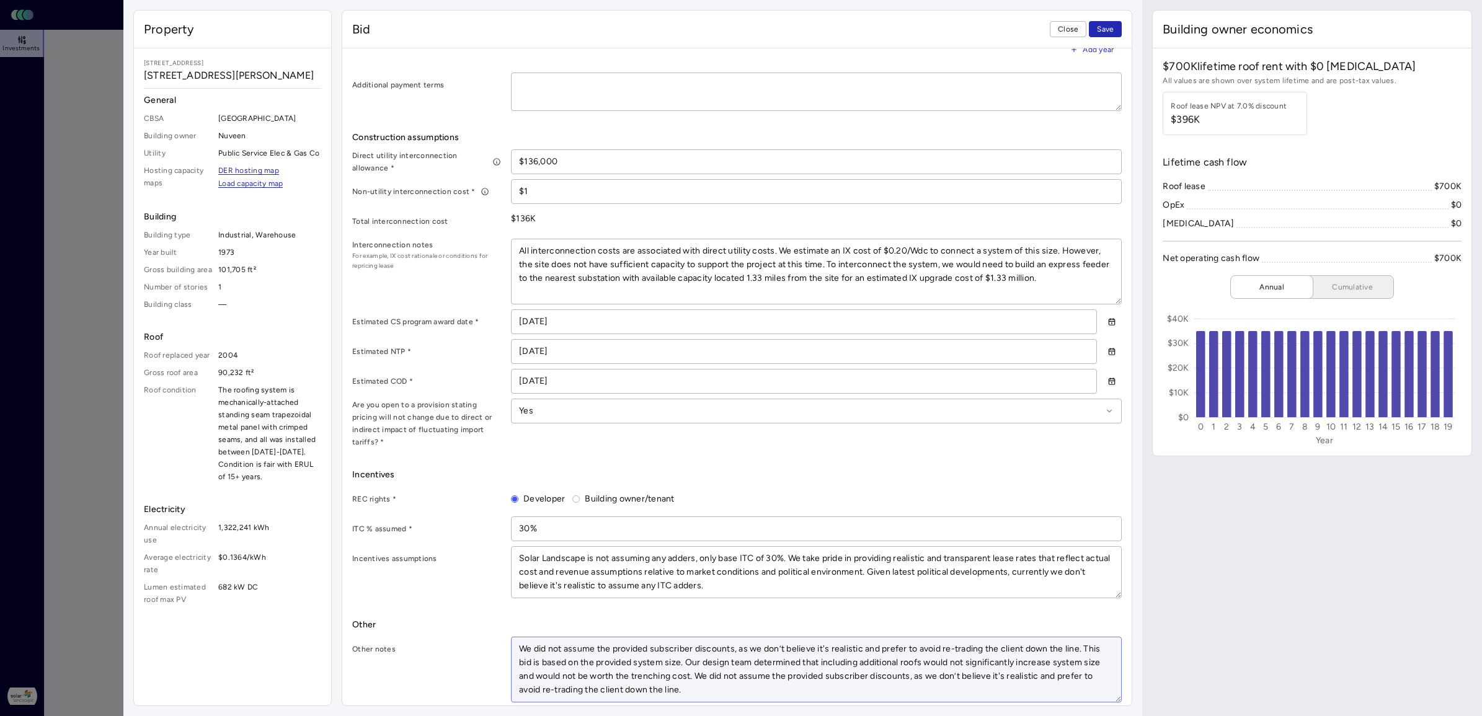
drag, startPoint x: 519, startPoint y: 637, endPoint x: 1108, endPoint y: 643, distance: 589.3
click at [1108, 572] on textarea "We did not assume the provided subscriber discounts, as we don’t believe it's r…" at bounding box center [817, 670] width 610 height 65
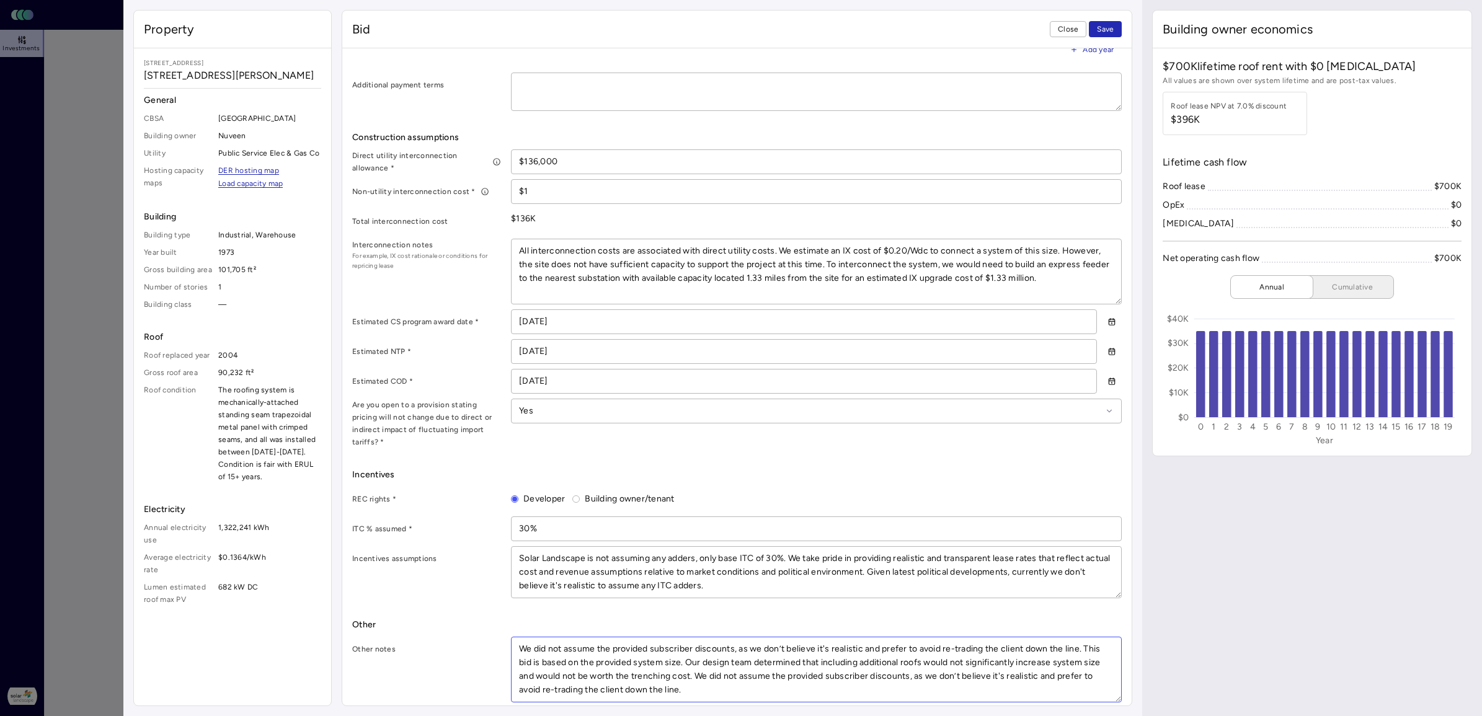
type textarea "x"
type textarea "This bid is based on the provided system size. Our design team determined that …"
type textarea "x"
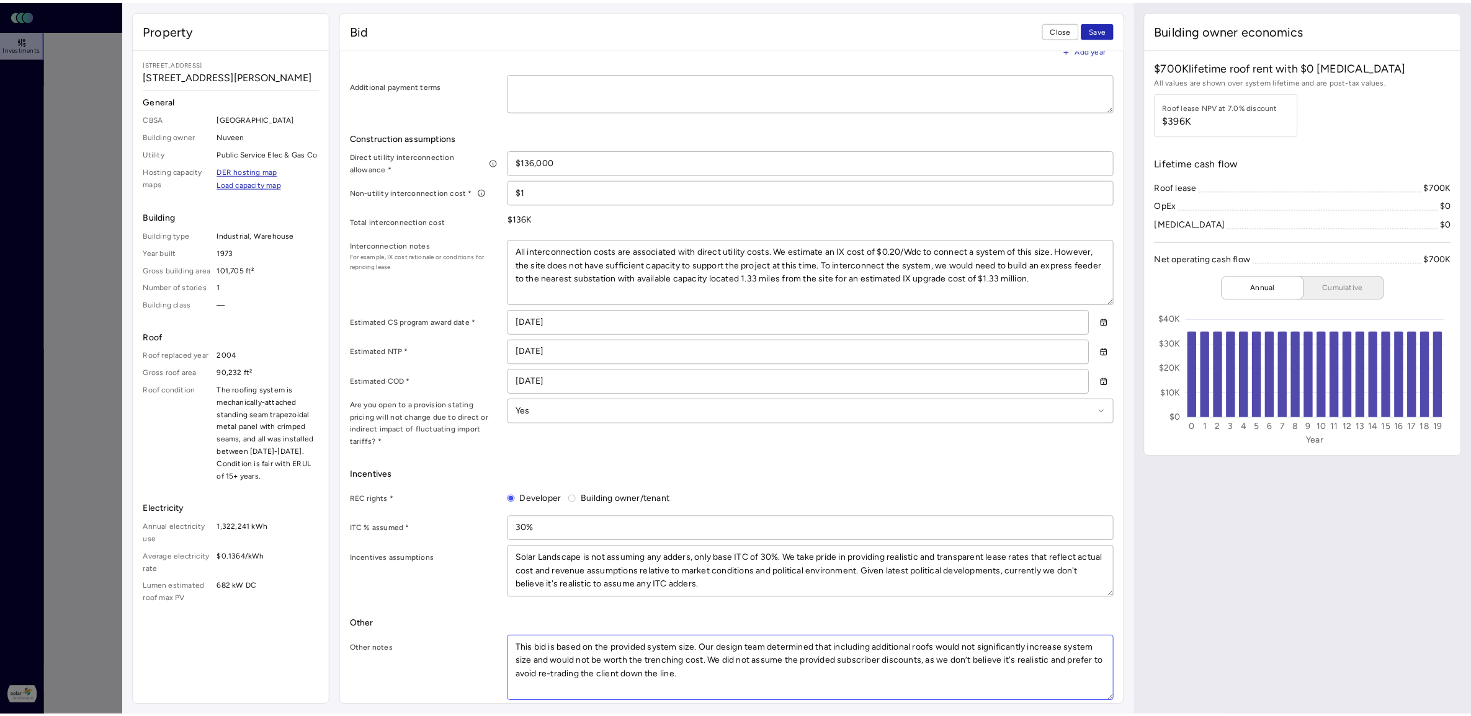
scroll to position [620, 0]
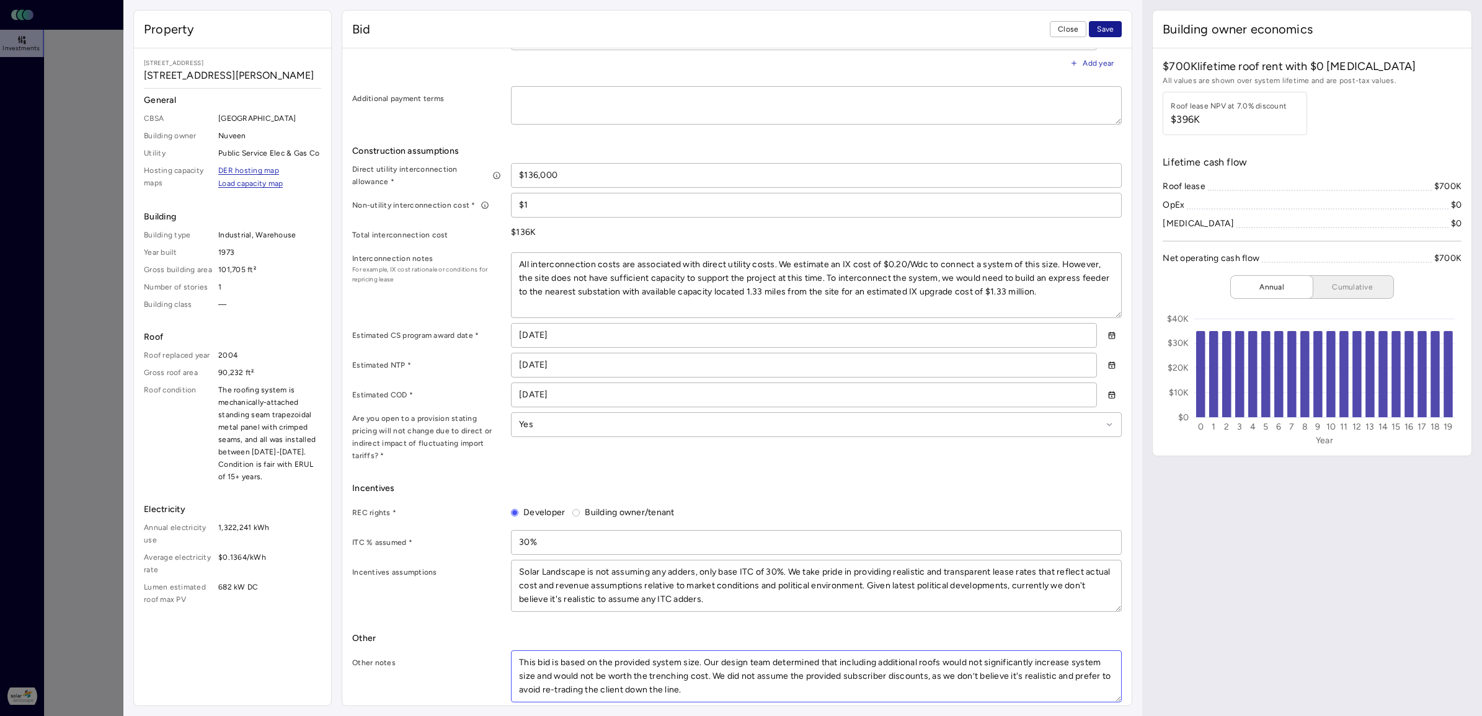
type textarea "This bid is based on the provided system size. Our design team determined that …"
click at [1116, 31] on button "Save" at bounding box center [1105, 29] width 33 height 16
click at [746, 572] on textarea "This bid is based on the provided system size. Our design team determined that …" at bounding box center [817, 676] width 610 height 51
click at [436, 572] on div "Bid terms Contract term * 20 years Year 1 roof rent * $35,000 Annual roof rent …" at bounding box center [737, 280] width 770 height 846
click at [1069, 29] on span "Close" at bounding box center [1068, 29] width 20 height 12
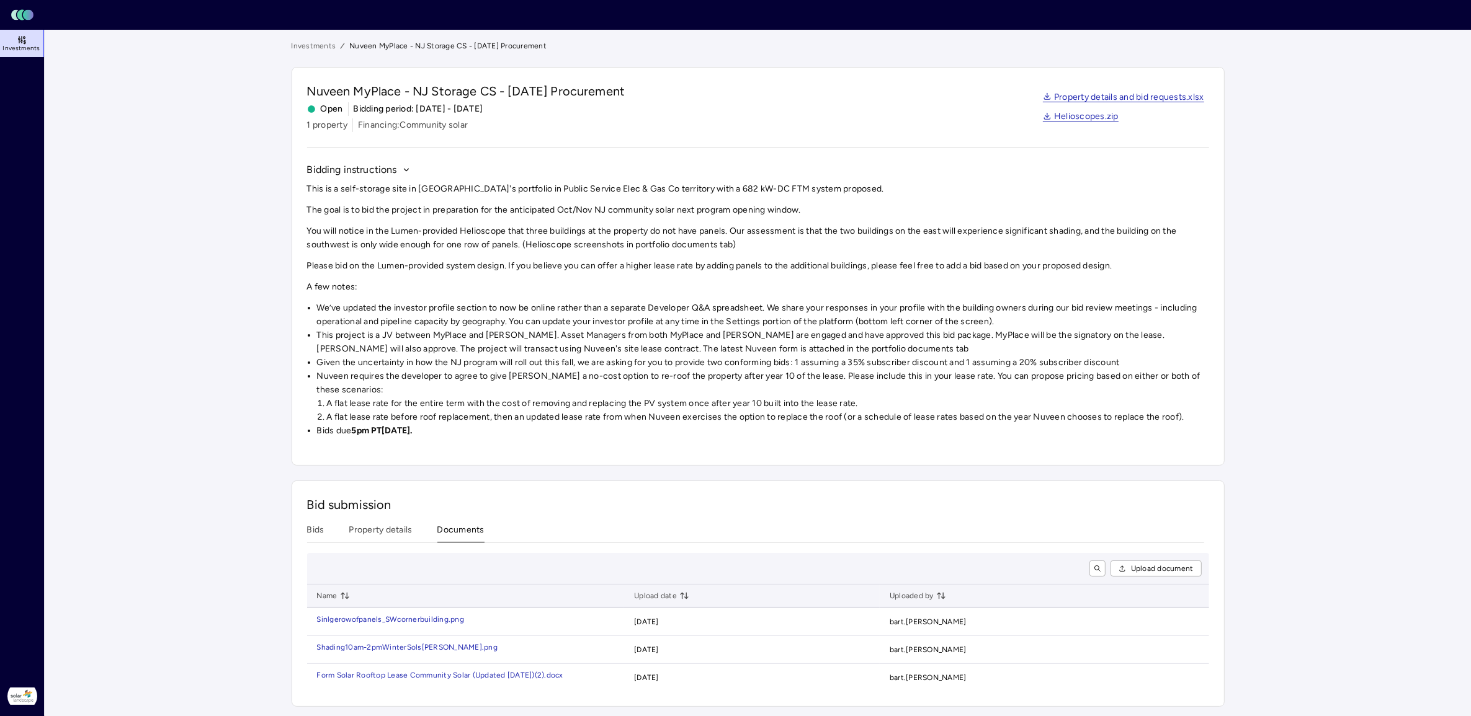
click at [466, 531] on button "Documents" at bounding box center [460, 532] width 47 height 19
click at [401, 572] on div "Form Solar Rooftop Lease Community Solar (Updated [DATE])" at bounding box center [426, 674] width 218 height 7
click at [1176, 222] on main "Investments Nuveen MyPlace - NJ Storage CS - [DATE] Procurement Nuveen MyPlace …" at bounding box center [758, 372] width 1426 height 687
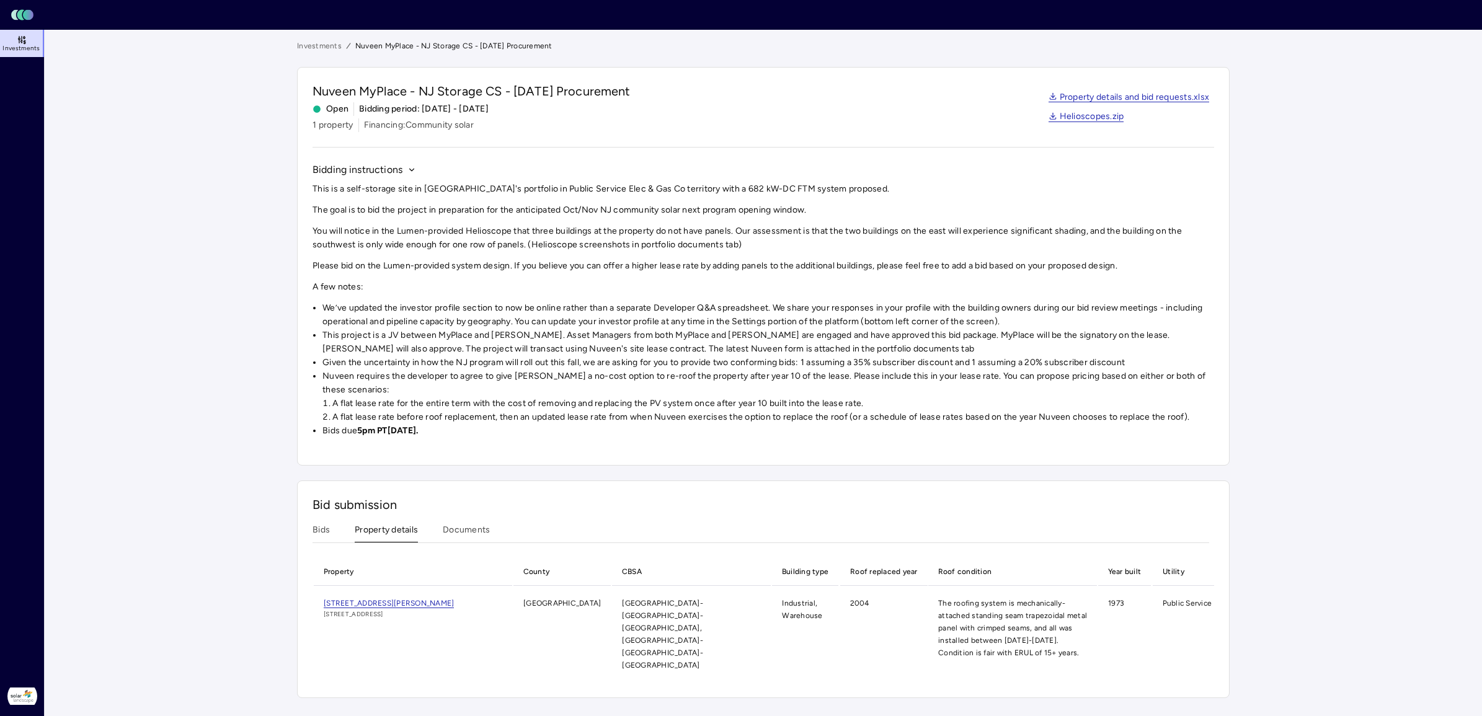
click at [373, 533] on button "Property details" at bounding box center [386, 532] width 63 height 19
click at [317, 534] on button "Bids" at bounding box center [321, 532] width 17 height 19
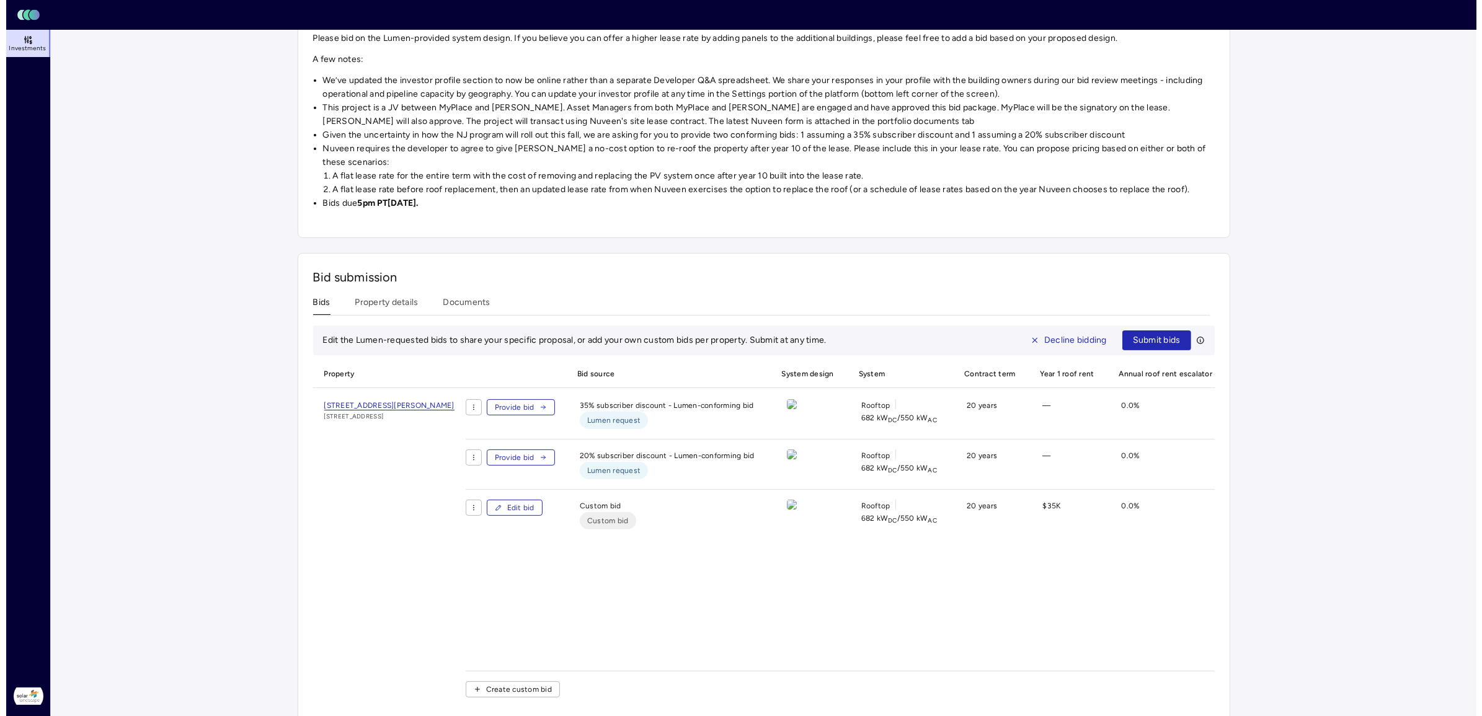
scroll to position [262, 0]
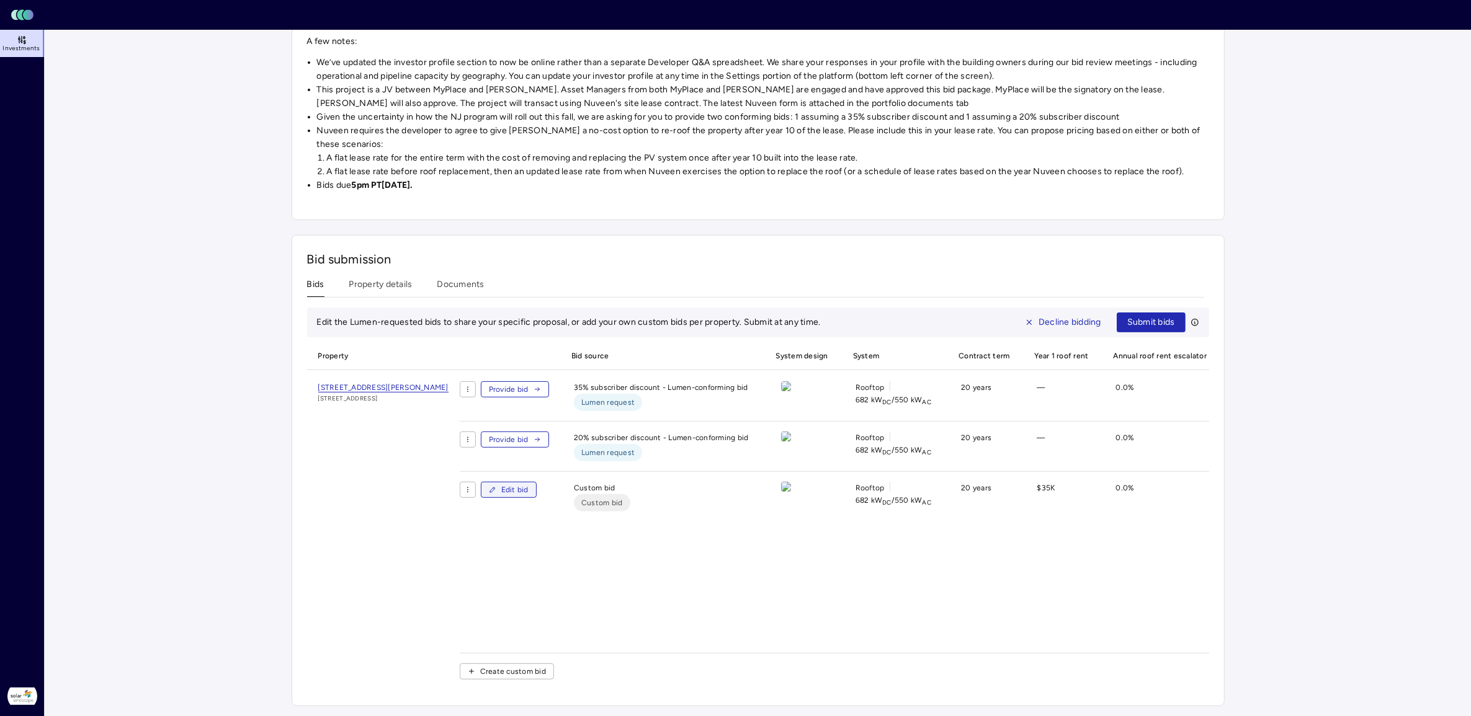
click at [528, 484] on span "Edit bid" at bounding box center [514, 490] width 27 height 12
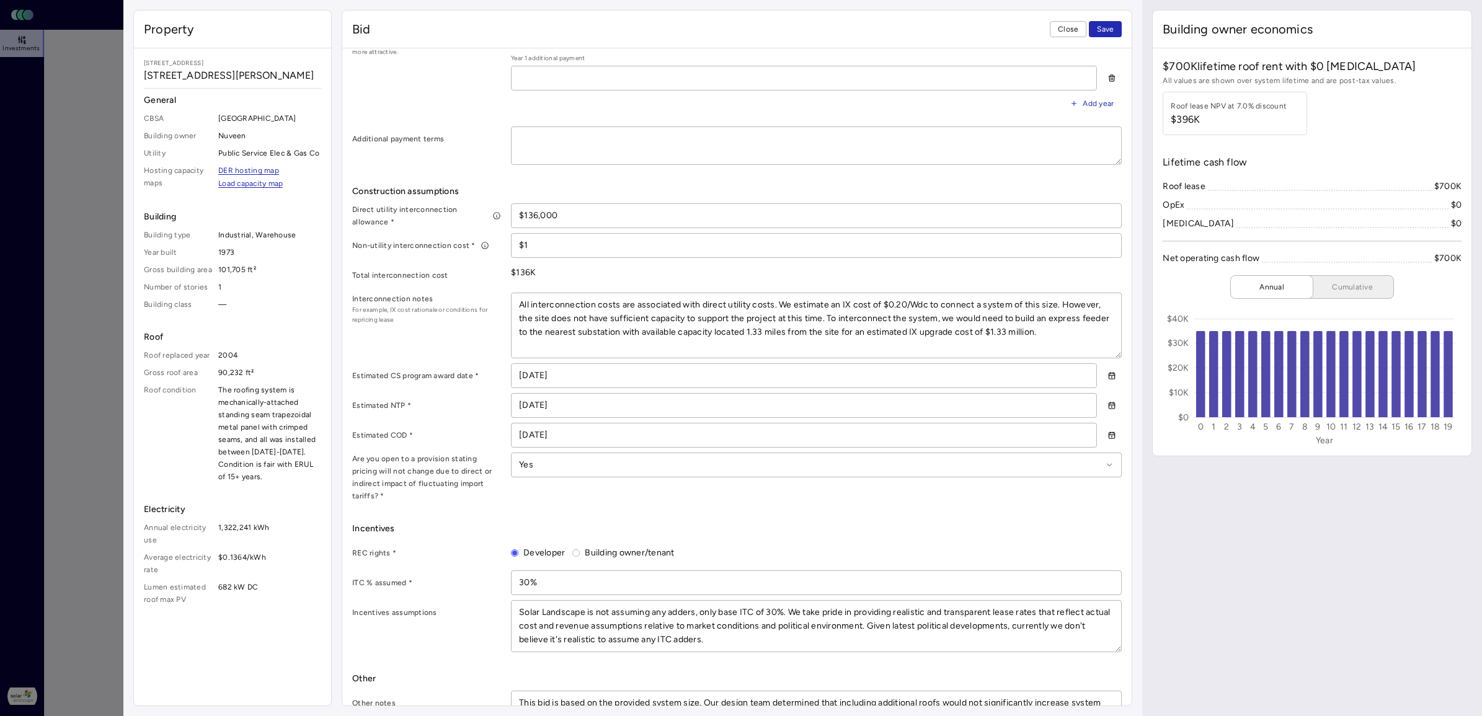
scroll to position [620, 0]
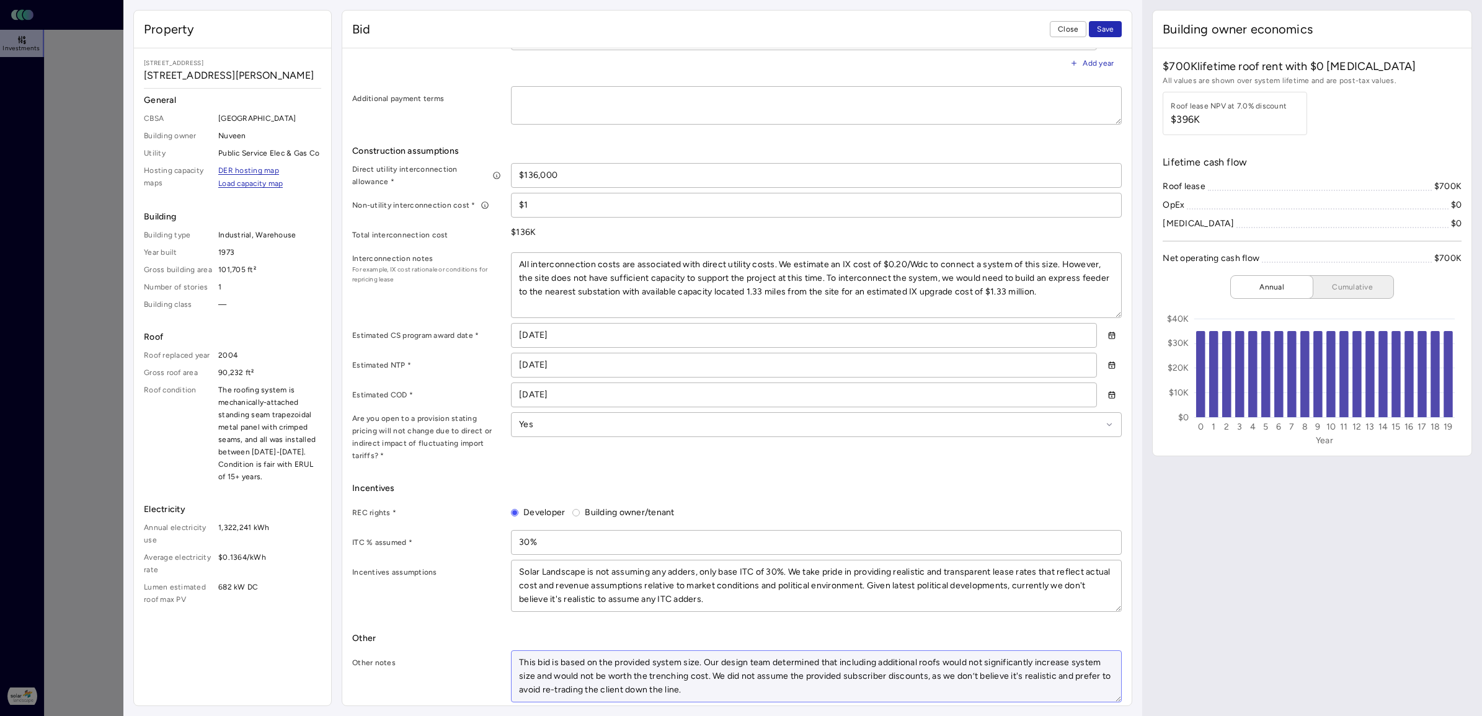
click at [742, 572] on textarea "This bid is based on the provided system size. Our design team determined that …" at bounding box center [817, 676] width 610 height 51
paste textarea "We did not assume a mid-term re-roof because the high cost to do so would resul…"
type textarea "x"
type textarea "This bid is based on the provided system size. Our design team determined that …"
type textarea "x"
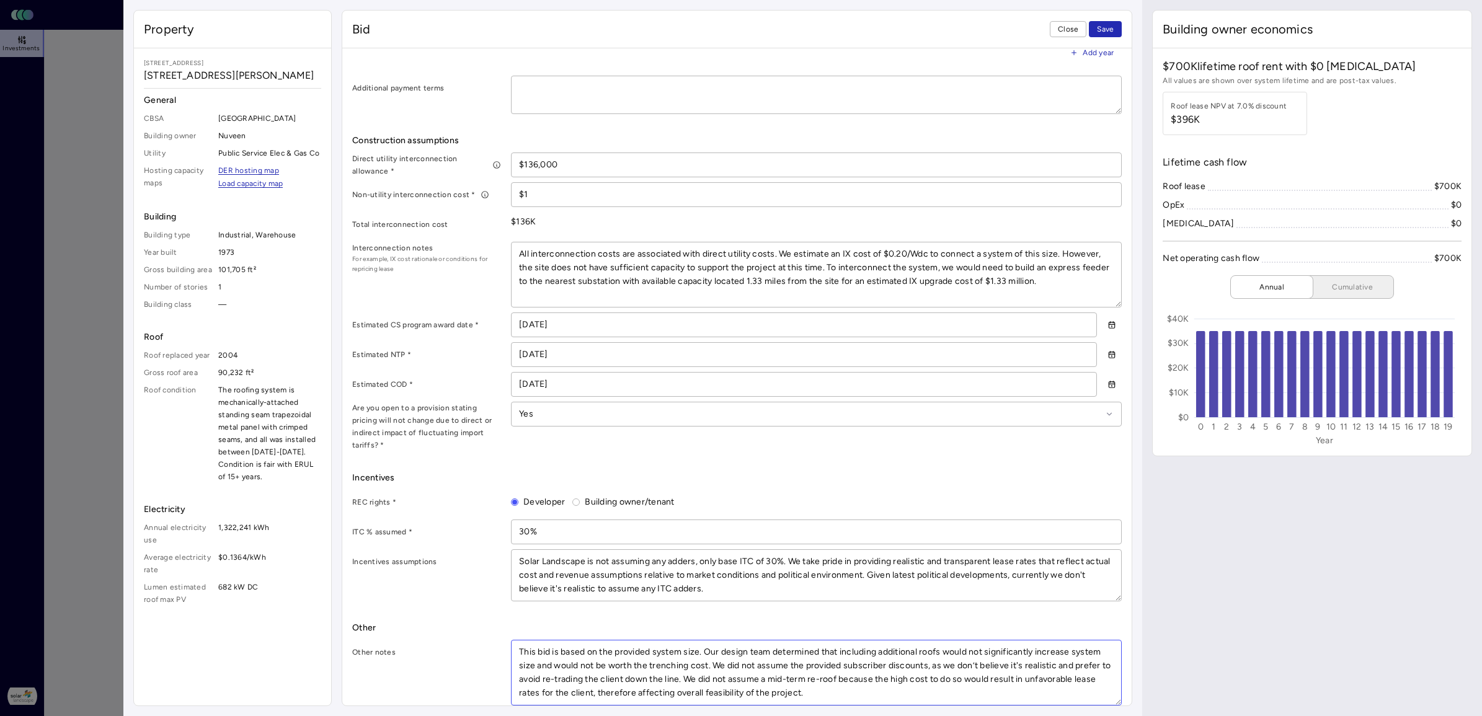
scroll to position [634, 0]
drag, startPoint x: 892, startPoint y: 677, endPoint x: 425, endPoint y: 633, distance: 469.2
click at [425, 572] on div "Other notes This bid is based on the provided system size. Our design team dete…" at bounding box center [737, 670] width 770 height 66
type textarea "This bid is based on the provided system size. Our design team determined that …"
click at [424, 572] on div "Other notes" at bounding box center [426, 649] width 149 height 25
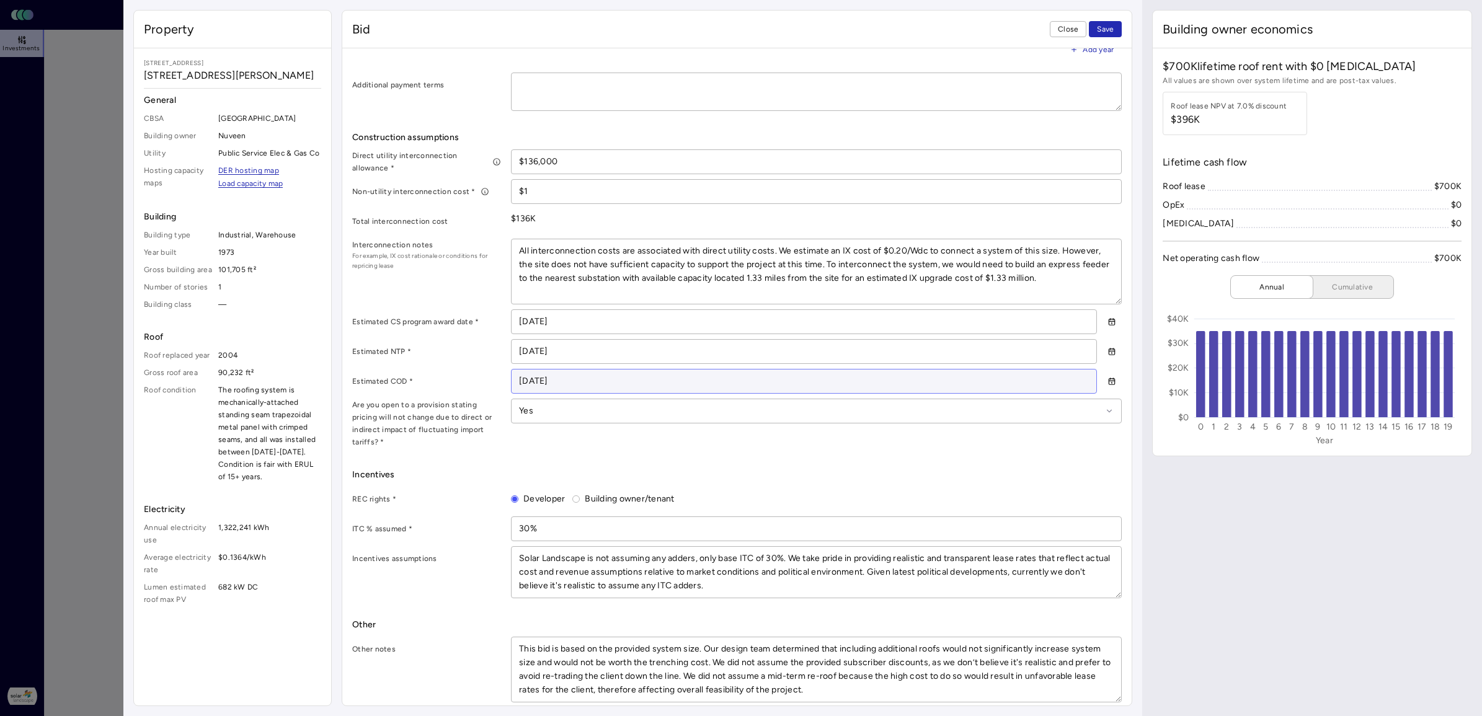
click at [535, 383] on input "[DATE]" at bounding box center [804, 382] width 585 height 24
type input "09/22/_026"
type textarea "x"
type input "[DATE]"
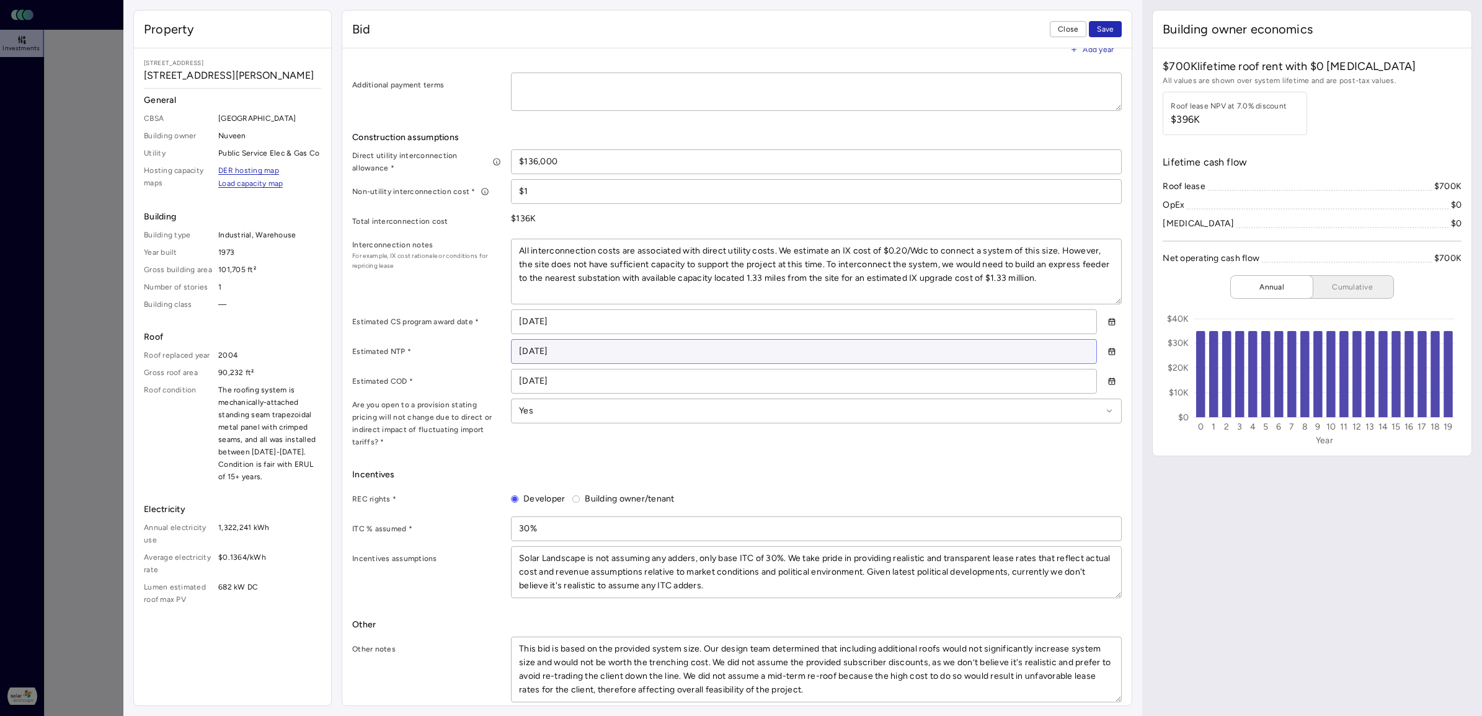
click at [534, 354] on input "[DATE]" at bounding box center [804, 352] width 585 height 24
type input "05/22/_026"
type textarea "x"
type input "[DATE]"
click at [454, 352] on label "Estimated NTP *" at bounding box center [426, 351] width 149 height 12
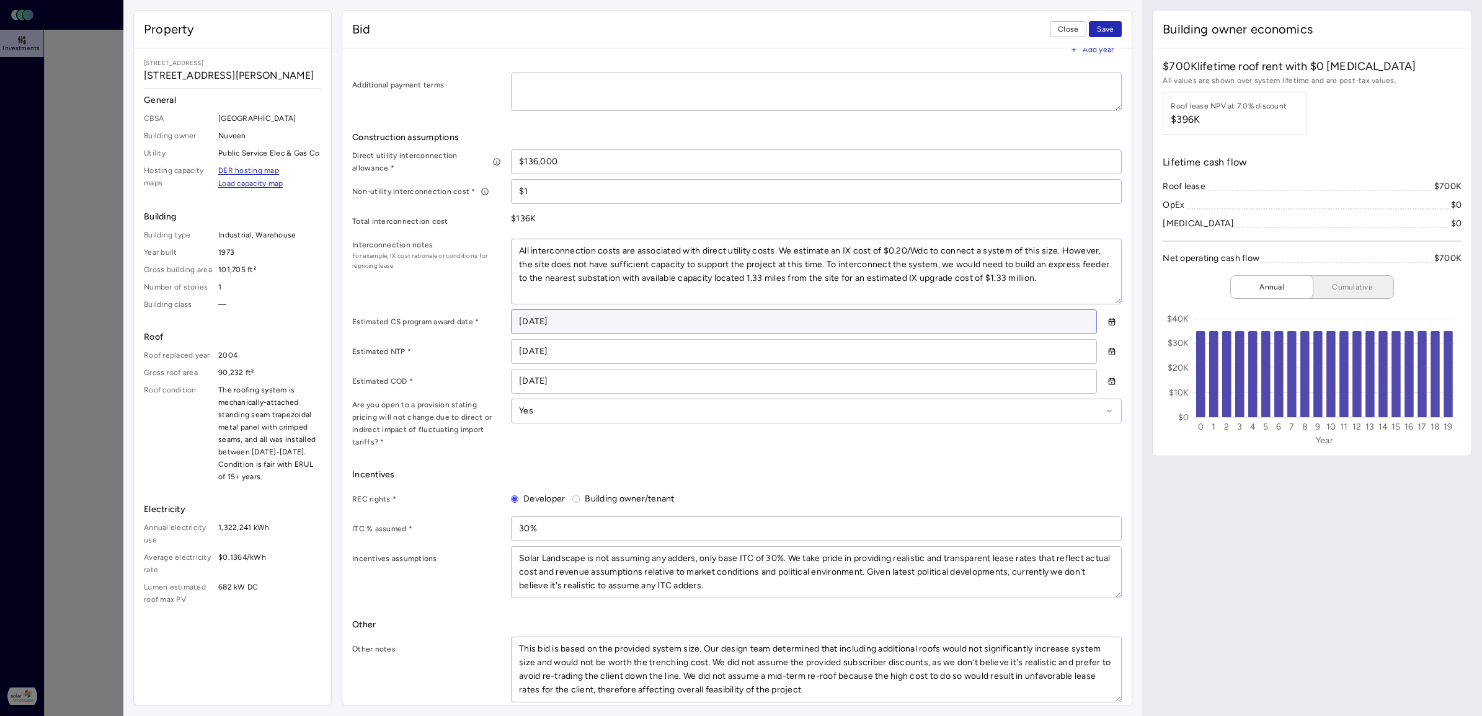
drag, startPoint x: 541, startPoint y: 321, endPoint x: 535, endPoint y: 320, distance: 6.2
click at [535, 320] on input "[DATE]" at bounding box center [804, 322] width 585 height 24
click at [537, 320] on input "[DATE]" at bounding box center [804, 322] width 585 height 24
click at [538, 323] on input "[DATE]" at bounding box center [804, 322] width 585 height 24
type textarea "x"
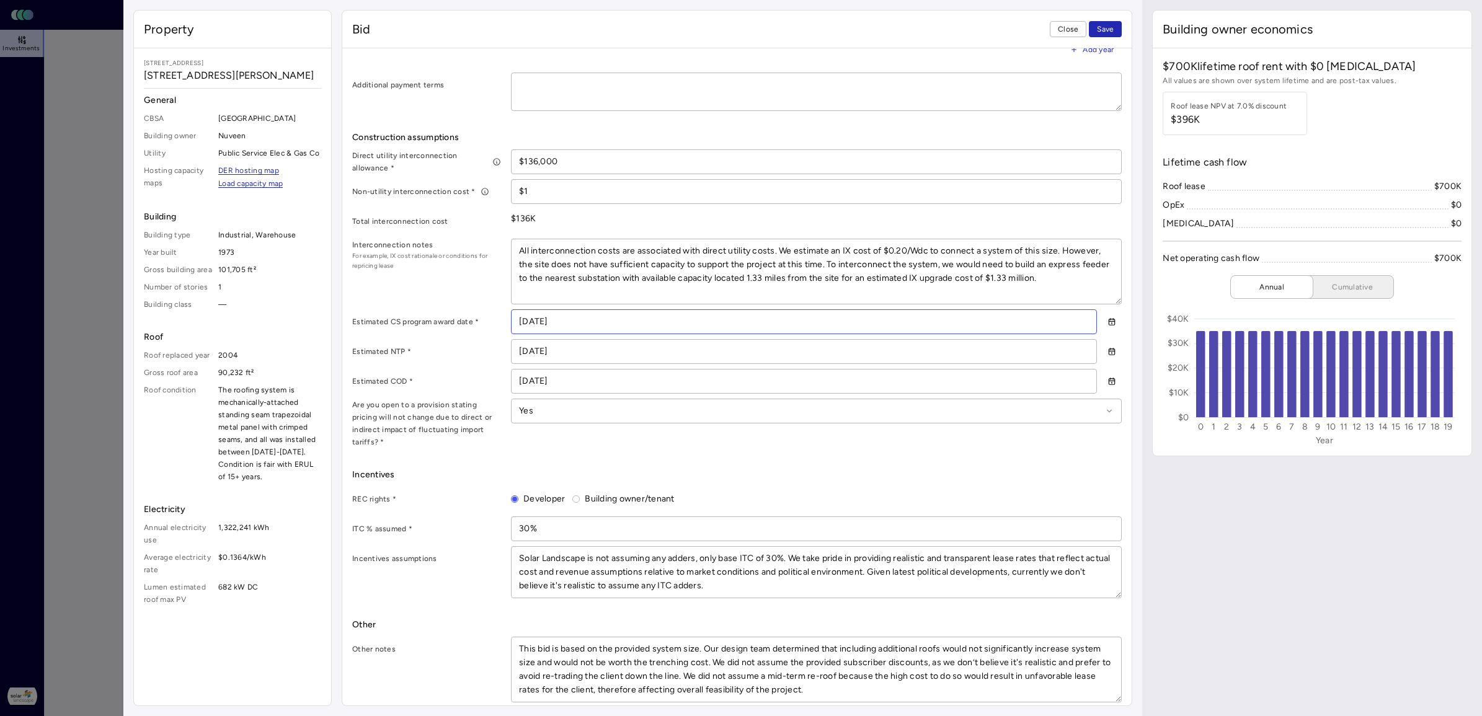
type input "[DATE]"
click at [456, 348] on label "Estimated NTP *" at bounding box center [426, 351] width 149 height 12
drag, startPoint x: 555, startPoint y: 295, endPoint x: 501, endPoint y: 240, distance: 77.6
click at [501, 240] on div "Interconnection notes For example, IX cost rationale or conditions for repricin…" at bounding box center [737, 272] width 770 height 66
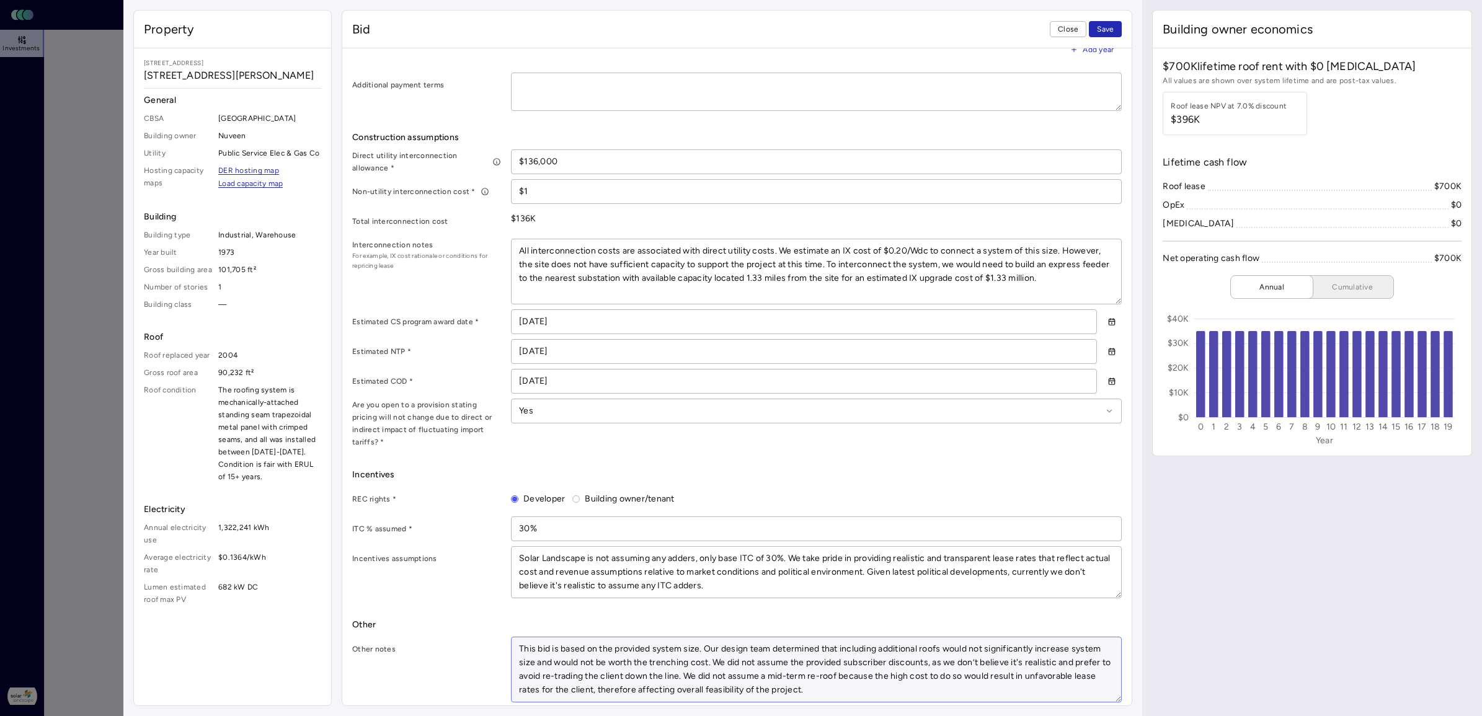
drag, startPoint x: 519, startPoint y: 639, endPoint x: 974, endPoint y: 687, distance: 457.7
click at [974, 572] on textarea "This bid is based on the provided system size. Our design team determined that …" at bounding box center [817, 670] width 610 height 65
click at [898, 572] on textarea "This bid is based on the provided system size. Our design team determined that …" at bounding box center [817, 670] width 610 height 65
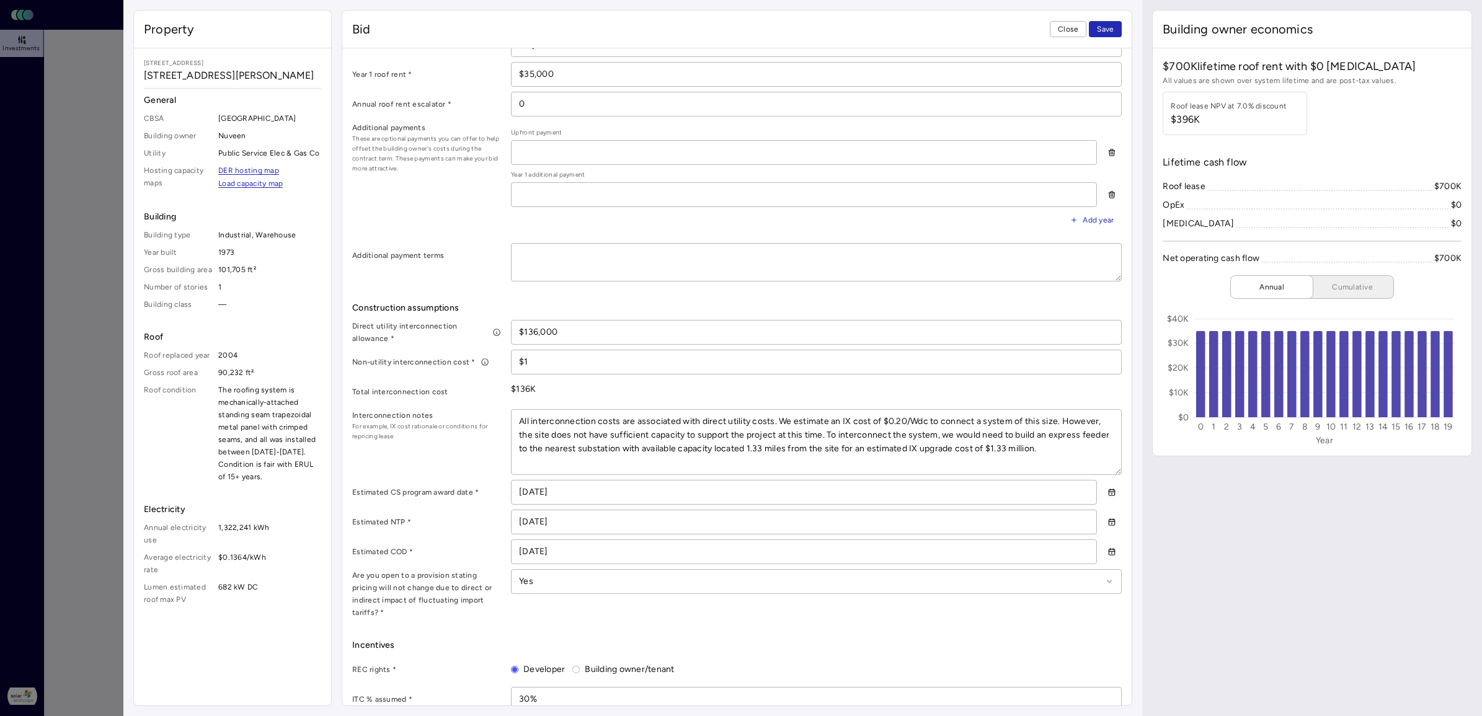
scroll to position [465, 0]
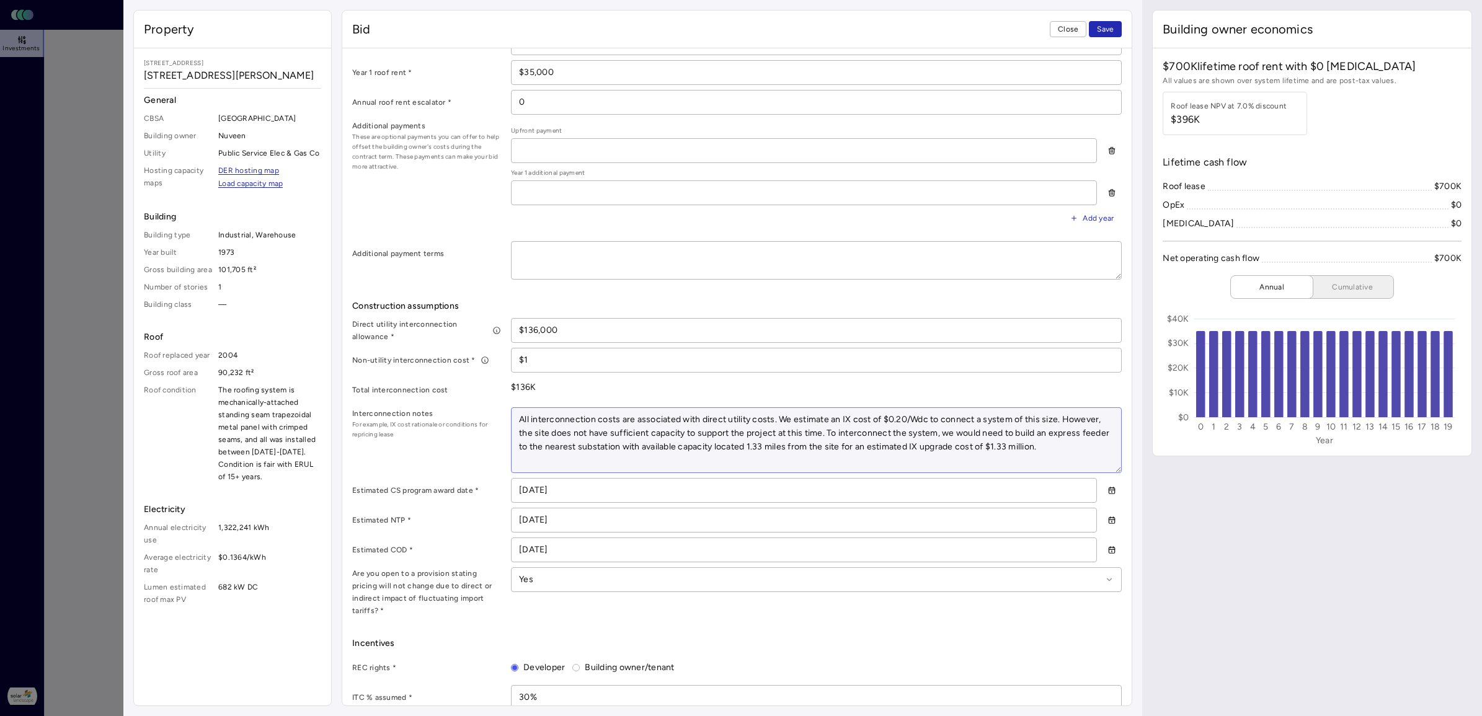
drag, startPoint x: 540, startPoint y: 447, endPoint x: 512, endPoint y: 412, distance: 44.6
click at [512, 412] on textarea "All interconnection costs are associated with direct utility costs. We estimate…" at bounding box center [817, 440] width 610 height 65
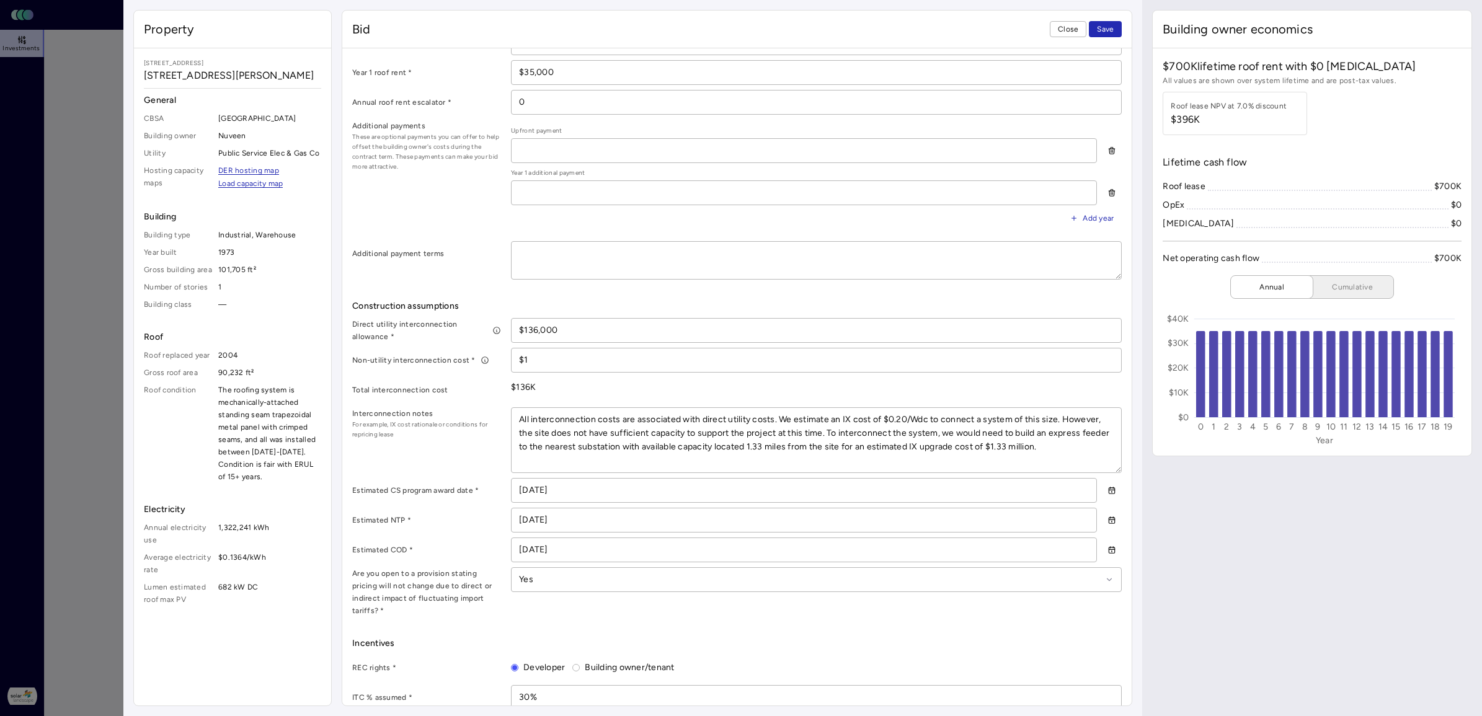
click at [403, 436] on span "For example, IX cost rationale or conditions for repricing lease" at bounding box center [426, 430] width 149 height 20
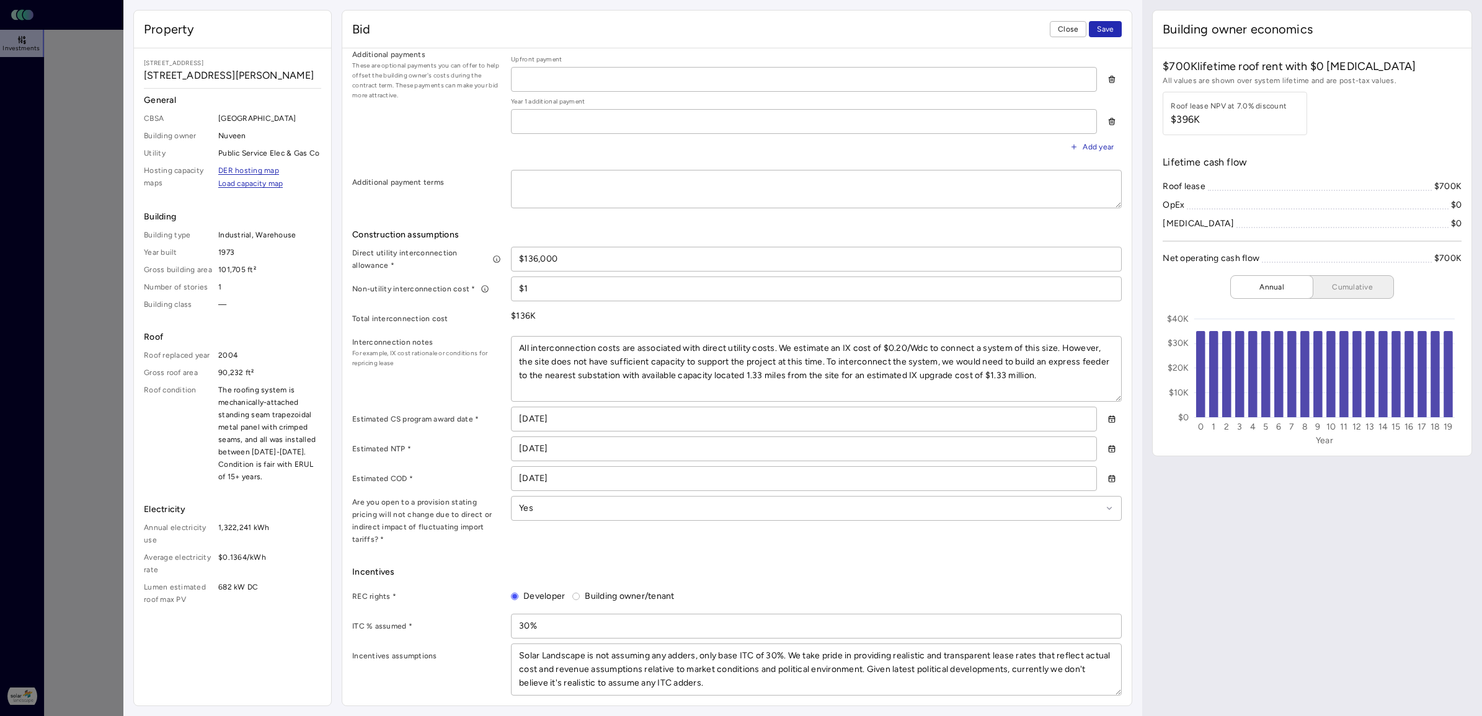
scroll to position [634, 0]
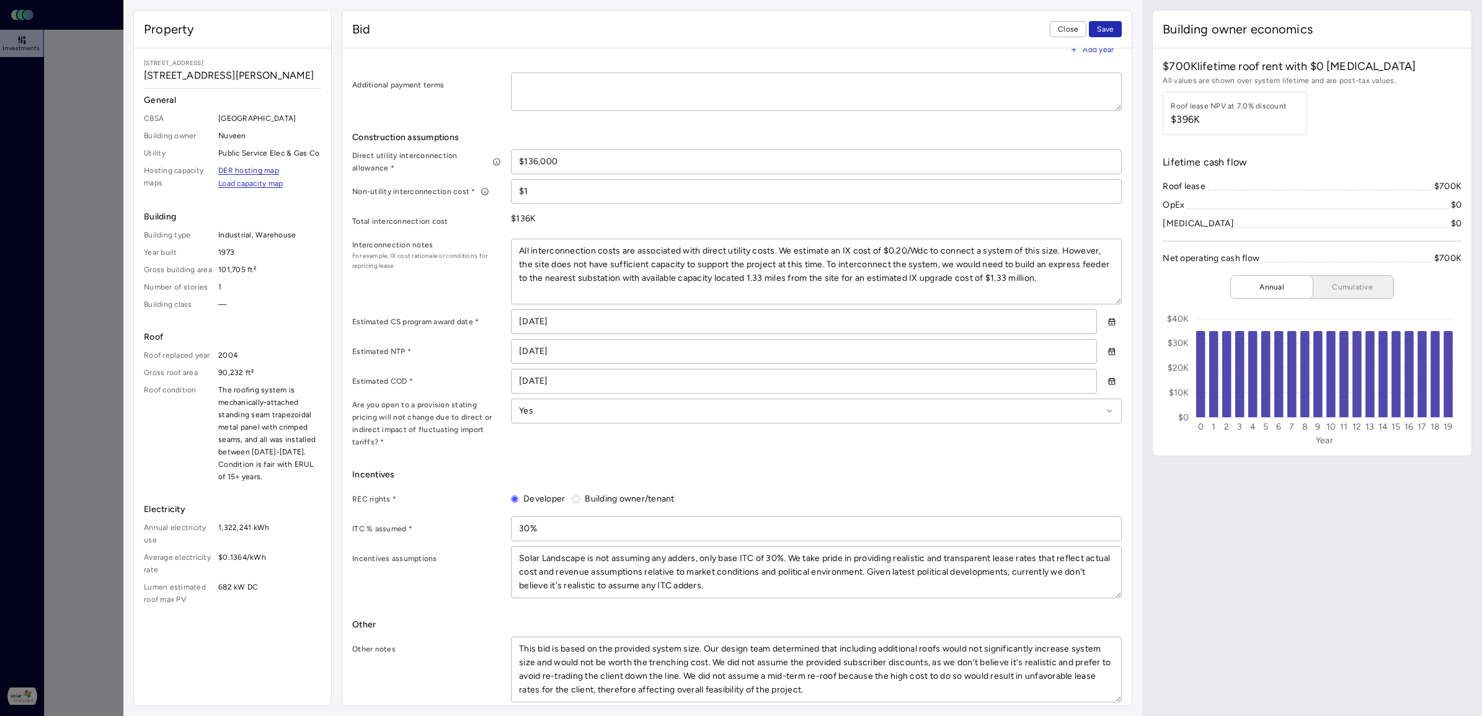
drag, startPoint x: 224, startPoint y: 84, endPoint x: 141, endPoint y: 69, distance: 84.4
click at [141, 69] on div "[STREET_ADDRESS][PERSON_NAME] General CBSA Camden Building owner Nuveen Utility…" at bounding box center [232, 332] width 197 height 568
copy span "[STREET_ADDRESS][PERSON_NAME]"
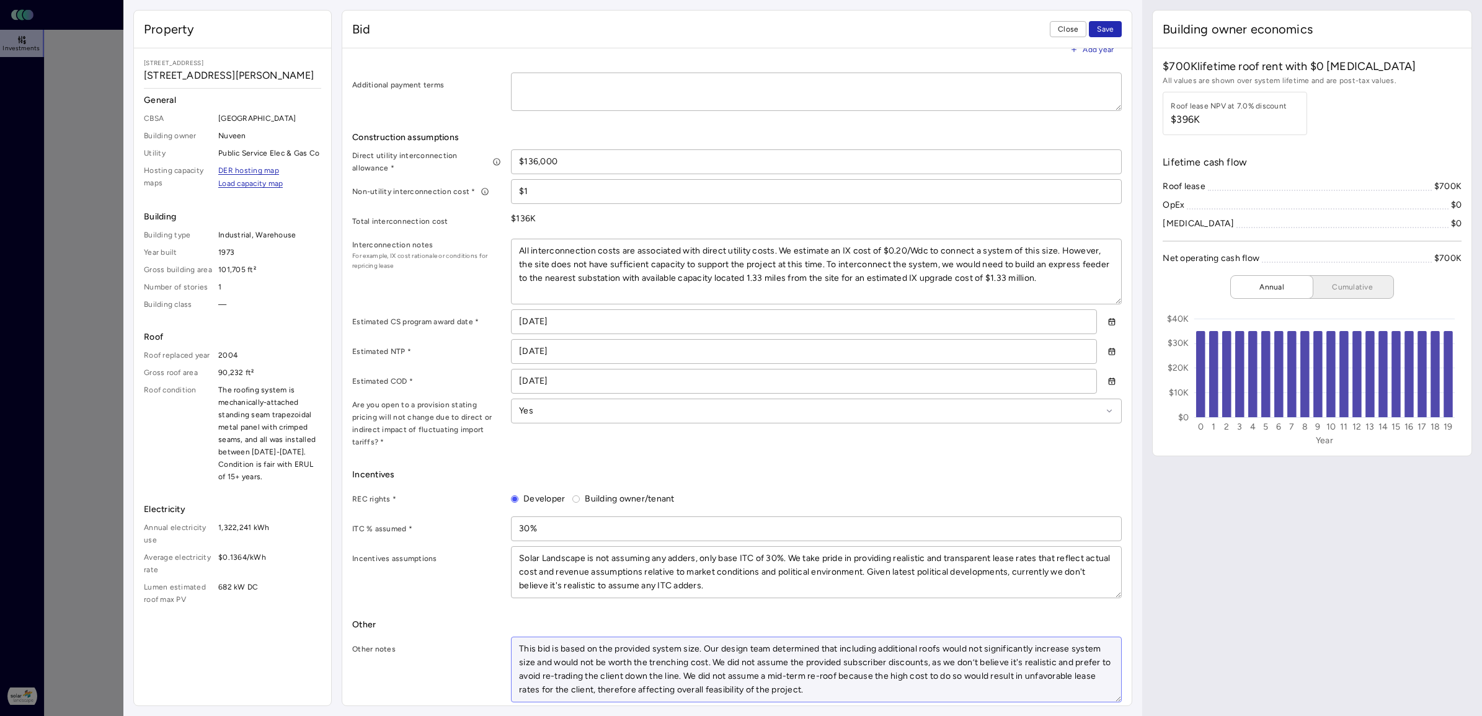
click at [886, 572] on textarea "This bid is based on the provided system size. Our design team determined that …" at bounding box center [817, 670] width 610 height 65
drag, startPoint x: 883, startPoint y: 678, endPoint x: 740, endPoint y: 666, distance: 143.2
click at [740, 572] on textarea "This bid is based on the provided system size. Our design team determined that …" at bounding box center [817, 670] width 610 height 65
click at [875, 572] on textarea "This bid is based on the provided system size. Our design team determined that …" at bounding box center [817, 670] width 610 height 65
drag, startPoint x: 886, startPoint y: 676, endPoint x: 741, endPoint y: 666, distance: 144.9
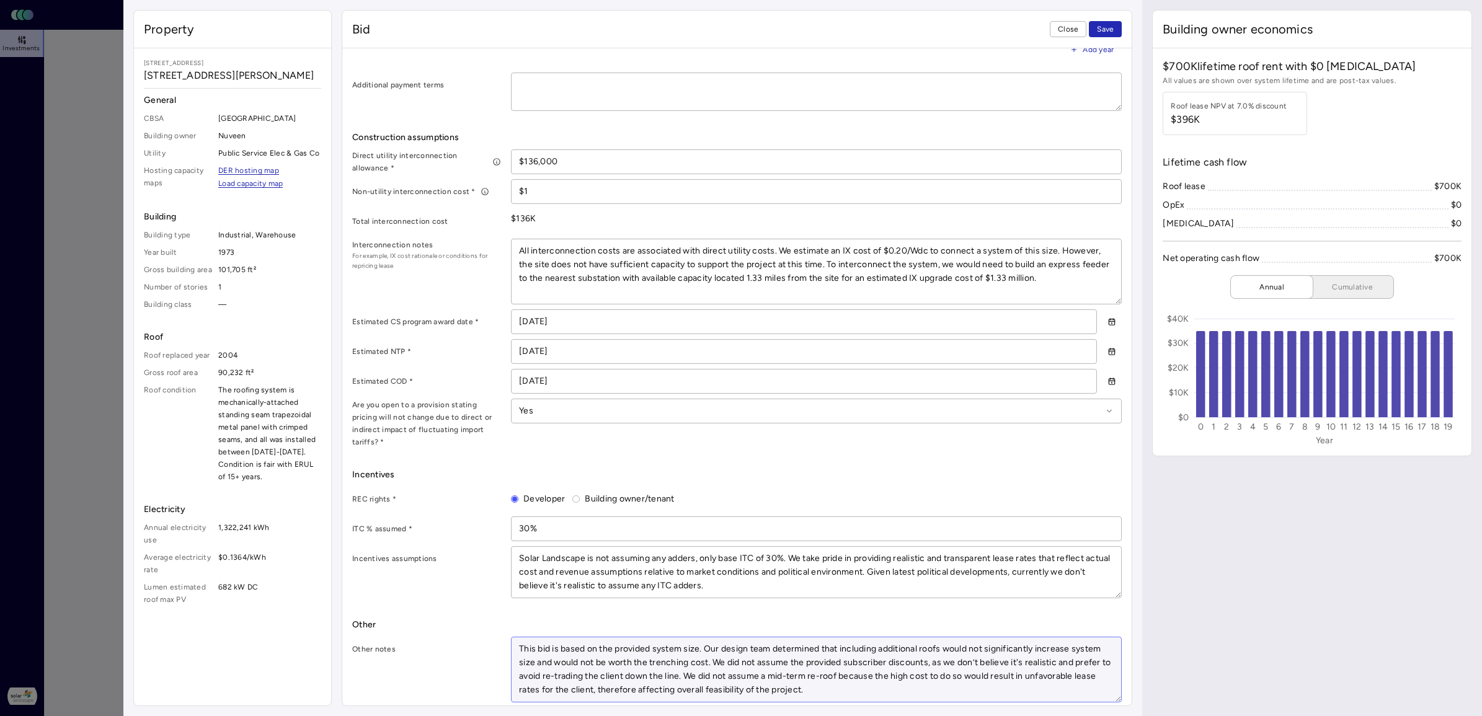
click at [741, 572] on textarea "This bid is based on the provided system size. Our design team determined that …" at bounding box center [817, 670] width 610 height 65
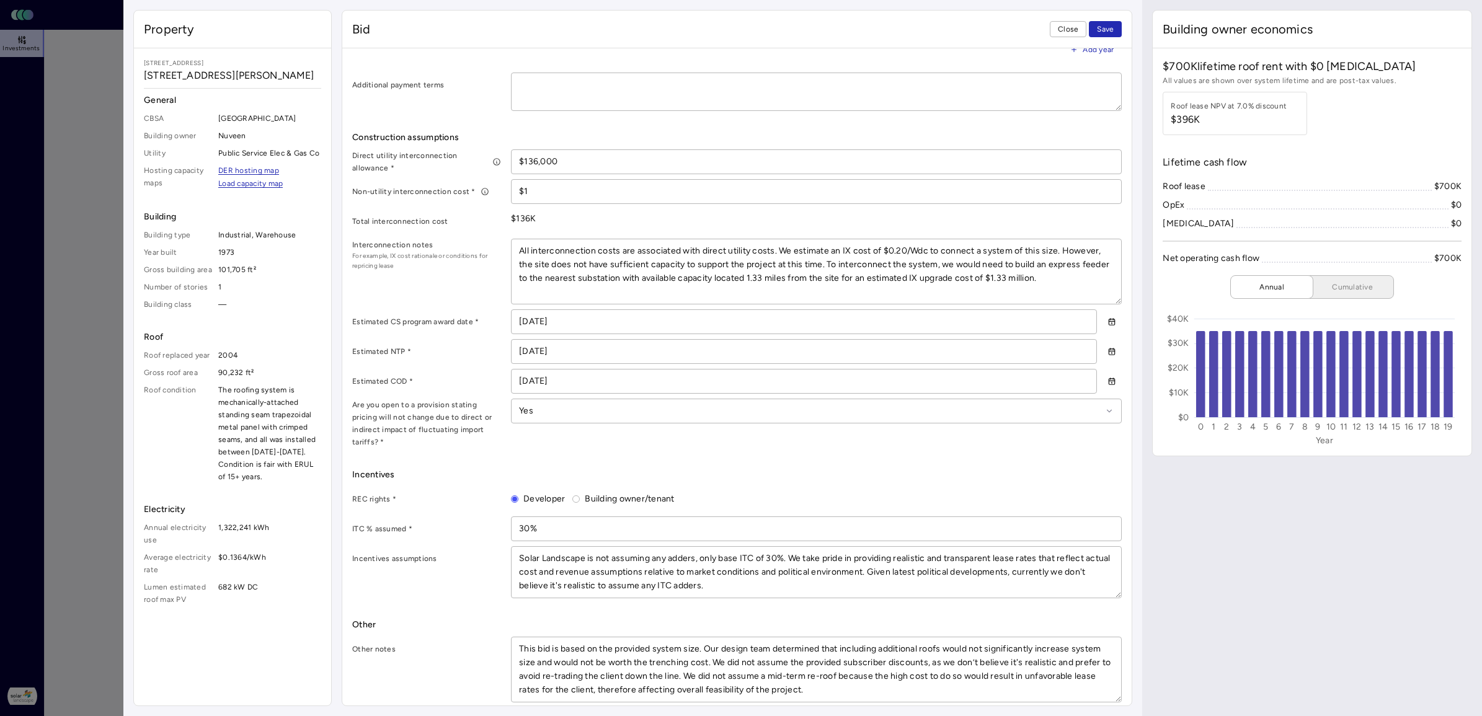
click at [420, 440] on div "Bid terms Contract term * 20 years Year 1 roof rent * $35,000 Annual roof rent …" at bounding box center [737, 273] width 770 height 860
click at [1111, 26] on span "Save" at bounding box center [1105, 29] width 17 height 12
click at [1176, 566] on div "Building owner economics $700K lifetime roof rent with $0 [MEDICAL_DATA] All va…" at bounding box center [1313, 358] width 340 height 716
type textarea "x"
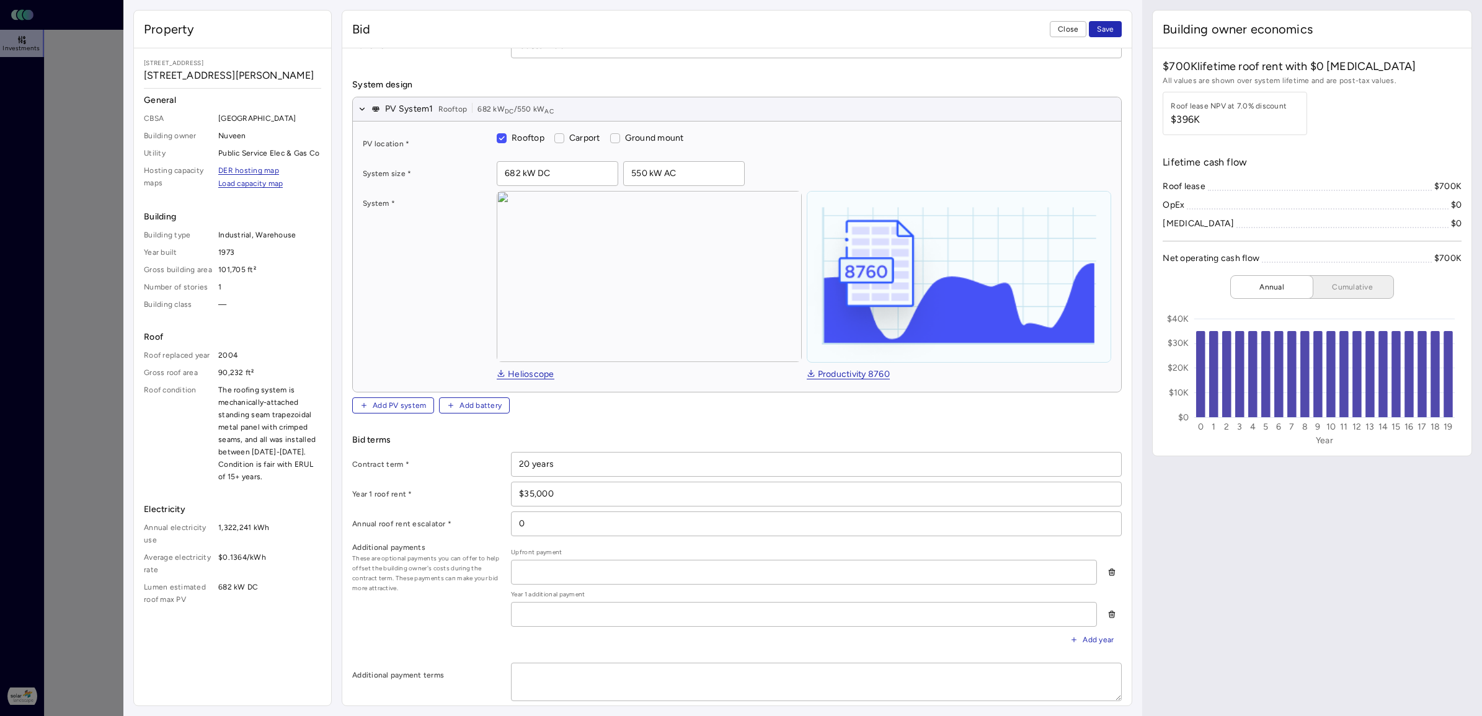
scroll to position [0, 0]
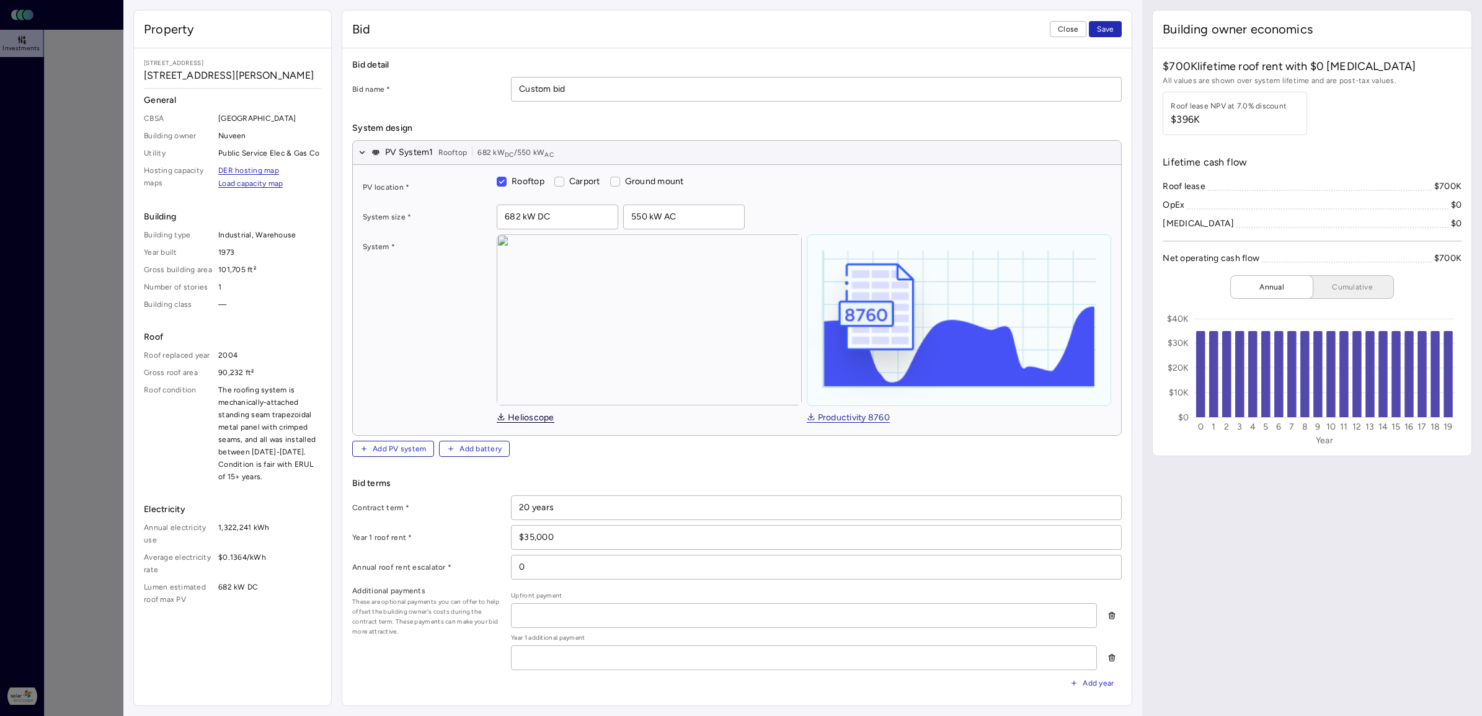
click at [537, 416] on link "Helioscope" at bounding box center [526, 419] width 58 height 10
click at [853, 414] on link "Productivity 8760" at bounding box center [848, 419] width 83 height 10
